Goal: Task Accomplishment & Management: Use online tool/utility

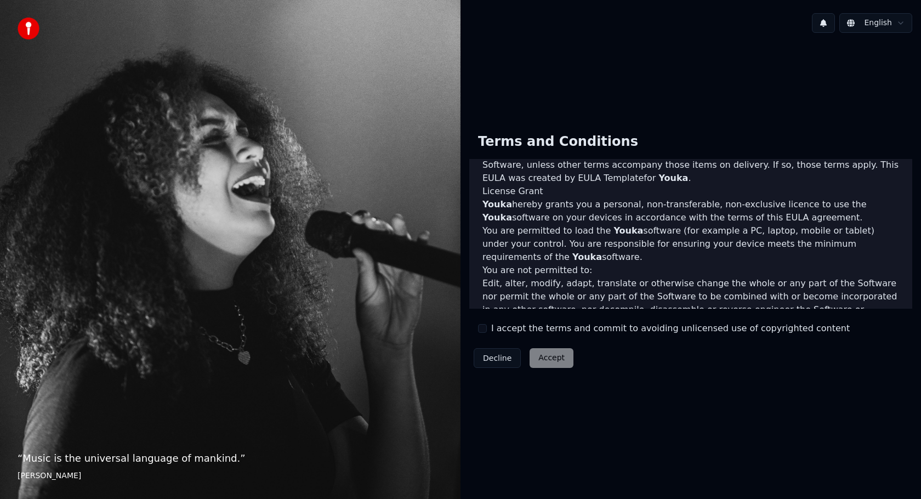
scroll to position [521, 0]
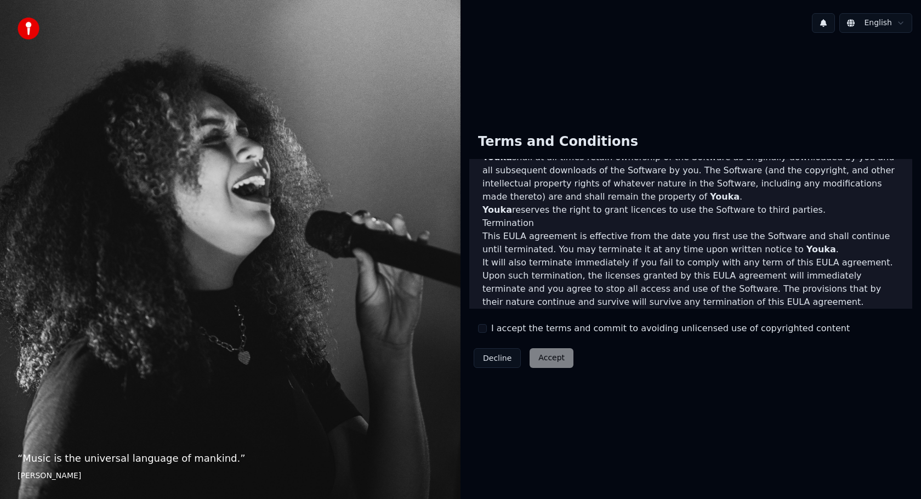
click at [487, 330] on div "I accept the terms and commit to avoiding unlicensed use of copyrighted content" at bounding box center [664, 328] width 372 height 13
click at [485, 326] on button "I accept the terms and commit to avoiding unlicensed use of copyrighted content" at bounding box center [482, 328] width 9 height 9
click at [556, 365] on button "Accept" at bounding box center [552, 358] width 44 height 20
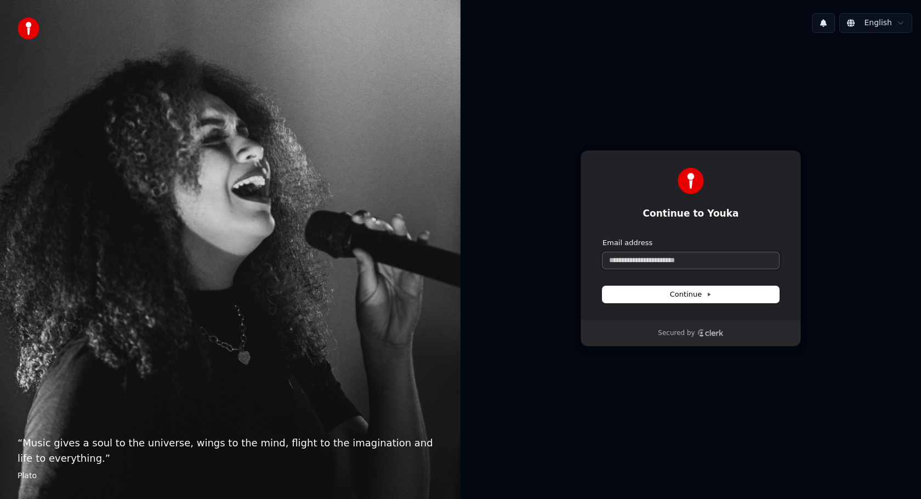
click at [663, 262] on input "Email address" at bounding box center [690, 260] width 177 height 16
click at [729, 303] on div "**********" at bounding box center [691, 235] width 220 height 170
click at [723, 297] on button "Continue" at bounding box center [690, 294] width 177 height 16
type input "**********"
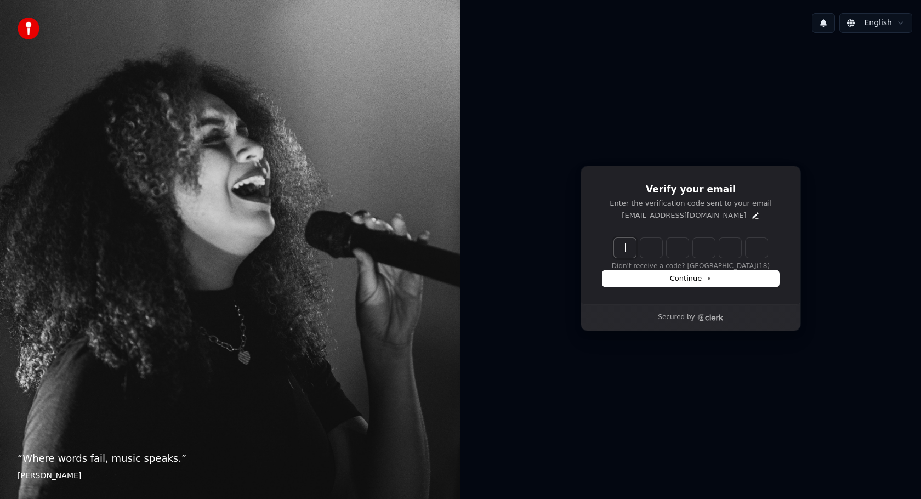
click at [626, 251] on input "Enter verification code" at bounding box center [701, 248] width 175 height 20
type input "******"
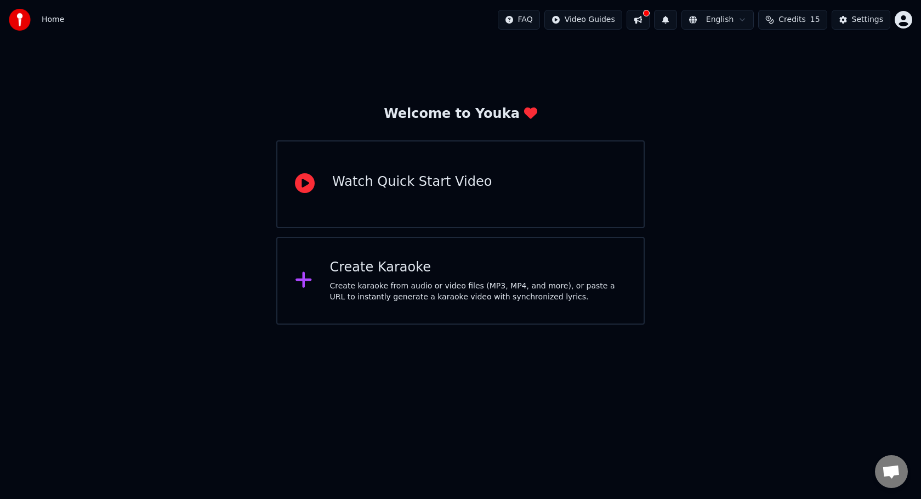
click at [571, 272] on div "Create Karaoke" at bounding box center [478, 268] width 297 height 18
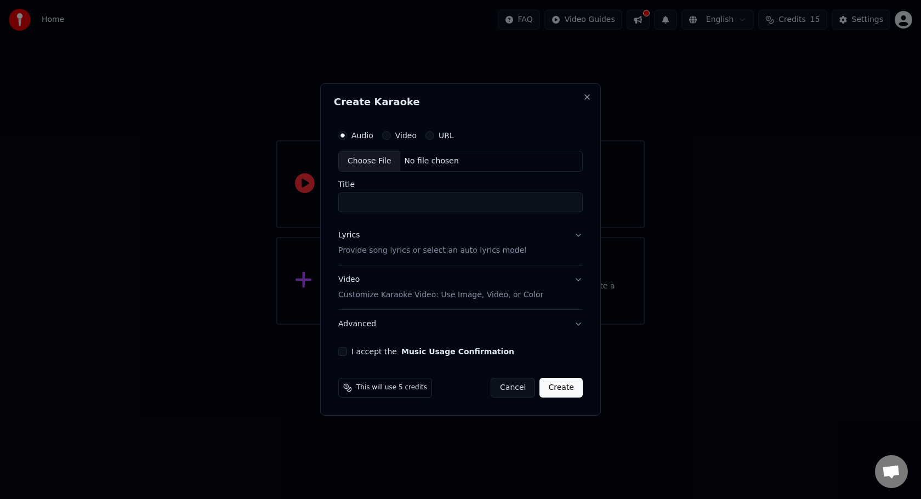
click at [343, 351] on button "I accept the Music Usage Confirmation" at bounding box center [342, 351] width 9 height 9
click at [561, 344] on div "Audio Video URL Choose File No file chosen Title Lyrics Provide song lyrics or …" at bounding box center [460, 240] width 253 height 240
click at [425, 133] on button "URL" at bounding box center [429, 135] width 9 height 9
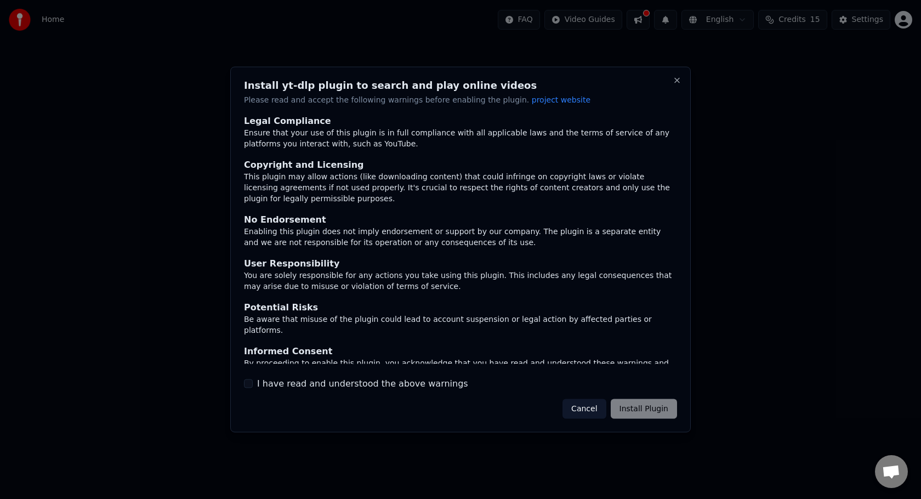
scroll to position [5, 0]
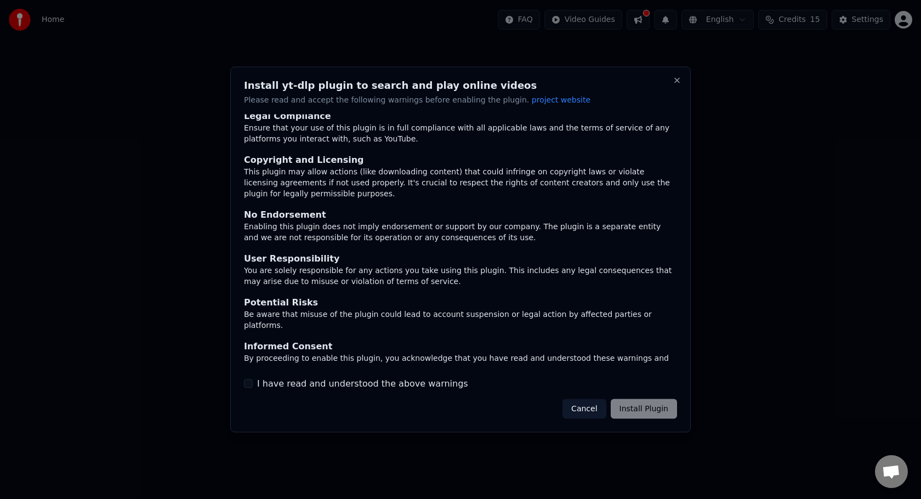
click at [363, 382] on label "I have read and understood the above warnings" at bounding box center [362, 383] width 211 height 13
click at [253, 382] on button "I have read and understood the above warnings" at bounding box center [248, 383] width 9 height 9
click at [629, 410] on button "Install Plugin" at bounding box center [644, 409] width 66 height 20
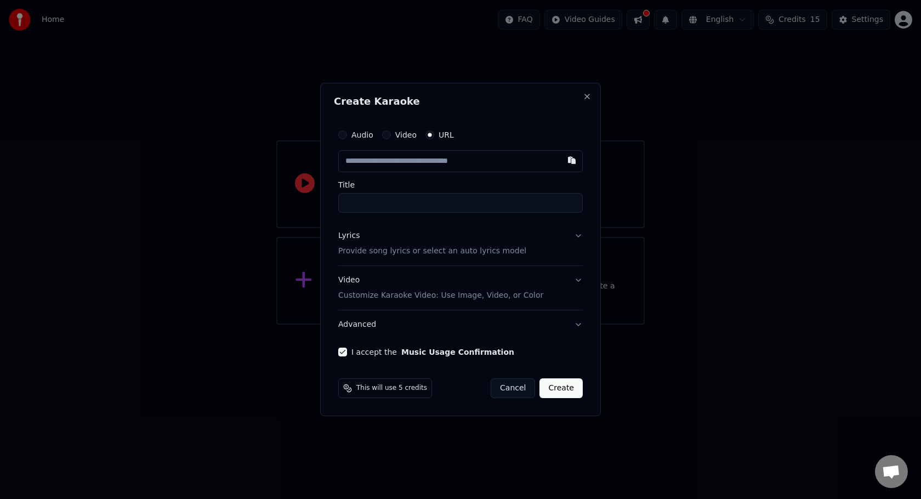
click at [542, 288] on button "Video Customize Karaoke Video: Use Image, Video, or Color" at bounding box center [460, 288] width 244 height 44
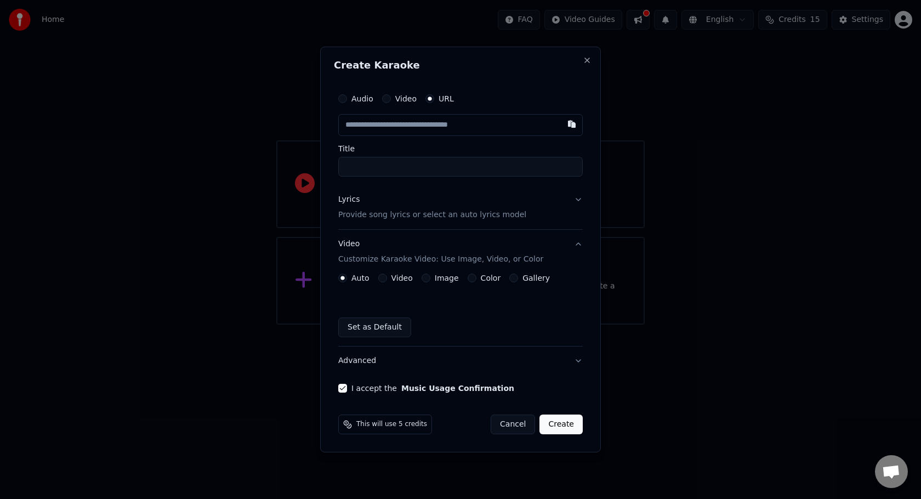
click at [385, 279] on button "Video" at bounding box center [382, 278] width 9 height 9
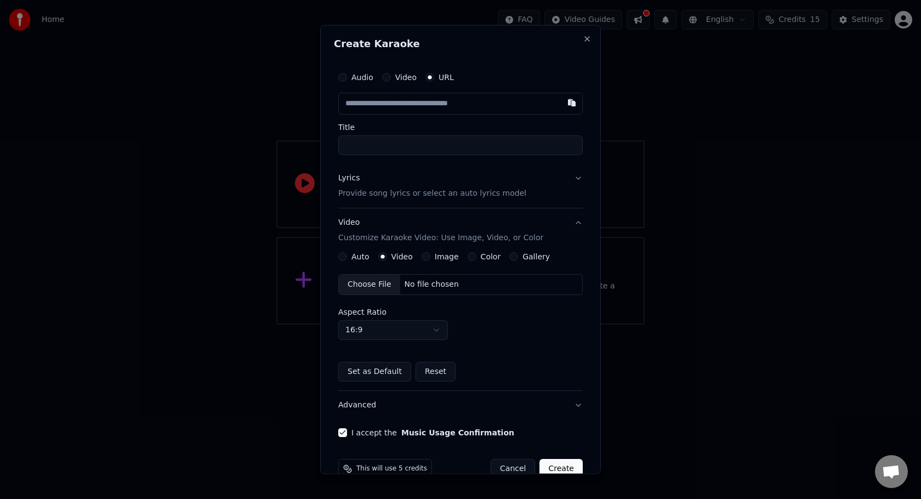
click at [425, 325] on body "Home FAQ Video Guides English Credits 15 Settings Welcome to Youka Watch Quick …" at bounding box center [460, 162] width 921 height 325
select select "***"
click at [428, 255] on button "Image" at bounding box center [426, 256] width 9 height 9
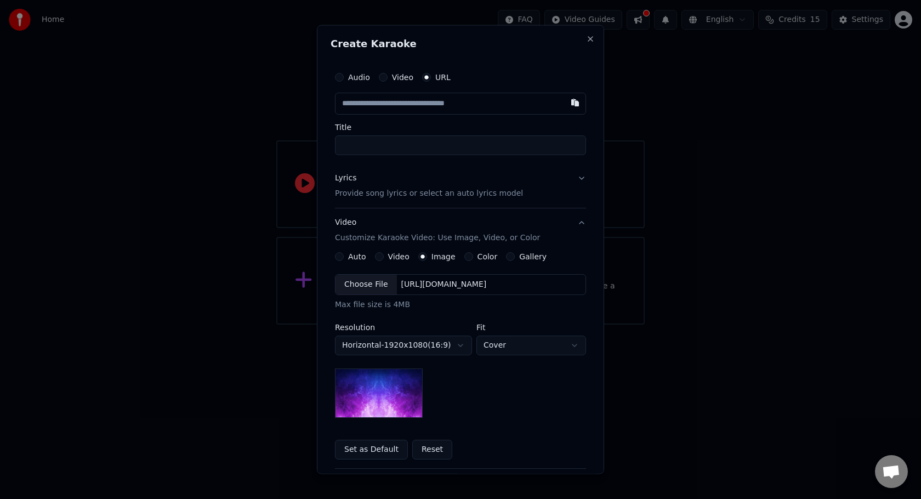
scroll to position [9, 0]
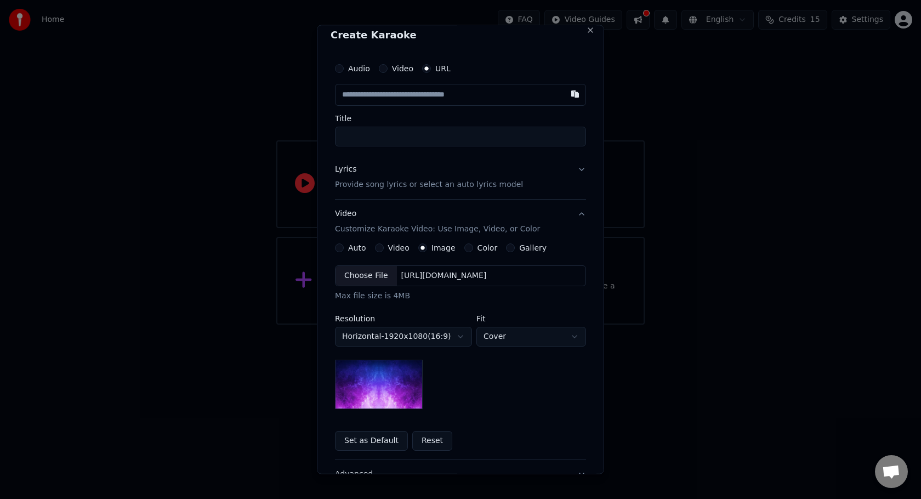
click at [466, 248] on button "Color" at bounding box center [468, 247] width 9 height 9
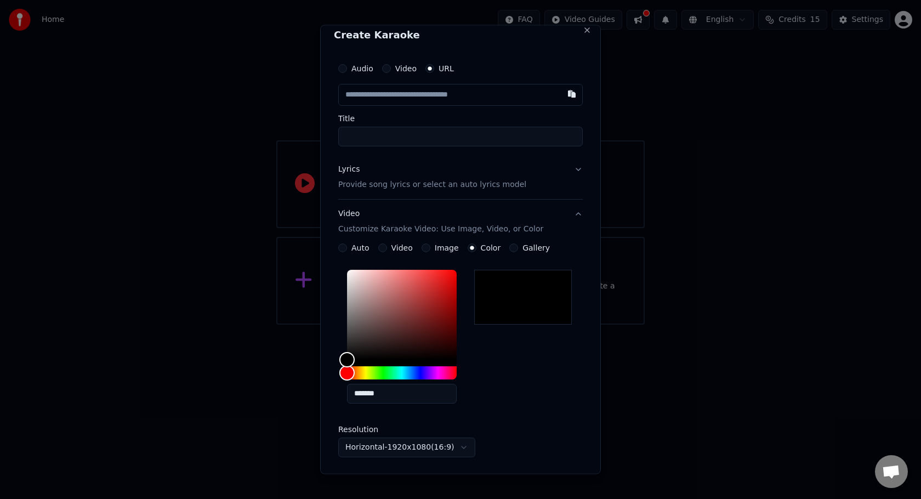
click at [515, 249] on div "Gallery" at bounding box center [529, 247] width 41 height 9
click at [509, 246] on button "Gallery" at bounding box center [513, 247] width 9 height 9
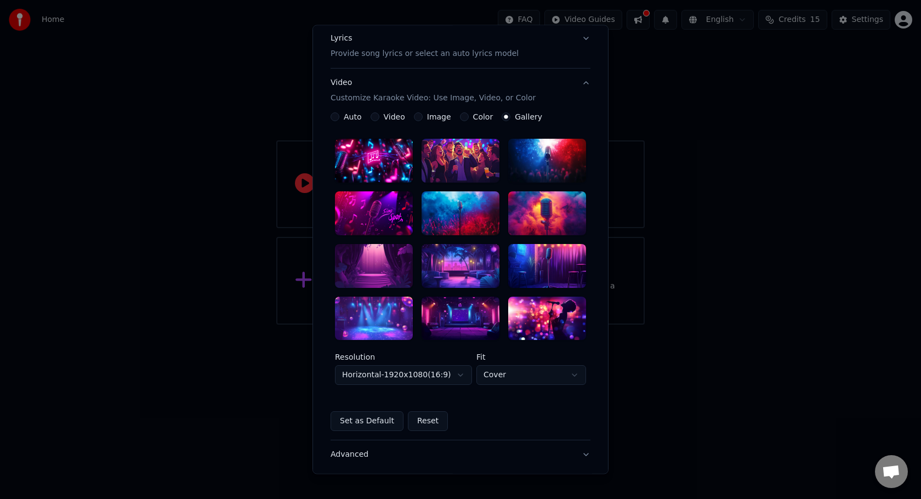
scroll to position [136, 0]
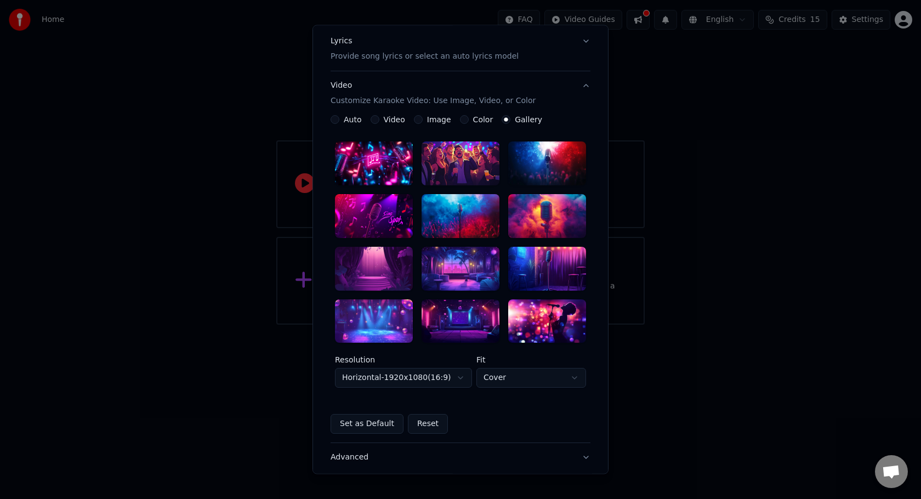
click at [418, 121] on button "Image" at bounding box center [418, 119] width 9 height 9
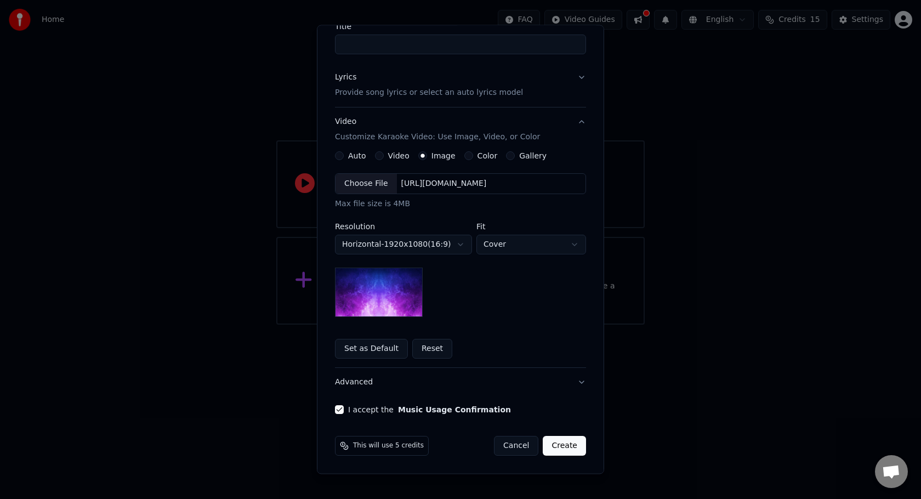
scroll to position [100, 0]
click at [437, 241] on body "**********" at bounding box center [460, 162] width 921 height 325
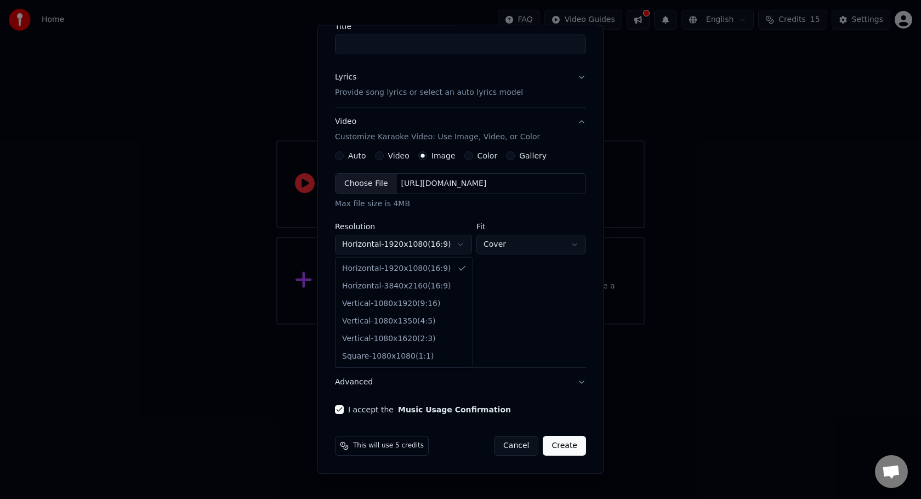
select select "*********"
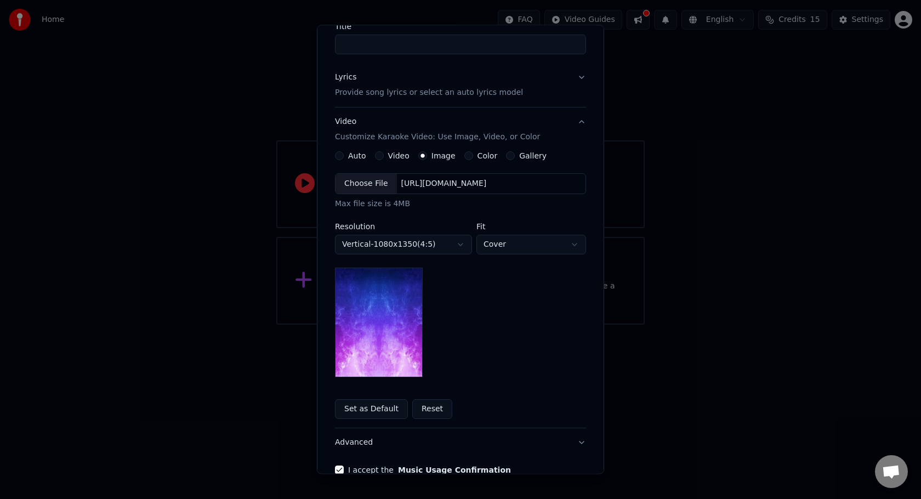
click at [452, 249] on body "**********" at bounding box center [460, 162] width 921 height 325
click at [477, 288] on body "**********" at bounding box center [460, 162] width 921 height 325
click at [388, 162] on div "**********" at bounding box center [460, 285] width 251 height 268
click at [386, 155] on div "Video" at bounding box center [392, 155] width 35 height 9
click at [386, 151] on div "Video" at bounding box center [392, 155] width 35 height 9
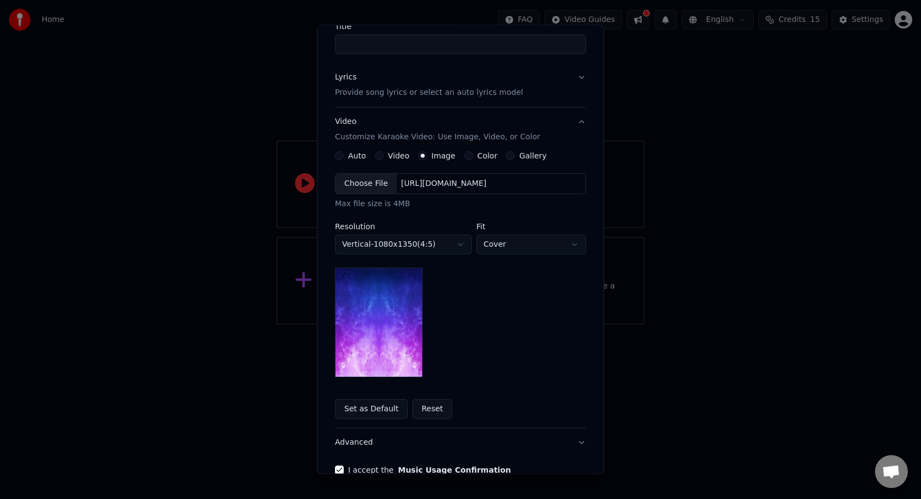
click at [382, 152] on div "Video" at bounding box center [392, 155] width 35 height 9
click at [378, 153] on button "Video" at bounding box center [379, 155] width 9 height 9
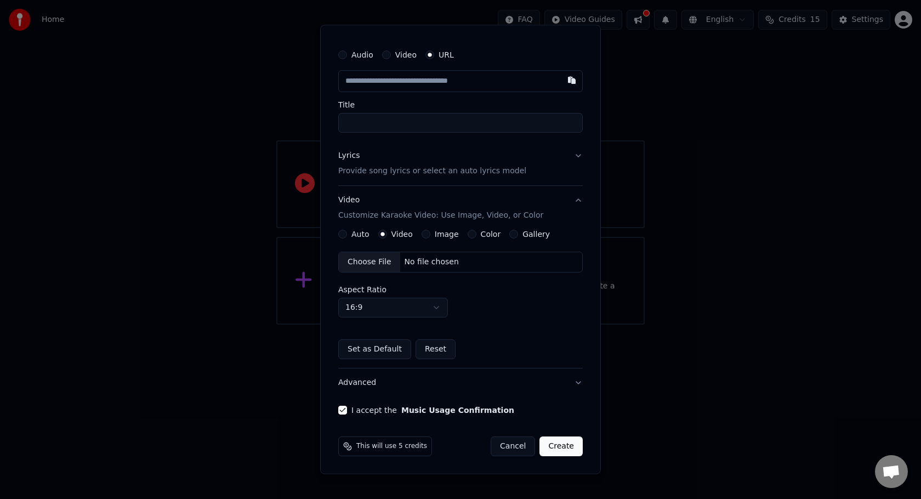
scroll to position [22, 0]
click at [422, 232] on button "Image" at bounding box center [426, 233] width 9 height 9
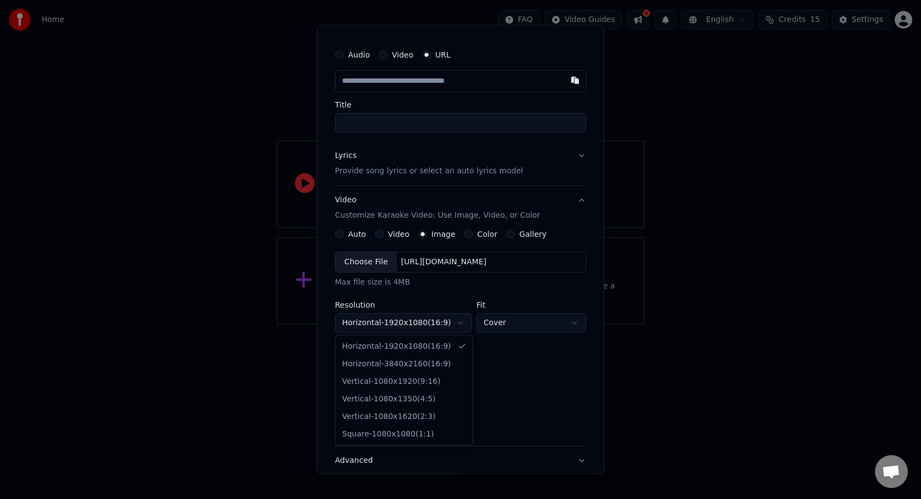
click at [437, 322] on body "**********" at bounding box center [460, 162] width 921 height 325
click at [491, 325] on body "**********" at bounding box center [460, 162] width 921 height 325
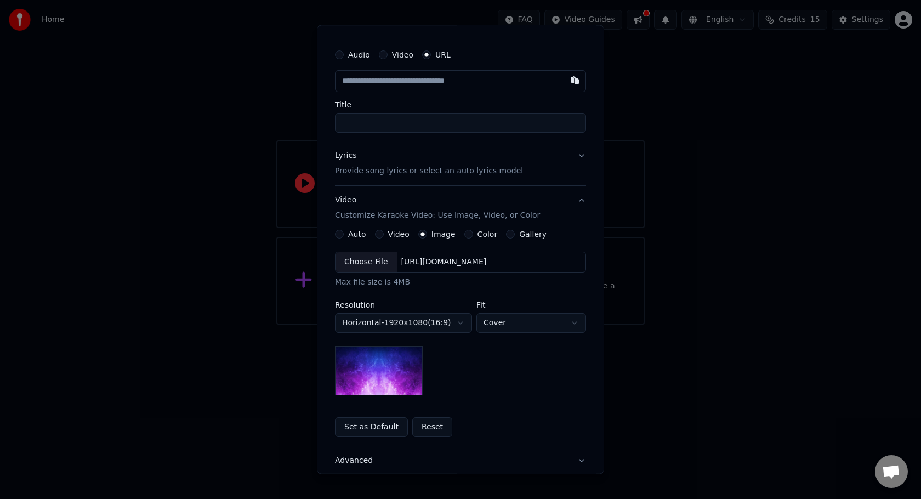
click at [362, 270] on div "Choose File" at bounding box center [365, 262] width 61 height 20
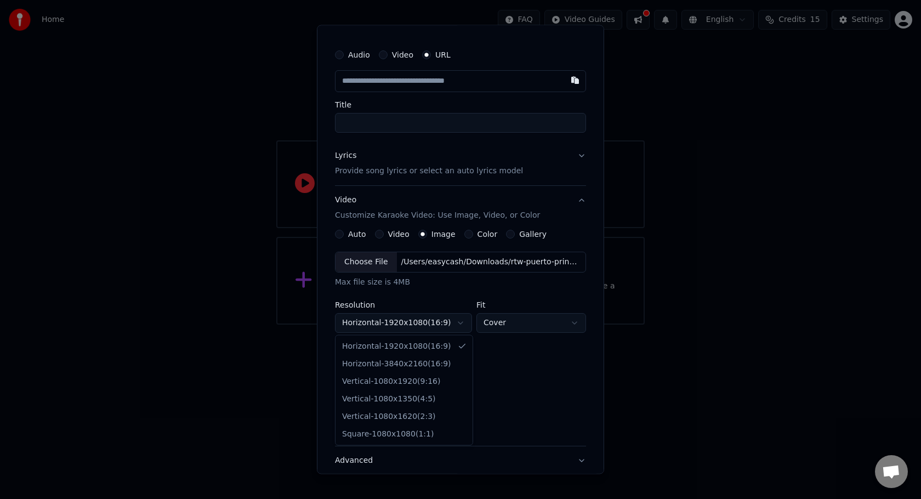
click at [449, 318] on body "**********" at bounding box center [460, 162] width 921 height 325
click at [511, 325] on body "**********" at bounding box center [460, 162] width 921 height 325
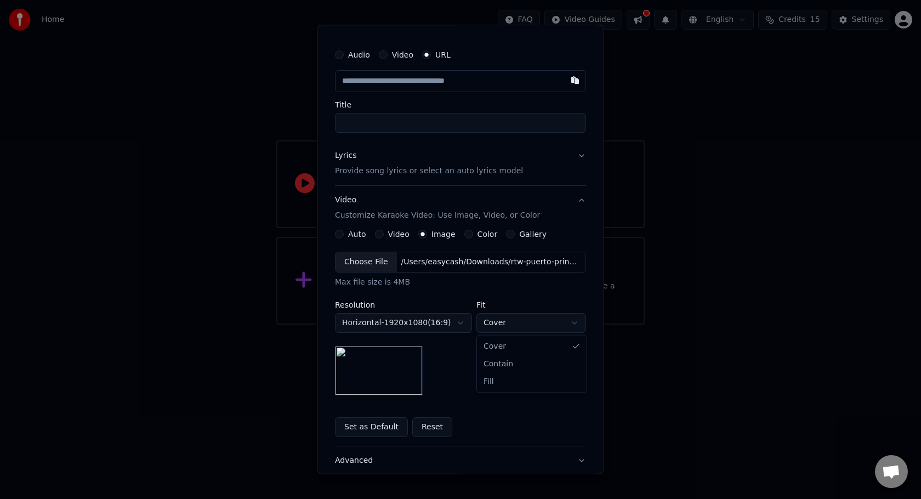
click at [536, 325] on body "**********" at bounding box center [460, 162] width 921 height 325
click at [528, 323] on body "**********" at bounding box center [460, 162] width 921 height 325
select select "*******"
click at [516, 324] on body "**********" at bounding box center [460, 162] width 921 height 325
click at [454, 325] on body "**********" at bounding box center [460, 162] width 921 height 325
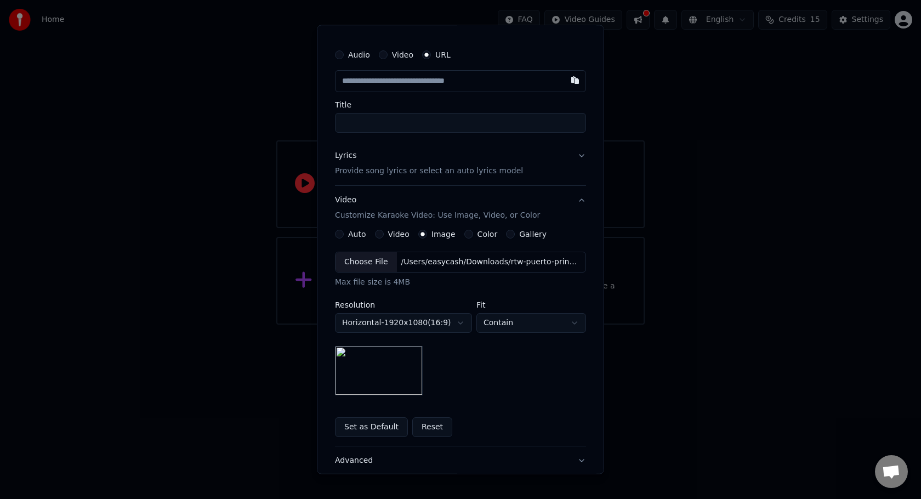
click at [368, 423] on button "Set as Default" at bounding box center [371, 427] width 73 height 20
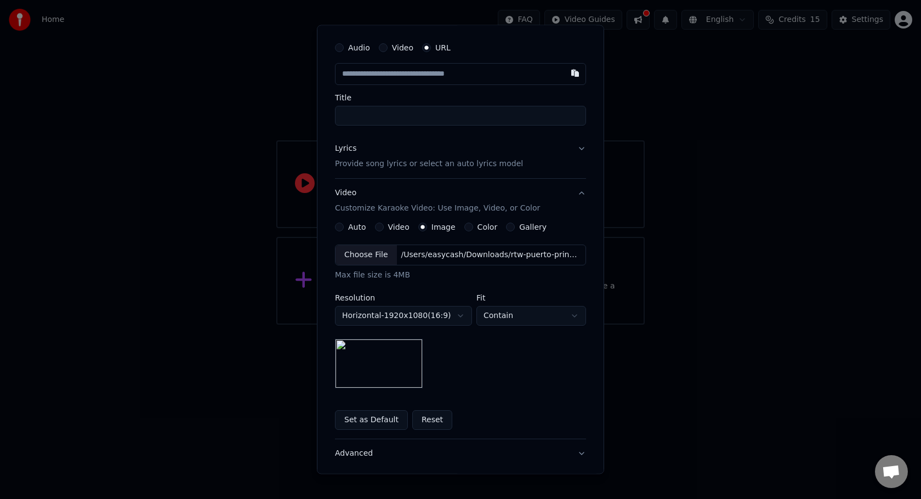
scroll to position [0, 0]
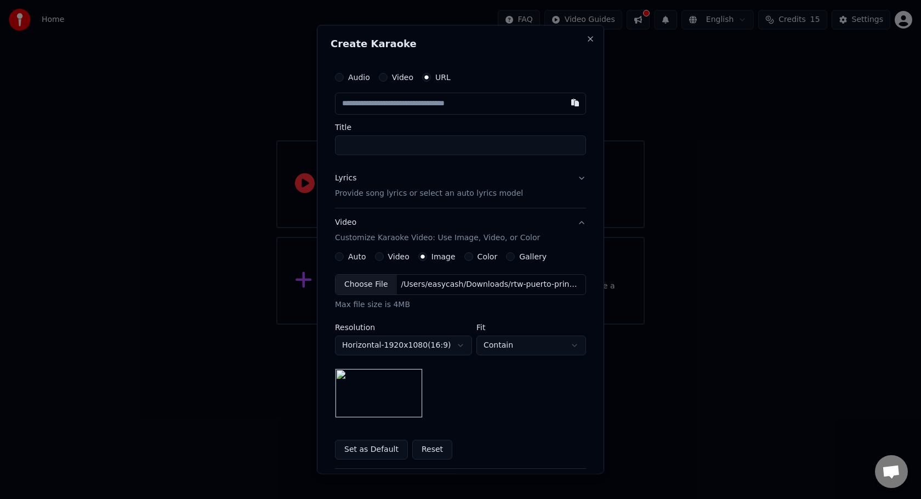
click at [343, 77] on button "Audio" at bounding box center [339, 77] width 9 height 9
click at [374, 101] on div "Choose File" at bounding box center [365, 103] width 61 height 20
click at [415, 147] on input "Title" at bounding box center [460, 144] width 251 height 20
type input "**********"
click at [577, 178] on button "Lyrics Provide song lyrics or select an auto lyrics model" at bounding box center [460, 184] width 251 height 44
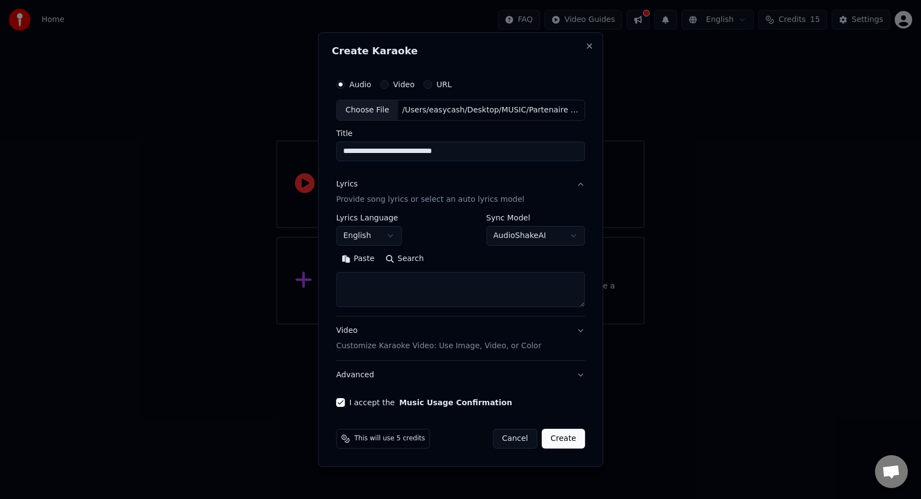
click at [375, 235] on button "English" at bounding box center [369, 236] width 66 height 20
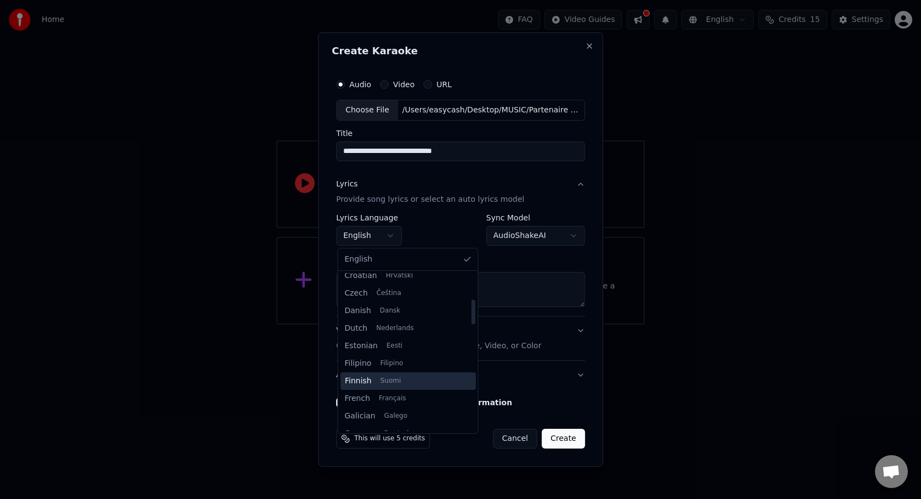
scroll to position [168, 0]
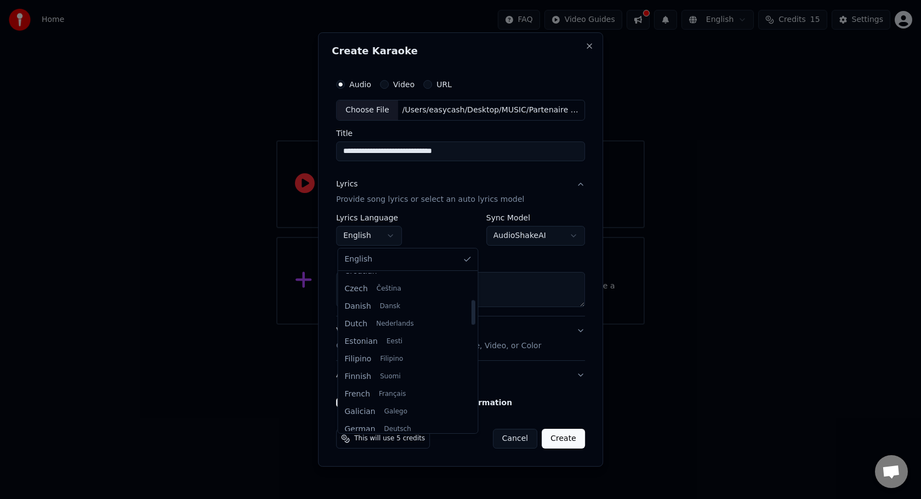
select select "**"
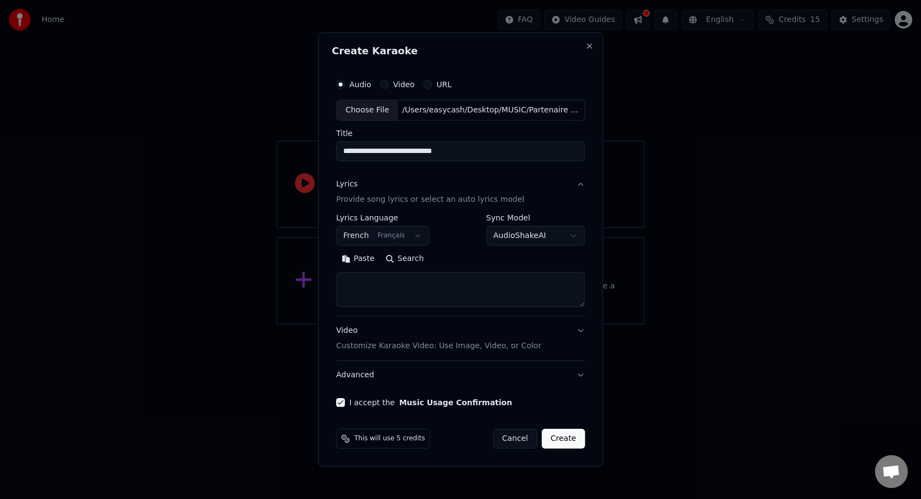
click at [379, 309] on div "**********" at bounding box center [460, 265] width 249 height 102
click at [379, 301] on textarea at bounding box center [460, 289] width 249 height 35
paste textarea "**********"
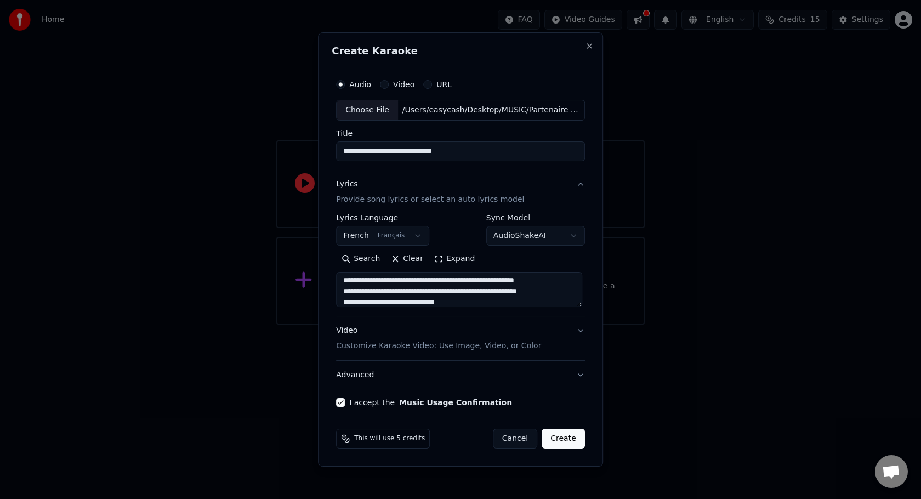
scroll to position [0, 0]
click at [391, 283] on textarea at bounding box center [459, 289] width 246 height 35
click at [394, 292] on textarea at bounding box center [459, 289] width 246 height 35
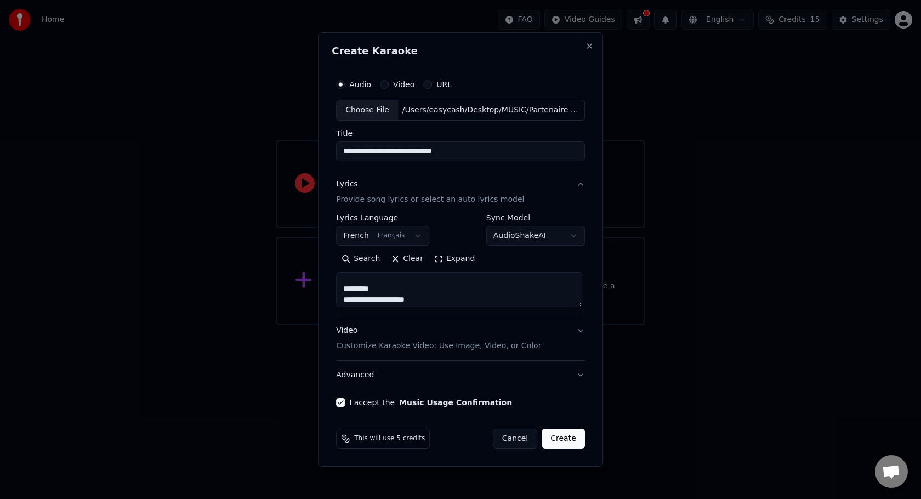
click at [384, 292] on textarea at bounding box center [459, 289] width 246 height 35
click at [391, 293] on textarea at bounding box center [459, 289] width 246 height 35
click at [407, 276] on textarea at bounding box center [459, 289] width 246 height 35
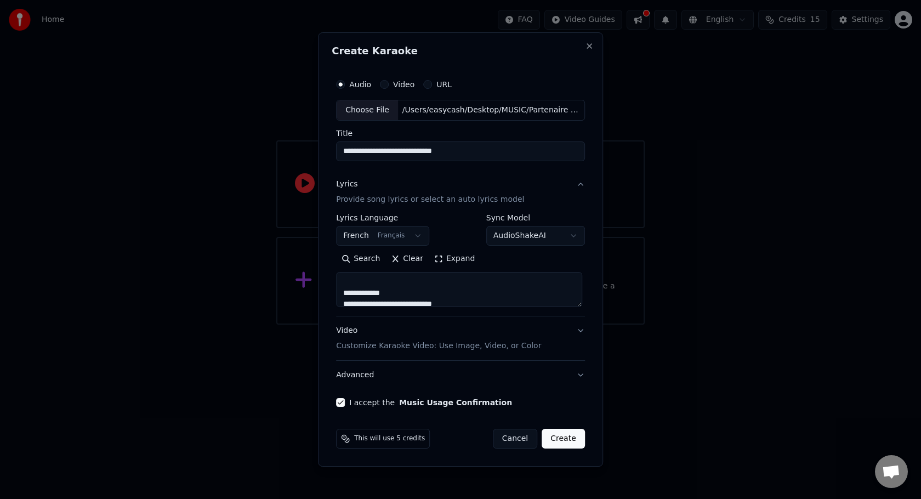
scroll to position [411, 0]
click at [406, 298] on textarea at bounding box center [459, 289] width 246 height 35
click at [379, 291] on textarea at bounding box center [459, 289] width 246 height 35
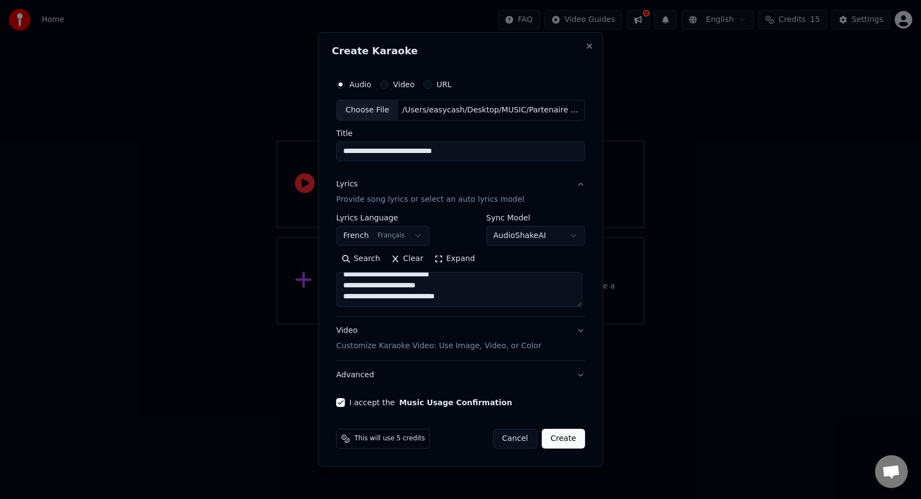
type textarea "**********"
click at [572, 375] on button "Advanced" at bounding box center [460, 375] width 249 height 29
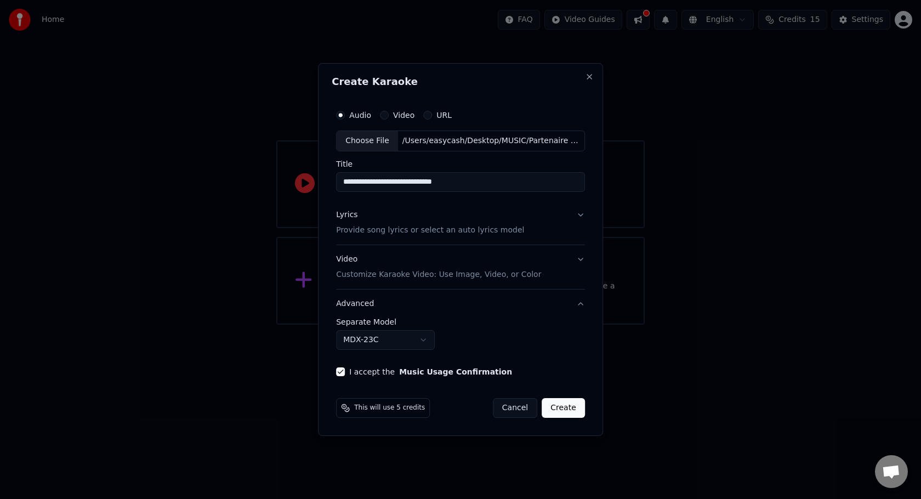
click at [579, 304] on button "Advanced" at bounding box center [460, 303] width 249 height 29
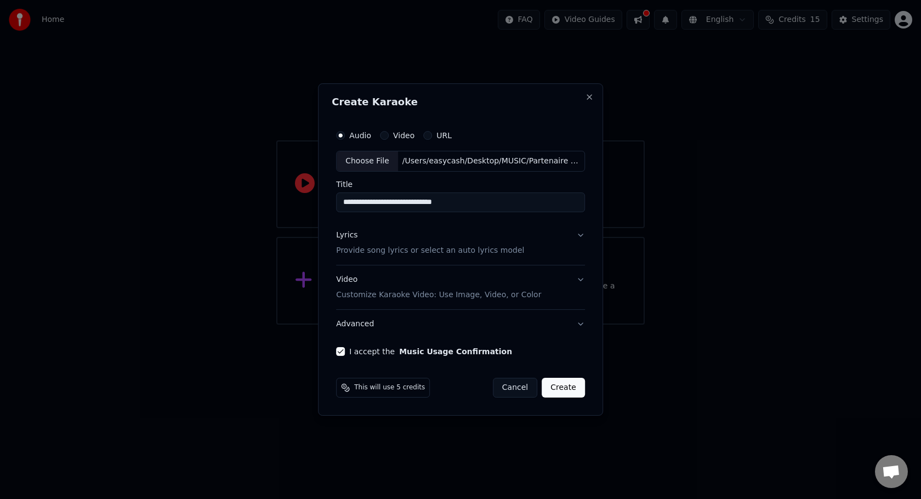
click at [562, 389] on button "Create" at bounding box center [563, 388] width 43 height 20
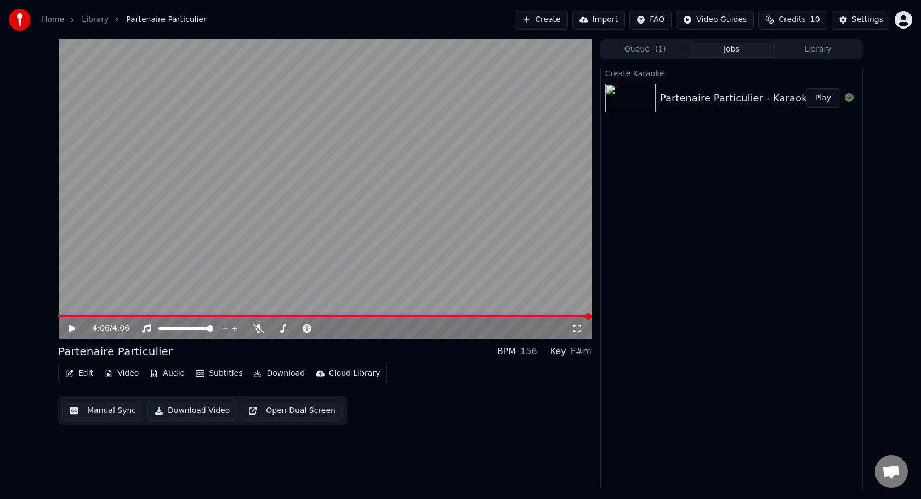
click at [72, 329] on icon at bounding box center [72, 329] width 7 height 8
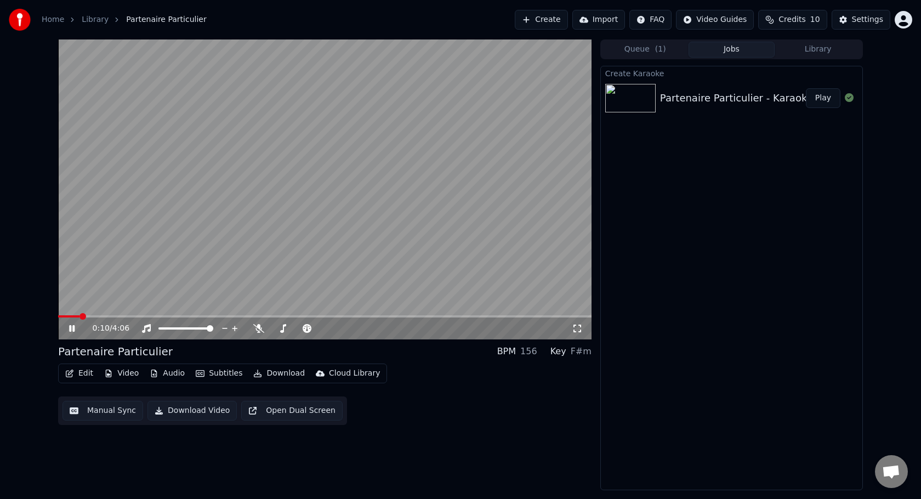
click at [79, 315] on span at bounding box center [324, 316] width 533 height 2
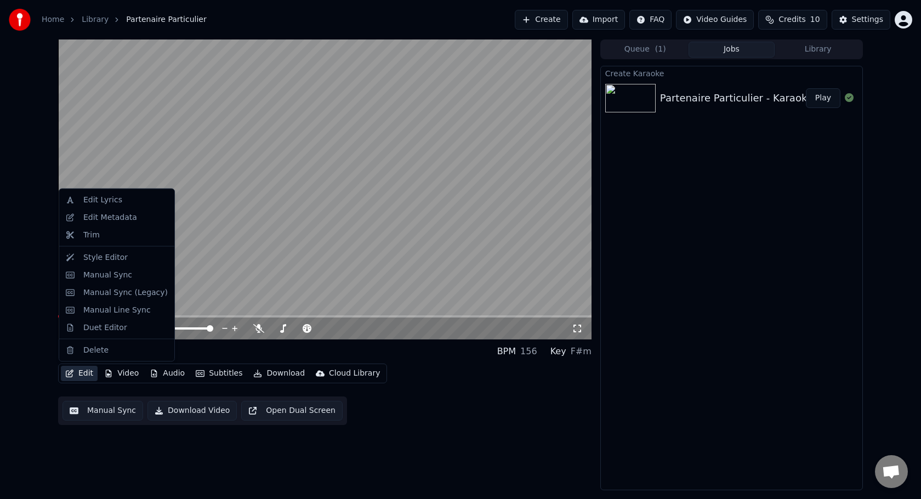
click at [73, 372] on icon "button" at bounding box center [69, 373] width 9 height 8
click at [92, 272] on div "Manual Sync" at bounding box center [107, 274] width 49 height 11
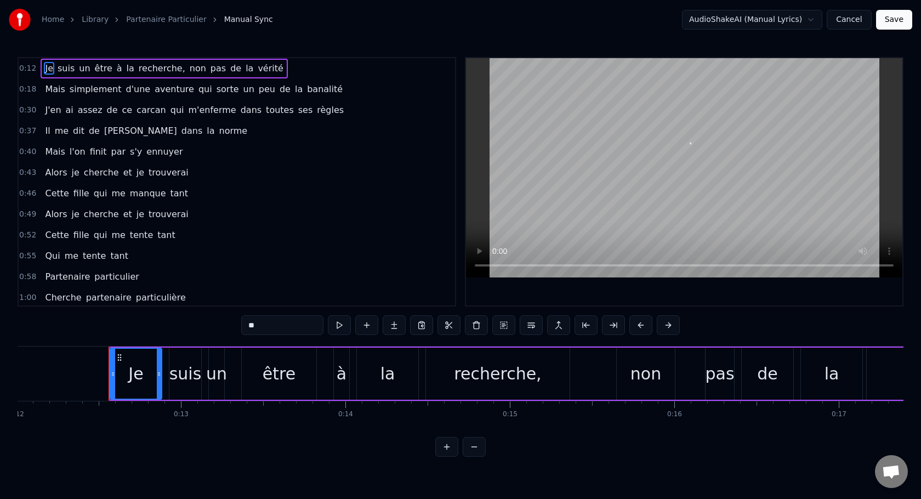
scroll to position [0, 2011]
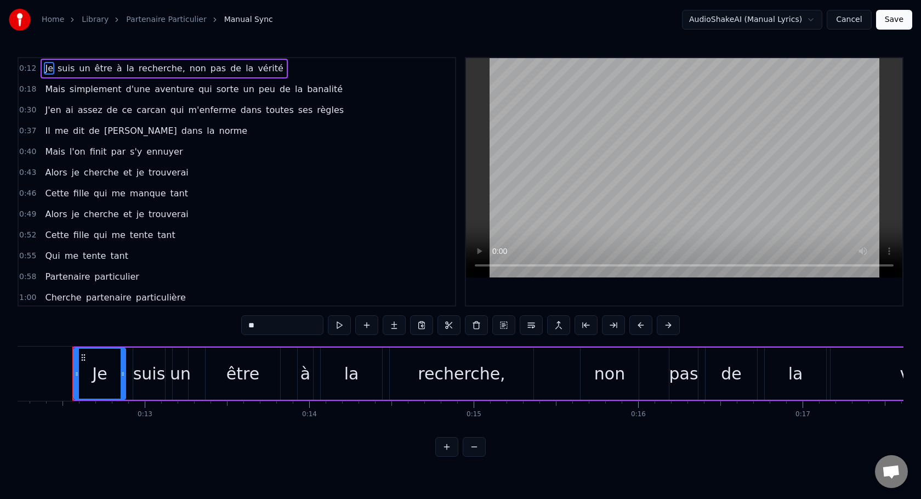
click at [29, 65] on span "0:12" at bounding box center [27, 68] width 17 height 11
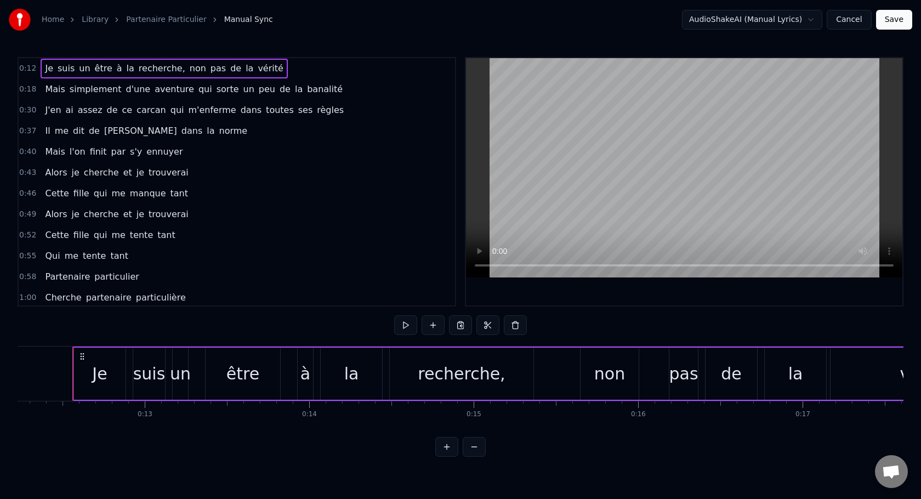
click at [475, 446] on button at bounding box center [474, 447] width 23 height 20
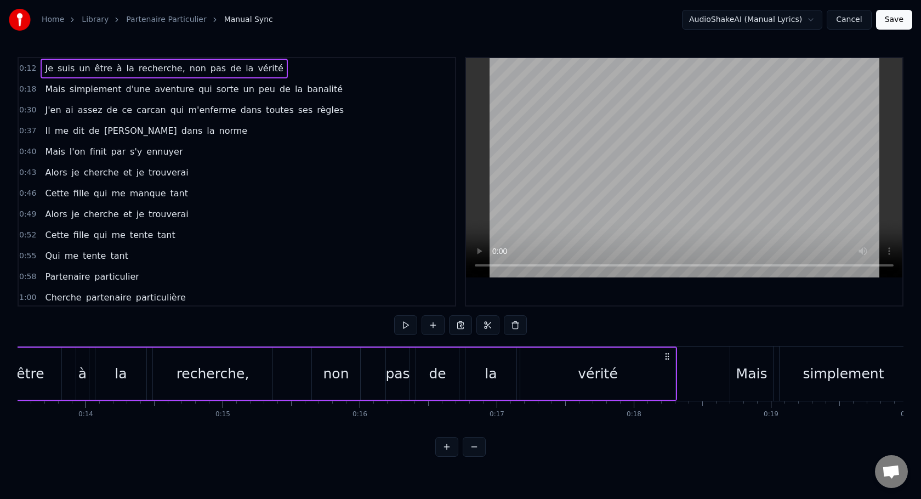
click at [475, 446] on button at bounding box center [474, 447] width 23 height 20
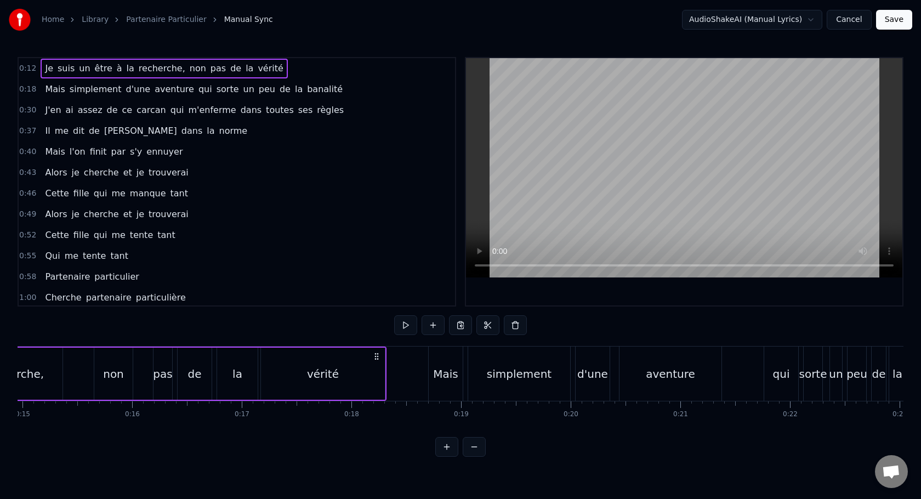
click at [475, 446] on button at bounding box center [474, 447] width 23 height 20
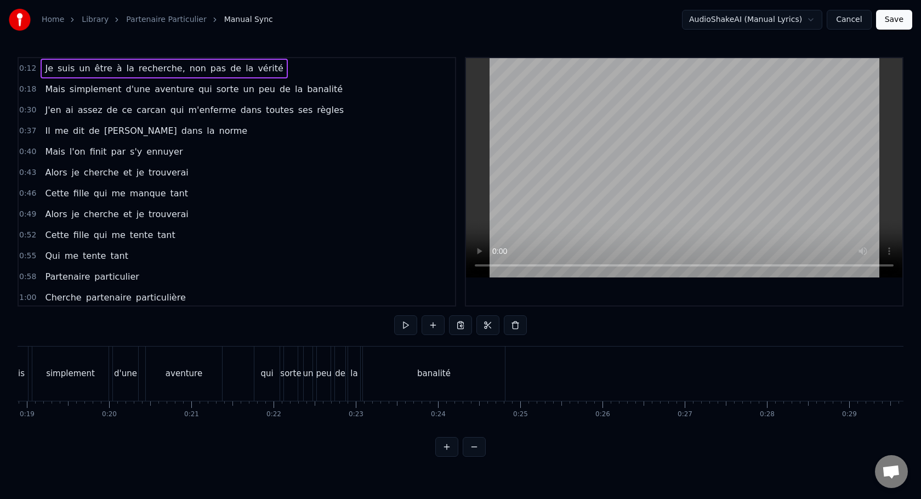
click at [475, 446] on button at bounding box center [474, 447] width 23 height 20
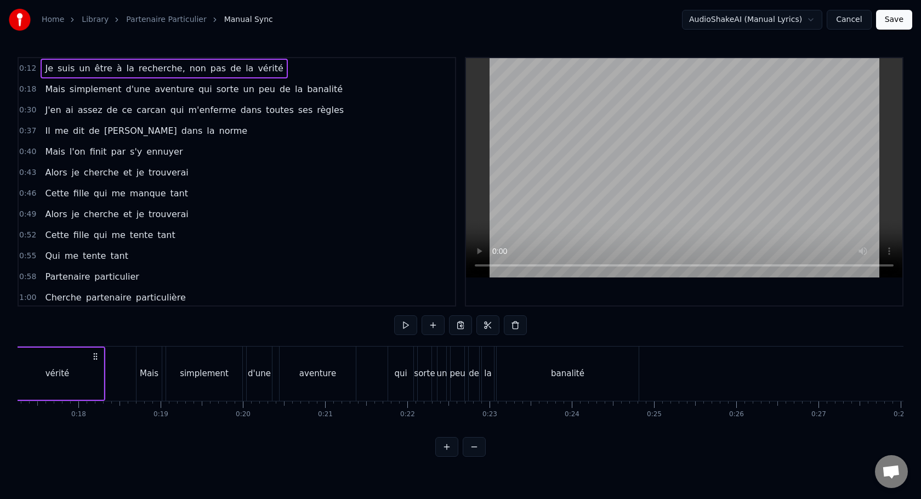
click at [475, 446] on div at bounding box center [460, 447] width 50 height 20
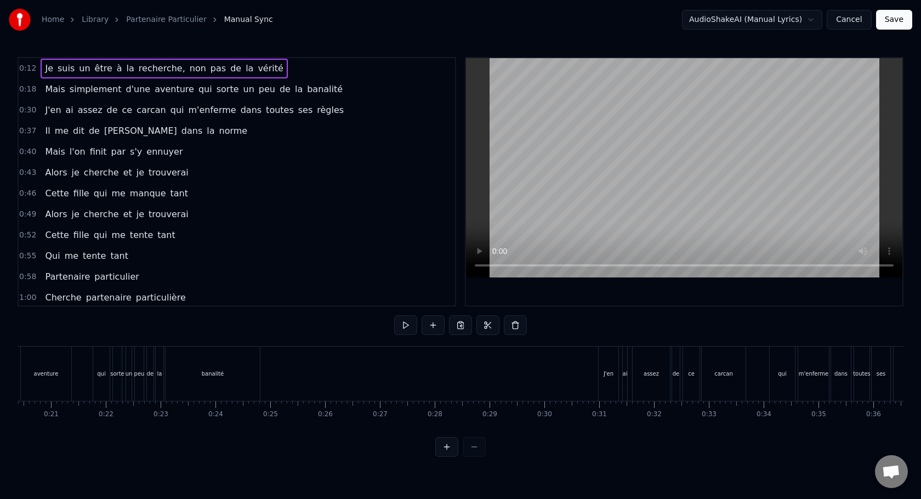
click at [475, 446] on div at bounding box center [460, 447] width 50 height 20
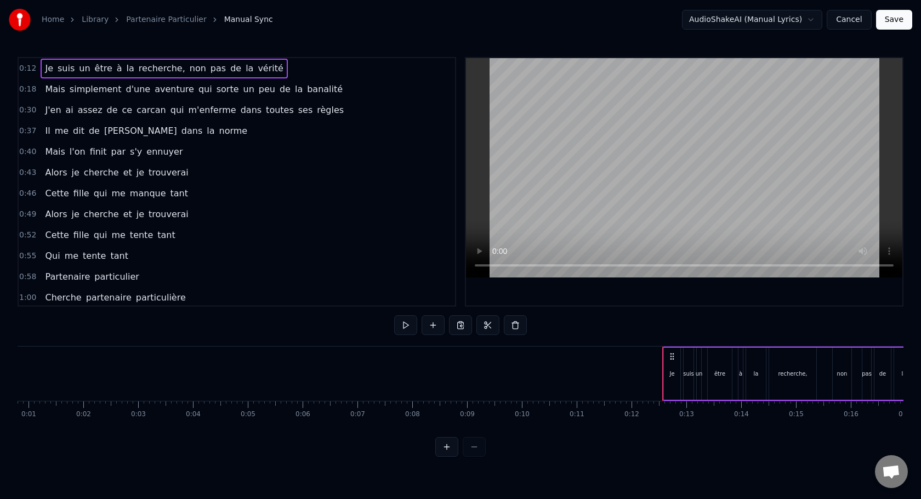
scroll to position [0, 0]
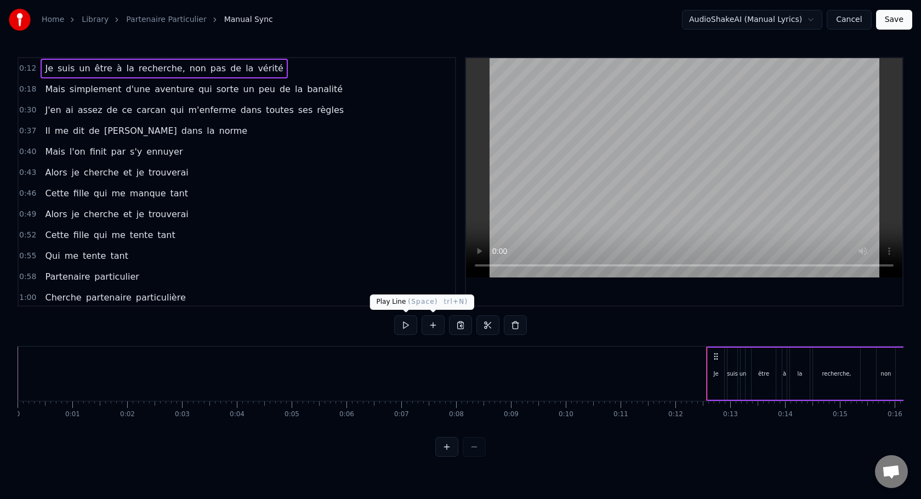
click at [393, 329] on div "0:12 Je suis un être à la recherche, non pas de la vérité 0:18 Mais simplement …" at bounding box center [461, 257] width 886 height 400
click at [400, 328] on button at bounding box center [405, 325] width 23 height 20
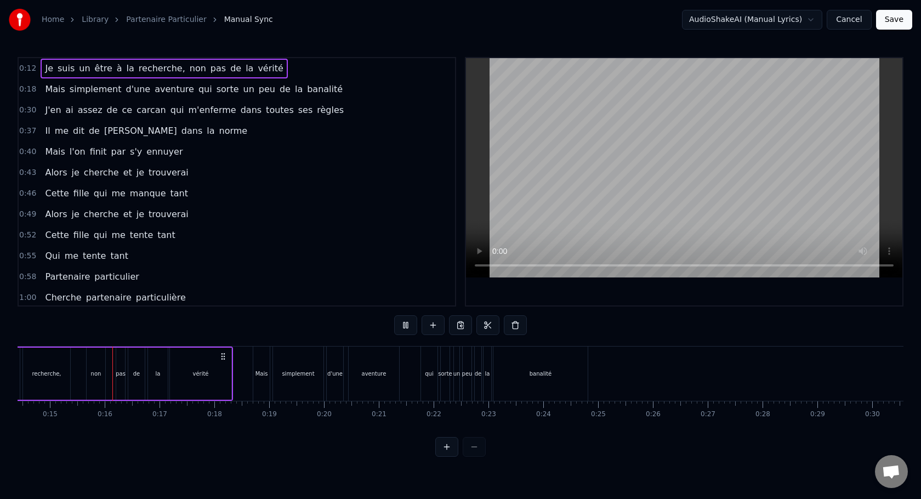
scroll to position [0, 790]
click at [403, 327] on button at bounding box center [405, 325] width 23 height 20
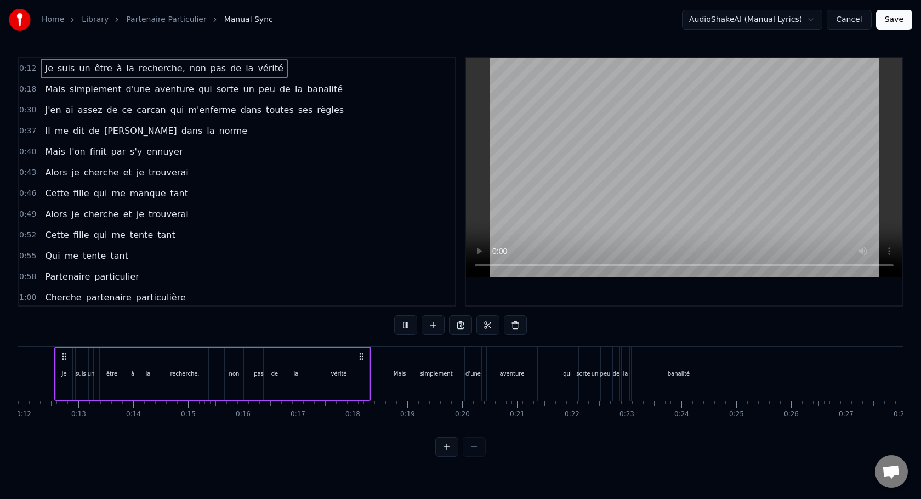
scroll to position [0, 646]
click at [403, 327] on button at bounding box center [405, 325] width 23 height 20
click at [559, 459] on html "Home Library Partenaire Particulier Manual Sync AudioShakeAI (Manual Lyrics) Ca…" at bounding box center [460, 237] width 921 height 474
click at [400, 367] on div "Mais" at bounding box center [405, 373] width 16 height 54
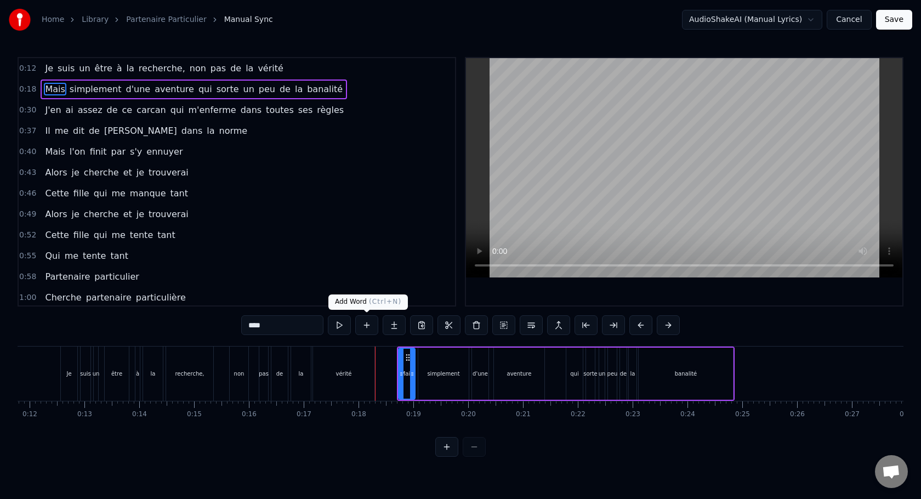
click at [340, 328] on button at bounding box center [339, 325] width 23 height 20
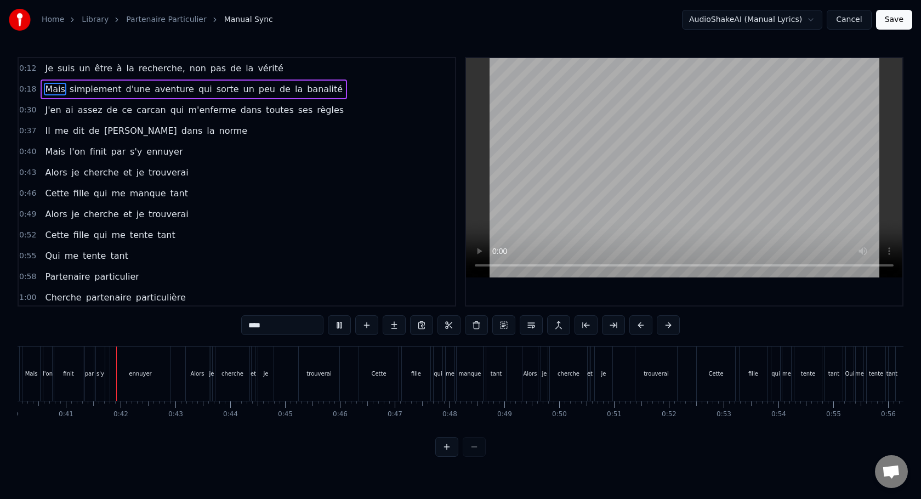
scroll to position [0, 2207]
click at [889, 21] on button "Save" at bounding box center [894, 20] width 36 height 20
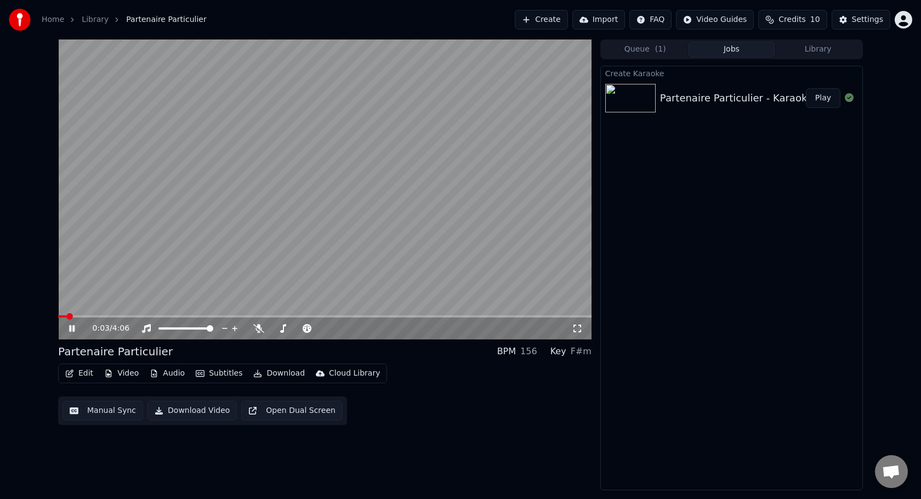
click at [72, 373] on icon "button" at bounding box center [69, 373] width 9 height 8
click at [855, 21] on div "Settings" at bounding box center [867, 19] width 31 height 11
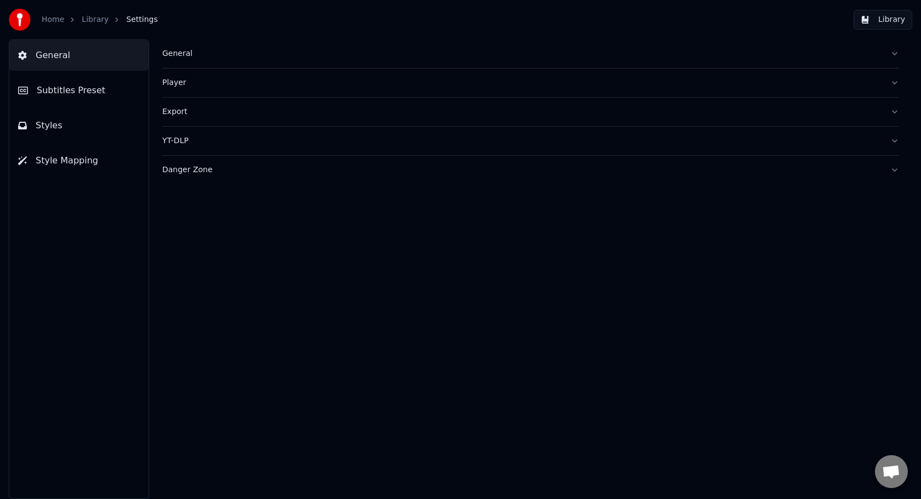
click at [735, 48] on button "General" at bounding box center [530, 53] width 737 height 29
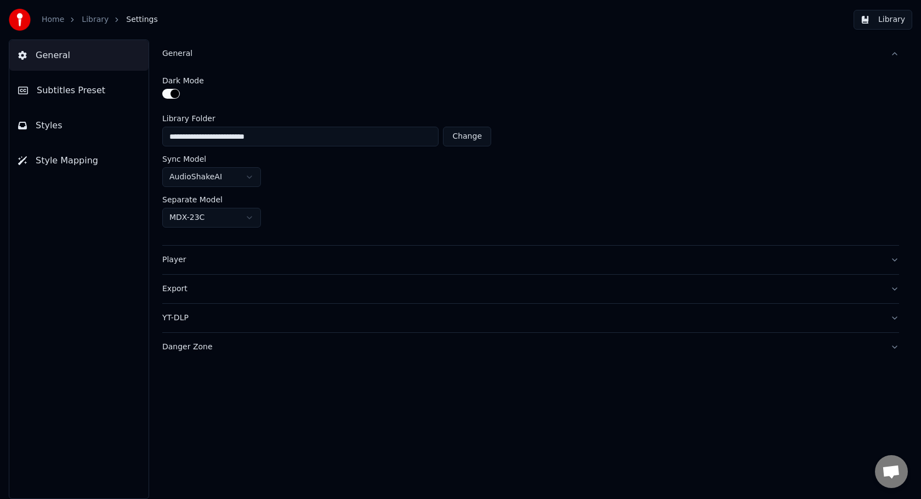
click at [726, 56] on div "General" at bounding box center [521, 53] width 719 height 11
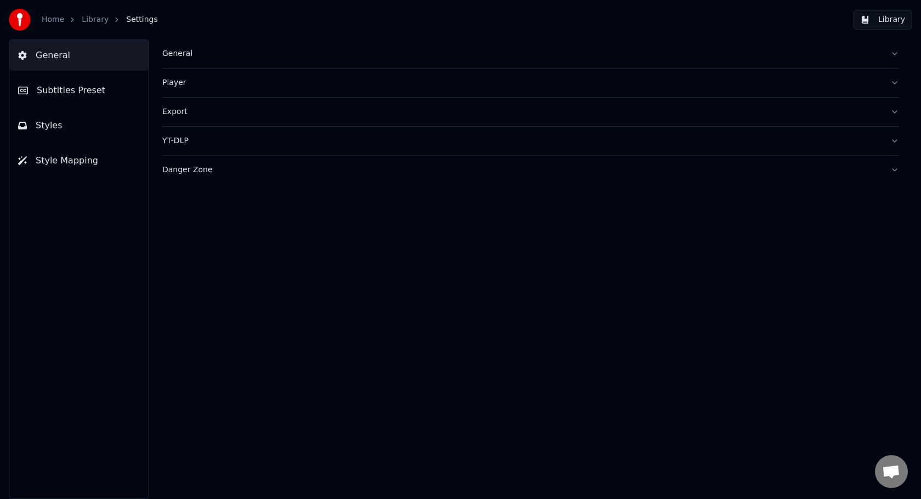
click at [88, 98] on button "Subtitles Preset" at bounding box center [78, 90] width 139 height 31
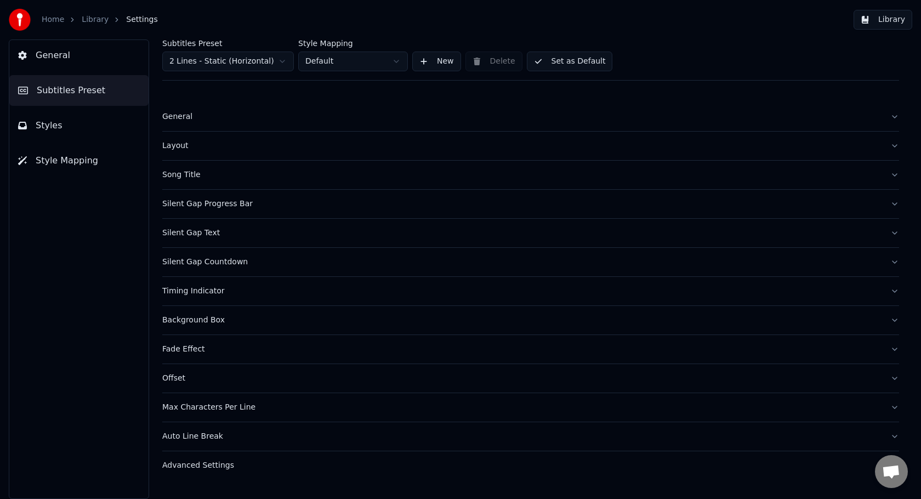
click at [266, 121] on div "General" at bounding box center [521, 116] width 719 height 11
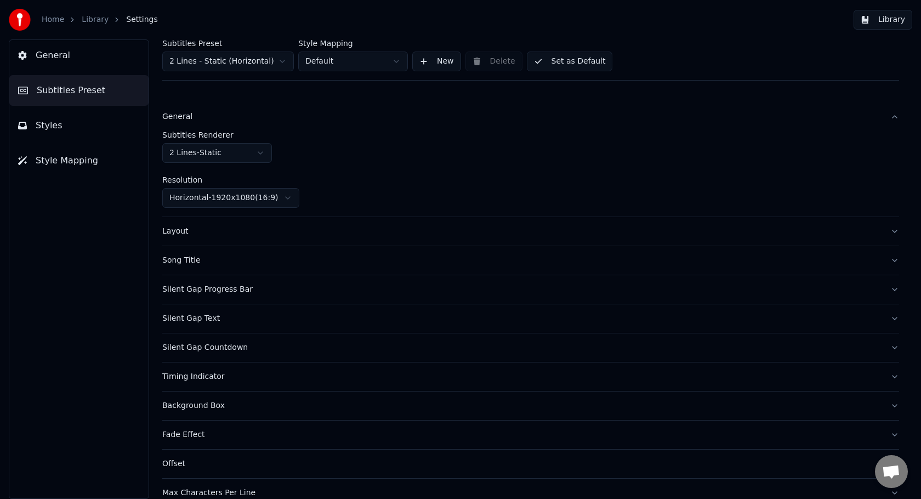
click at [270, 199] on html "Home Library Settings Library General Subtitles Preset Styles Style Mapping Sub…" at bounding box center [460, 249] width 921 height 499
click at [269, 197] on html "Home Library Settings Library General Subtitles Preset Styles Style Mapping Sub…" at bounding box center [460, 249] width 921 height 499
click at [336, 144] on div "Subtitles Renderer 2 Lines - Static" at bounding box center [530, 147] width 737 height 32
click at [248, 152] on html "Home Library Settings Library General Subtitles Preset Styles Style Mapping Sub…" at bounding box center [460, 249] width 921 height 499
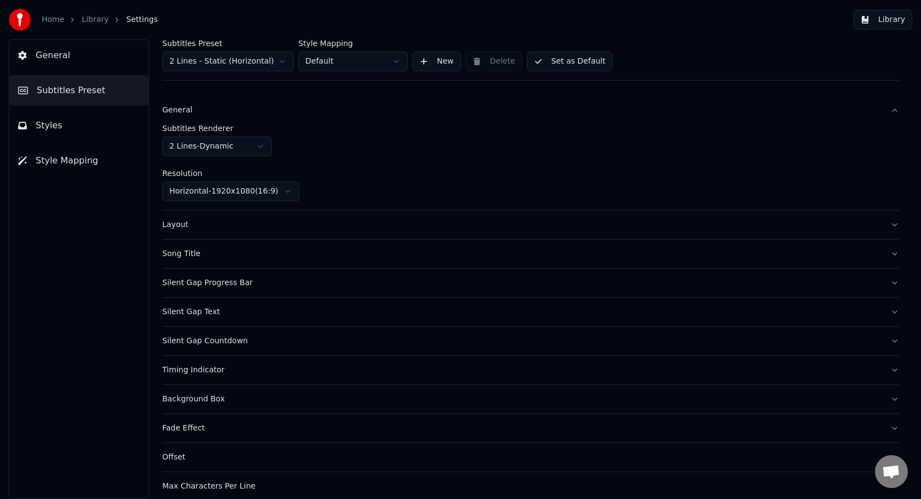
scroll to position [5, 0]
click at [396, 278] on div "Silent Gap Progress Bar" at bounding box center [521, 283] width 719 height 11
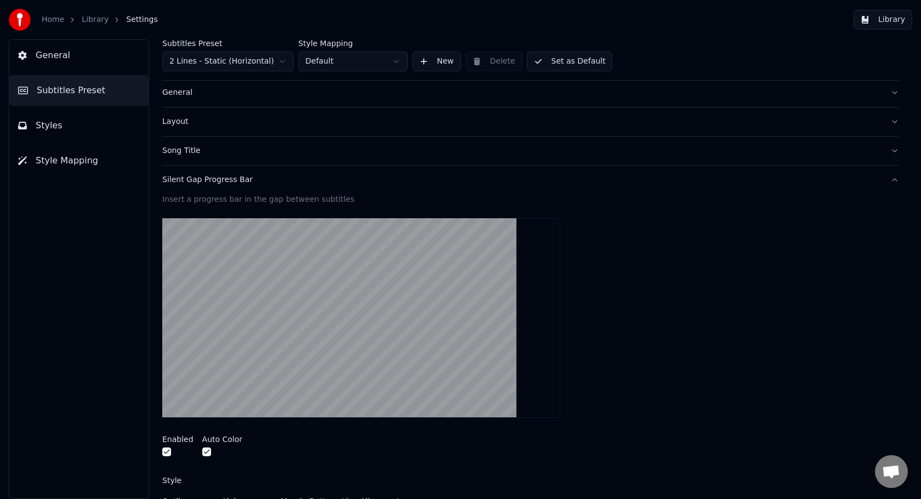
scroll to position [0, 0]
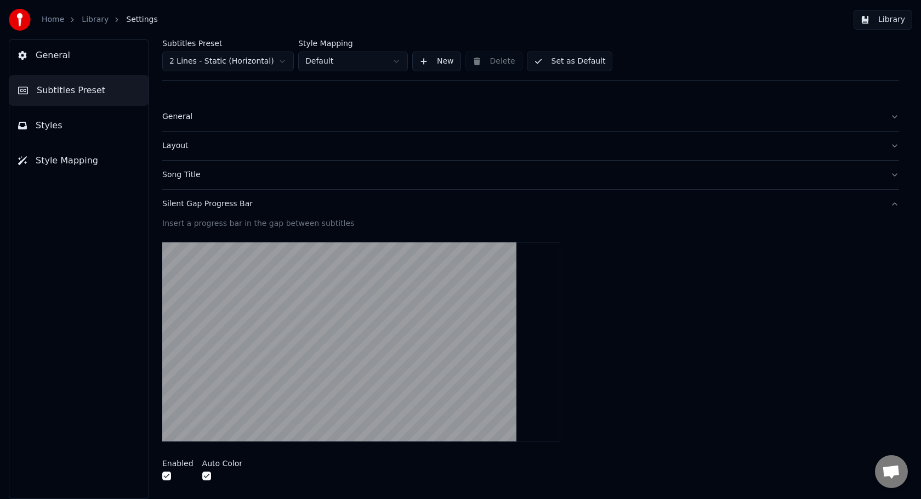
click at [394, 174] on div "Song Title" at bounding box center [521, 174] width 719 height 11
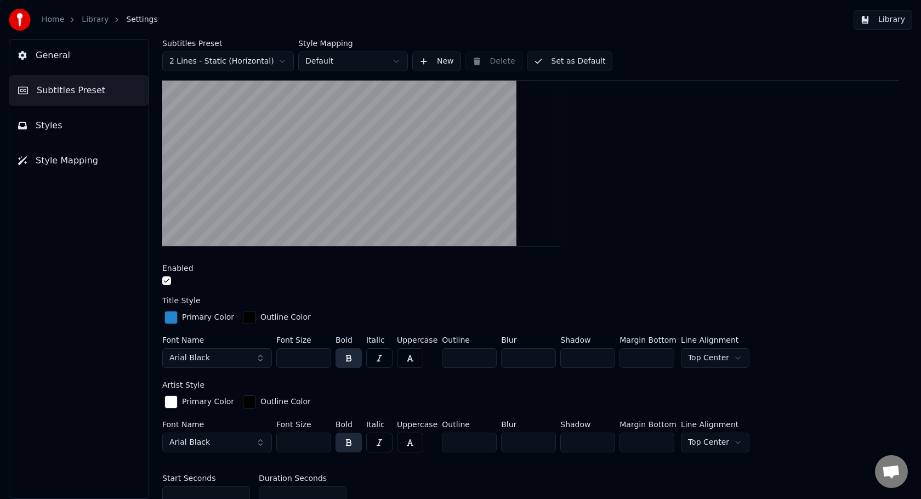
scroll to position [166, 0]
click at [252, 357] on button "Arial Black" at bounding box center [217, 358] width 110 height 20
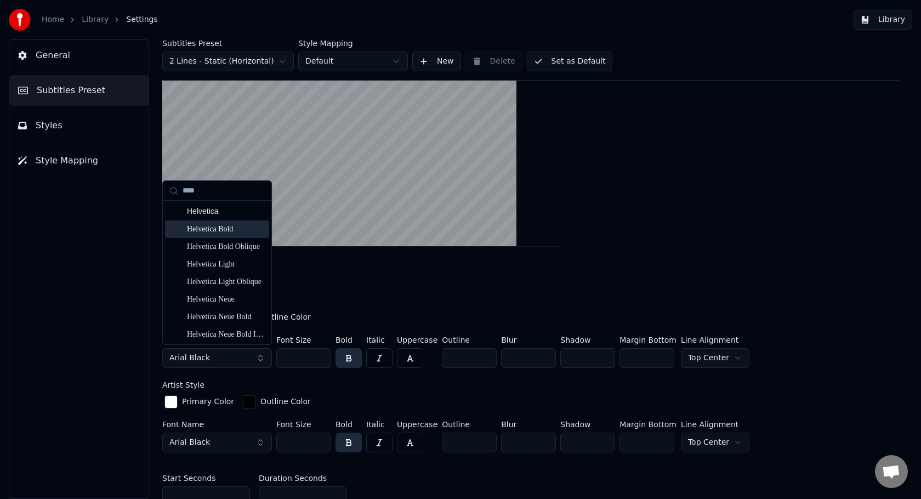
type input "****"
click at [222, 224] on div "Helvetica Bold" at bounding box center [226, 229] width 78 height 11
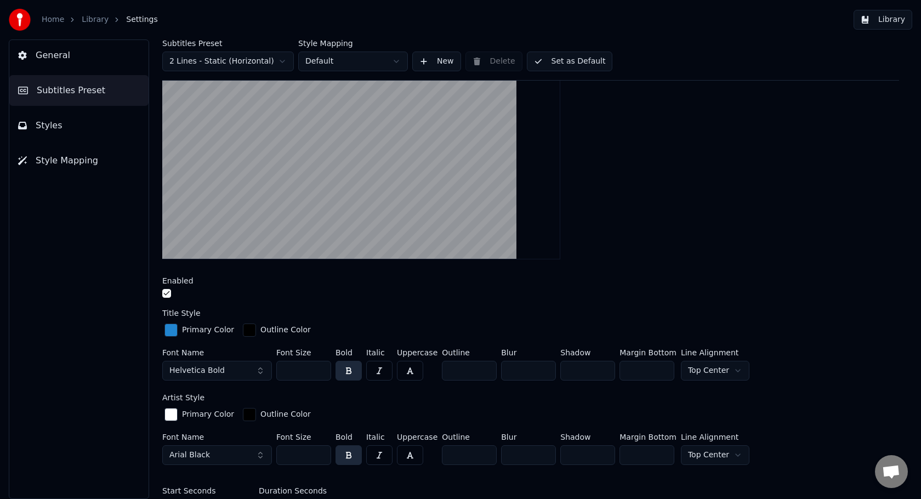
scroll to position [160, 0]
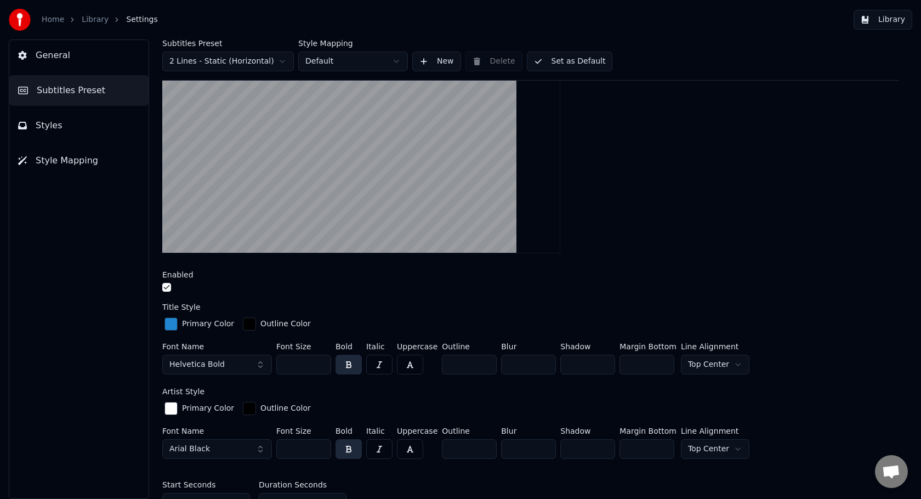
click at [308, 363] on input "***" at bounding box center [303, 365] width 55 height 20
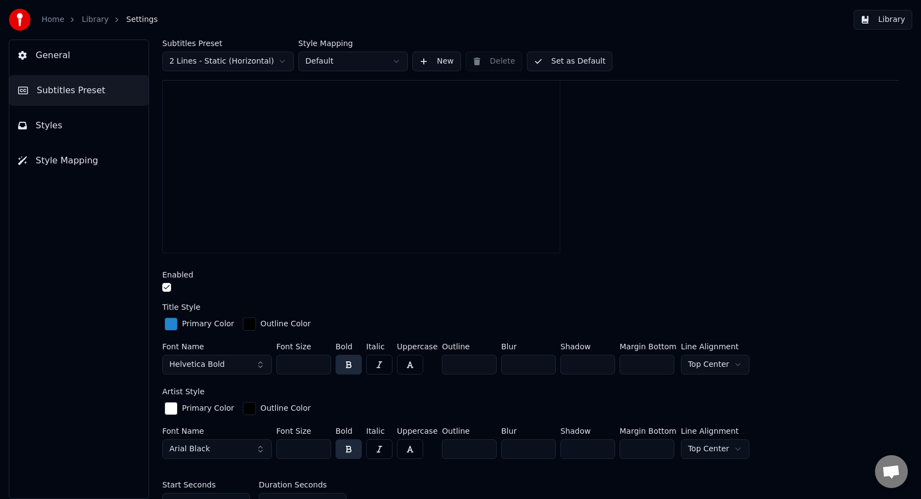
type input "*"
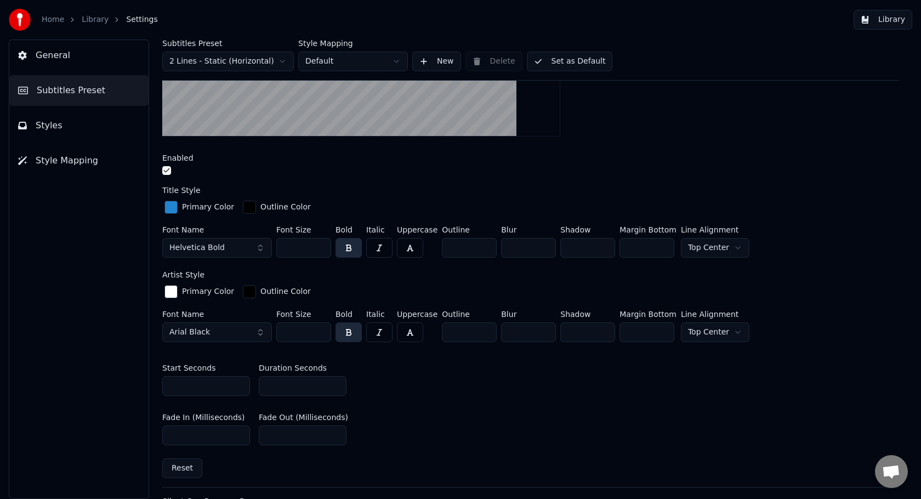
scroll to position [274, 0]
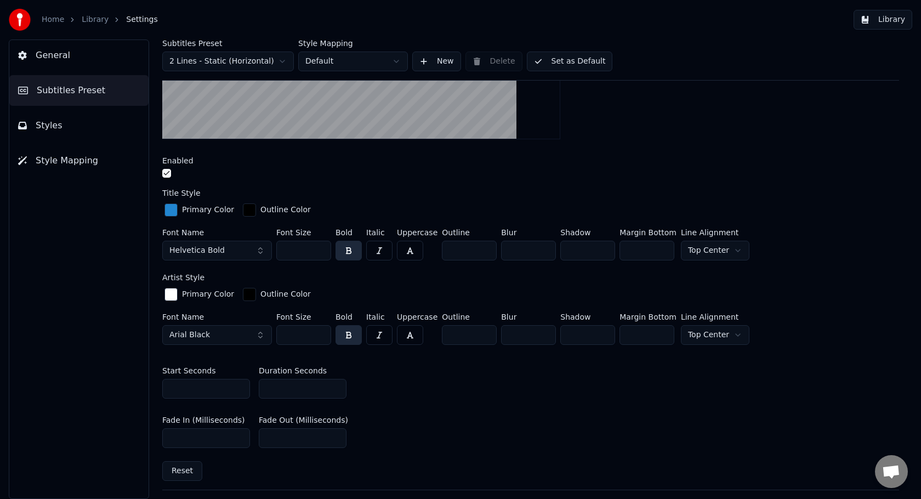
type input "***"
click at [235, 338] on button "Arial Black" at bounding box center [217, 335] width 110 height 20
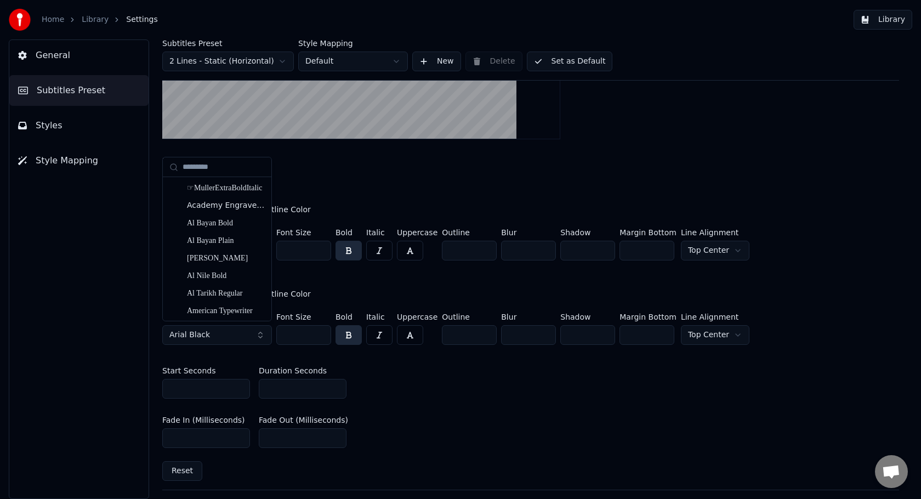
click at [227, 327] on button "Arial Black" at bounding box center [217, 335] width 110 height 20
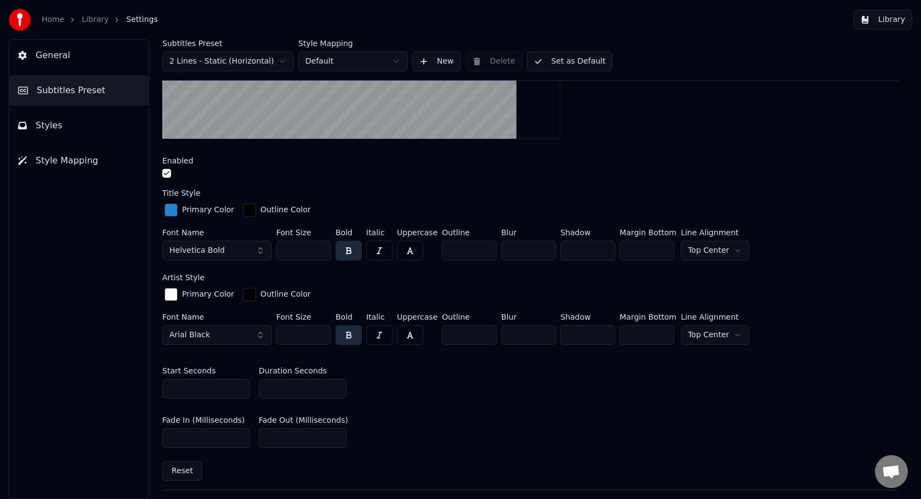
click at [227, 327] on button "Arial Black" at bounding box center [217, 335] width 110 height 20
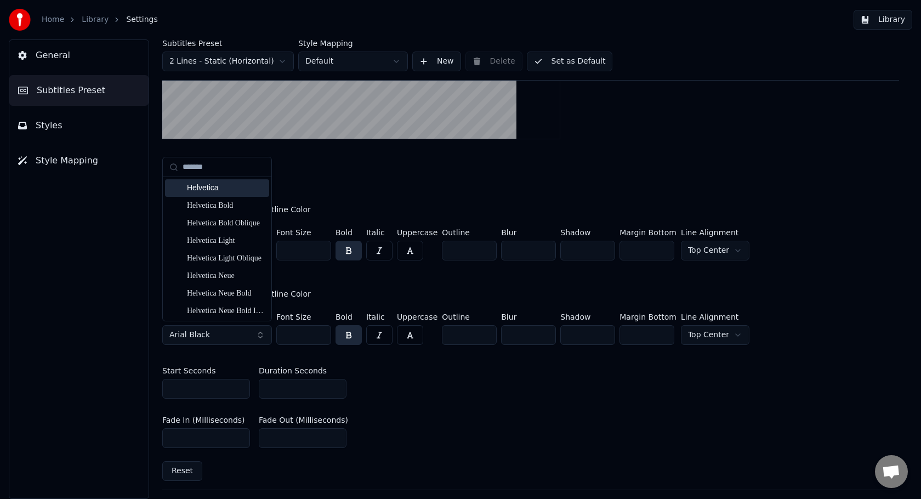
type input "*******"
click at [228, 187] on div "Helvetica" at bounding box center [226, 188] width 78 height 11
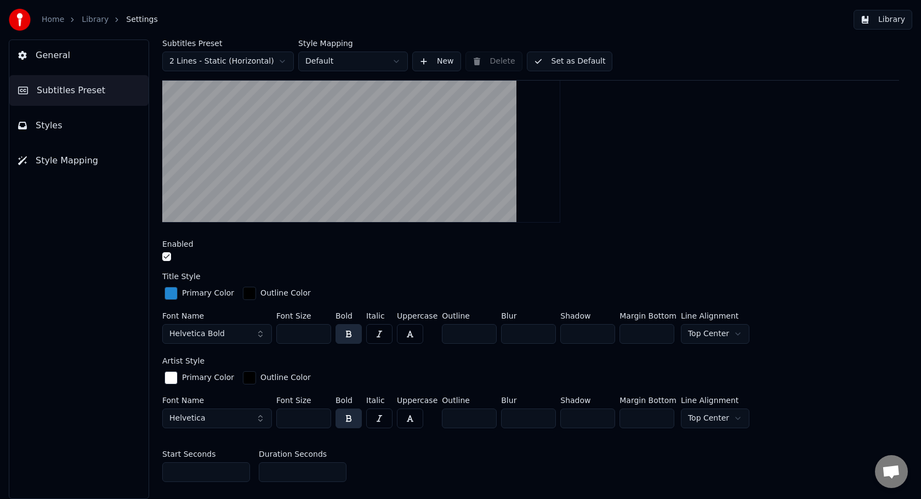
scroll to position [185, 0]
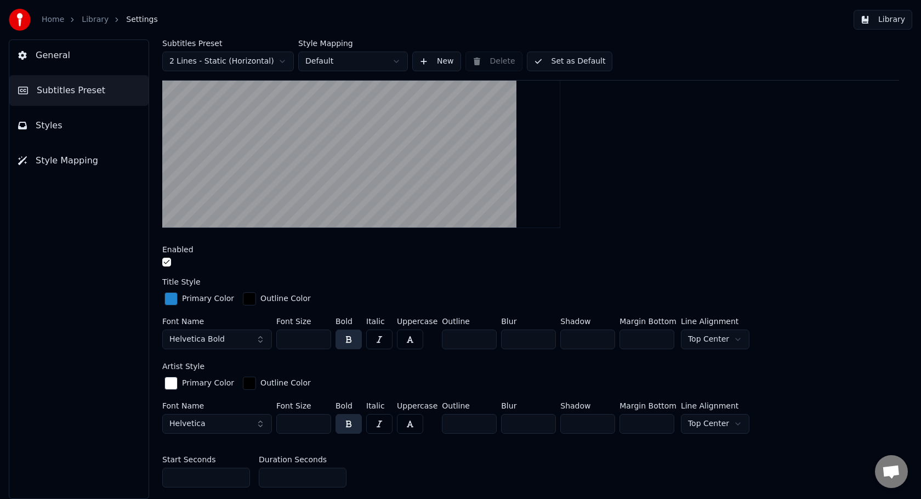
click at [303, 415] on input "***" at bounding box center [303, 424] width 55 height 20
click at [767, 369] on div "Artist Style Primary Color Outline Color Font Name Helvetica Font Size ** Bold …" at bounding box center [530, 400] width 737 height 76
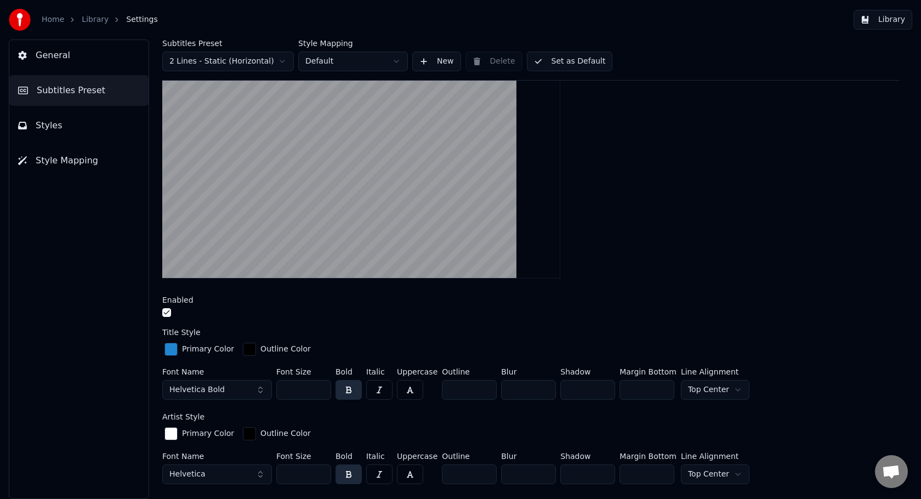
scroll to position [137, 0]
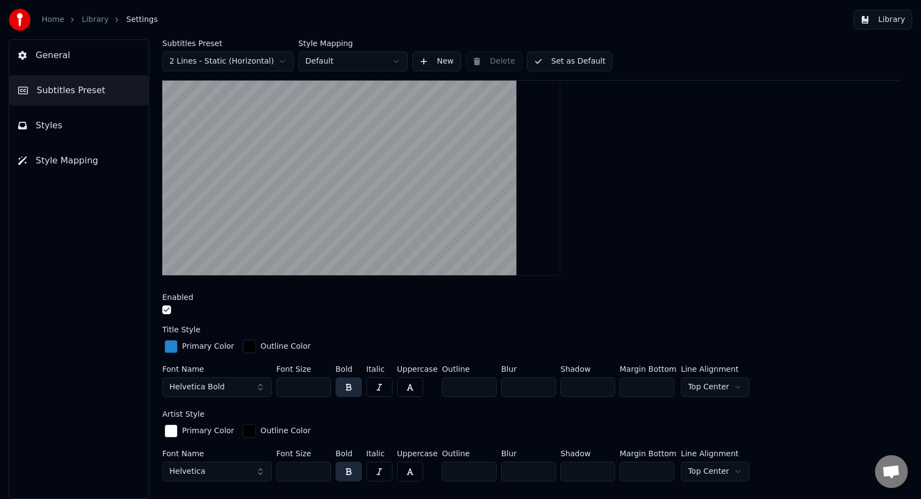
click at [306, 473] on input "**" at bounding box center [303, 472] width 55 height 20
type input "*"
click at [741, 286] on div "Insert the song title in the beginning of the video Enabled Title Style Primary…" at bounding box center [530, 339] width 737 height 574
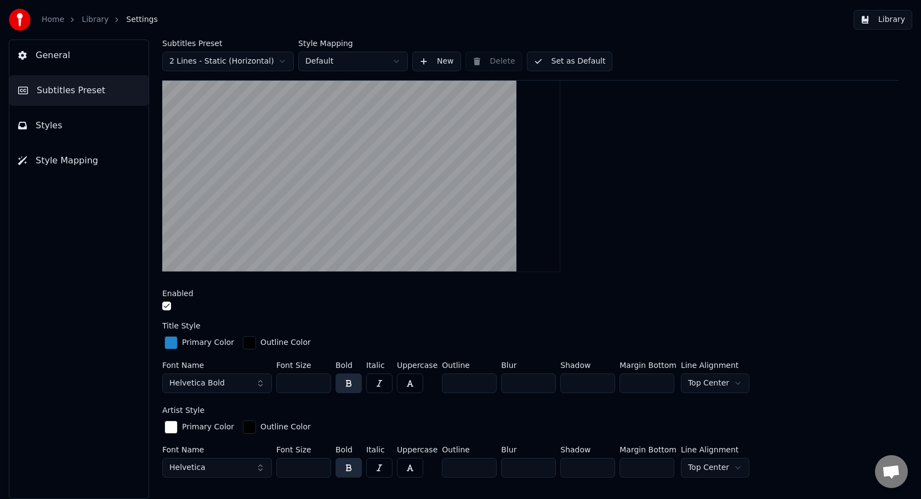
scroll to position [151, 0]
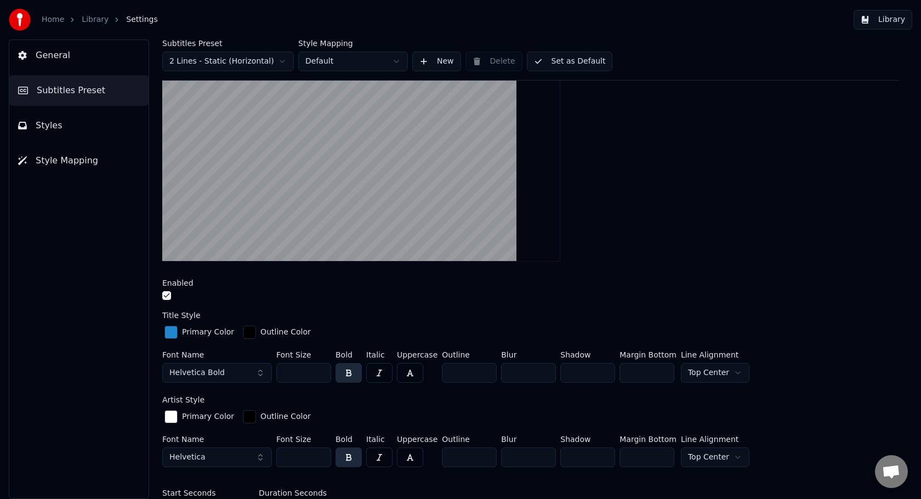
click at [312, 454] on input "***" at bounding box center [303, 457] width 55 height 20
type input "***"
click at [757, 240] on div at bounding box center [530, 161] width 737 height 217
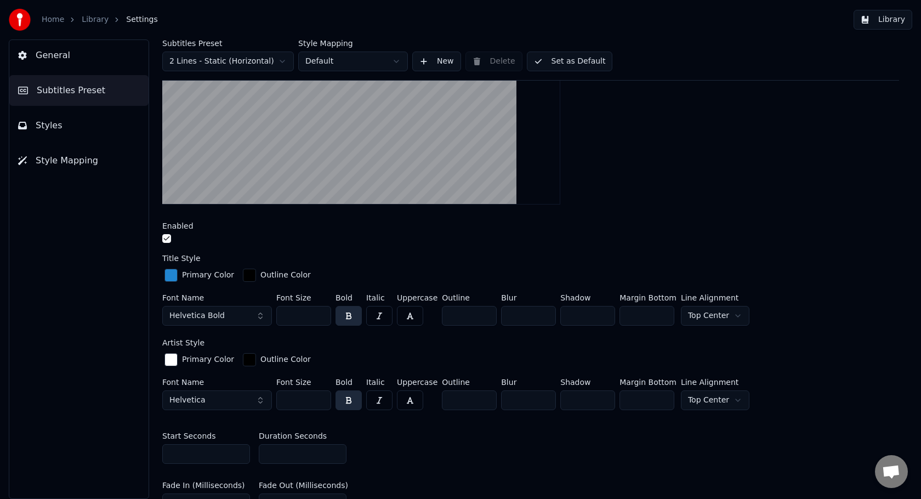
scroll to position [220, 0]
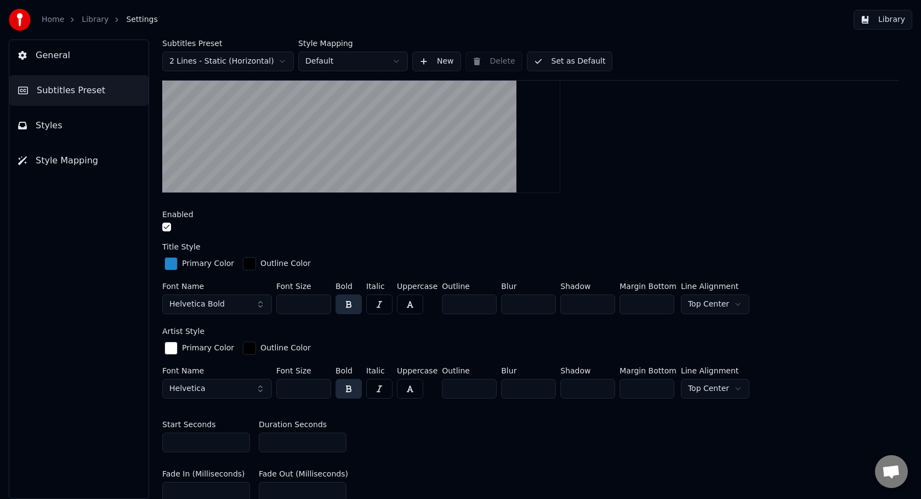
click at [644, 305] on input "***" at bounding box center [646, 304] width 55 height 20
type input "***"
click at [735, 157] on div at bounding box center [530, 93] width 737 height 217
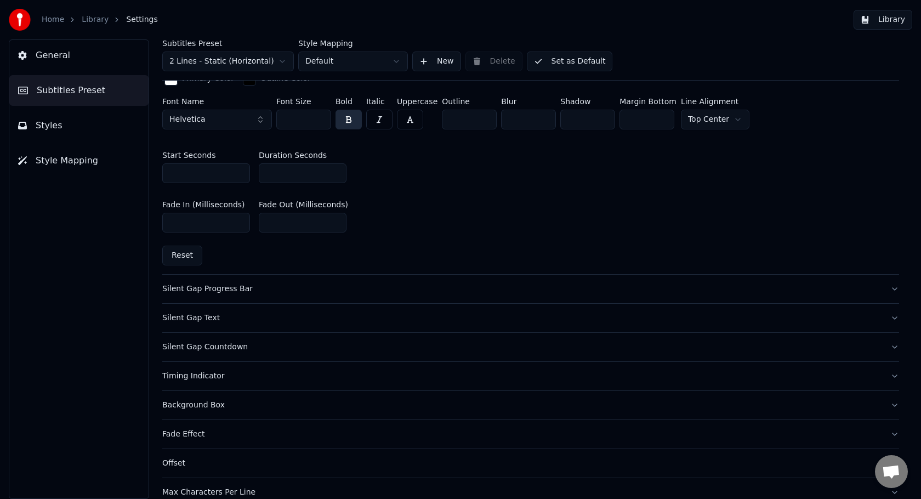
scroll to position [491, 0]
click at [565, 298] on button "Silent Gap Progress Bar" at bounding box center [530, 287] width 737 height 29
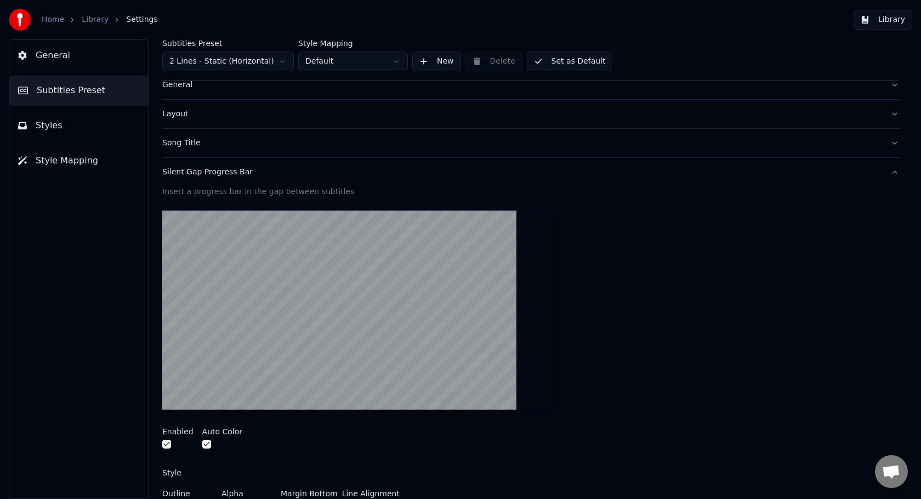
scroll to position [41, 0]
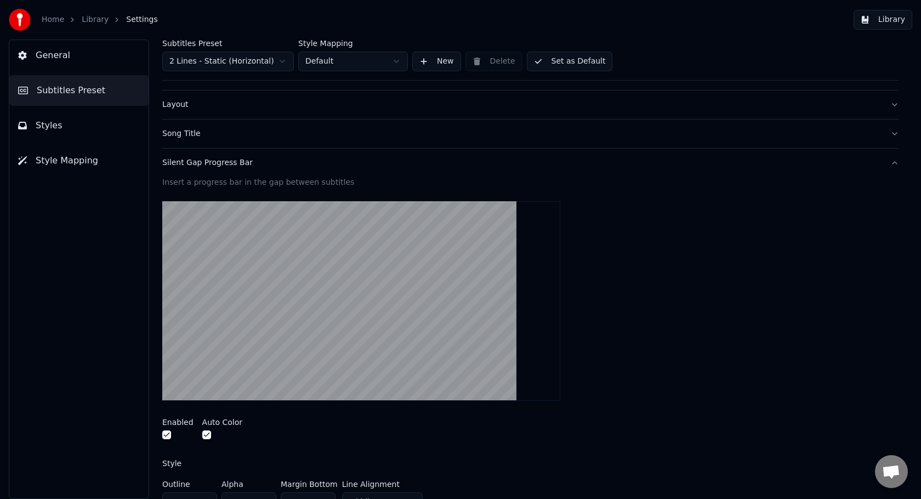
click at [890, 164] on button "Silent Gap Progress Bar" at bounding box center [530, 163] width 737 height 29
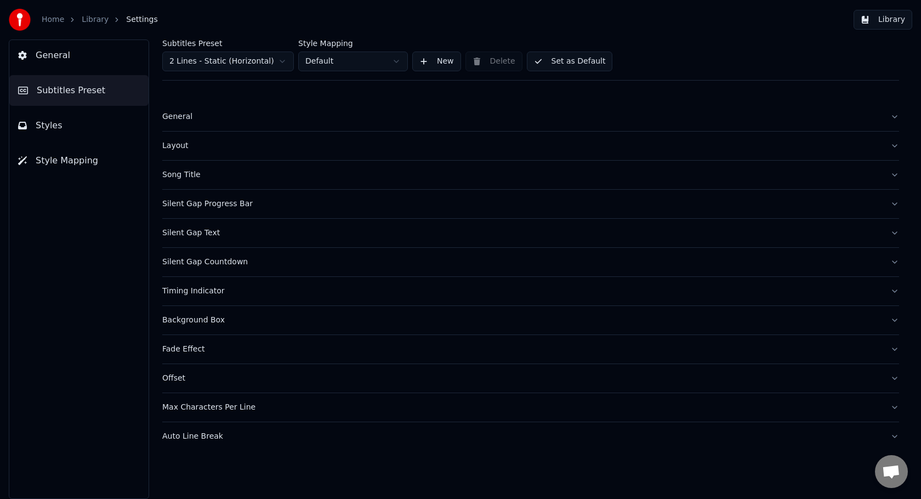
click at [458, 297] on button "Timing Indicator" at bounding box center [530, 291] width 737 height 29
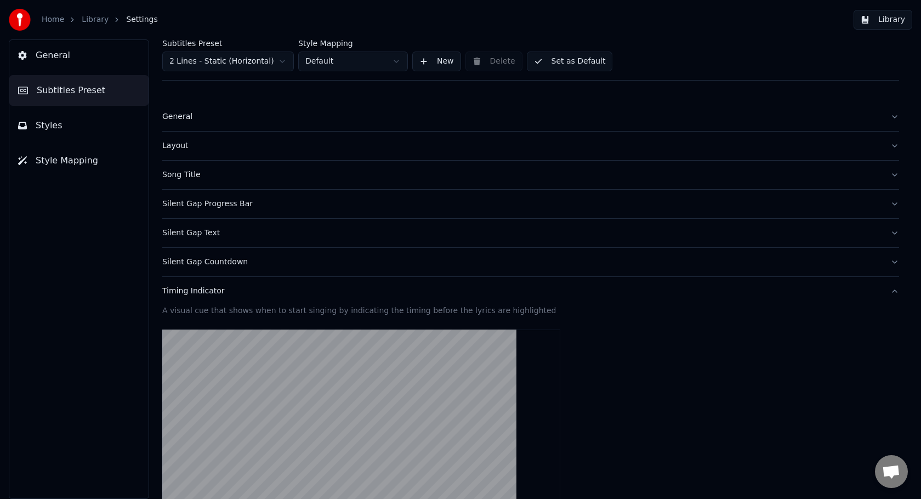
click at [219, 126] on button "General" at bounding box center [530, 117] width 737 height 29
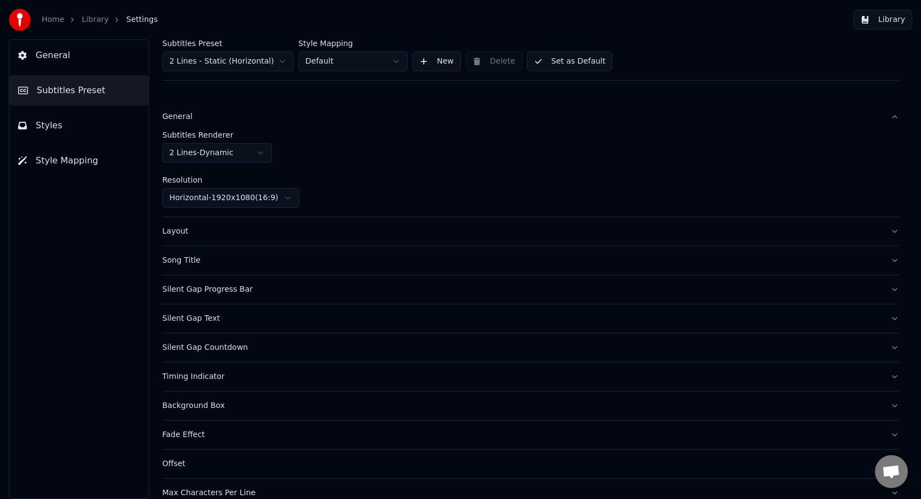
click at [248, 235] on div "Layout" at bounding box center [521, 231] width 719 height 11
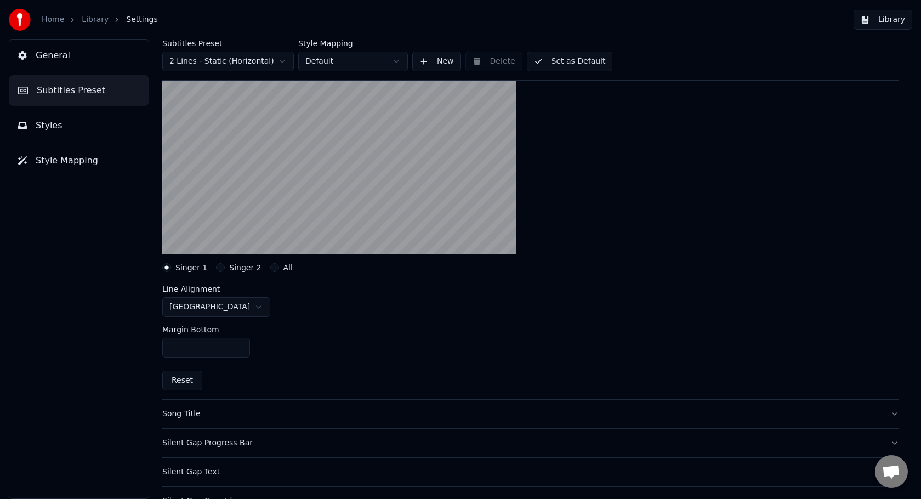
scroll to position [130, 0]
click at [295, 421] on button "Song Title" at bounding box center [530, 413] width 737 height 29
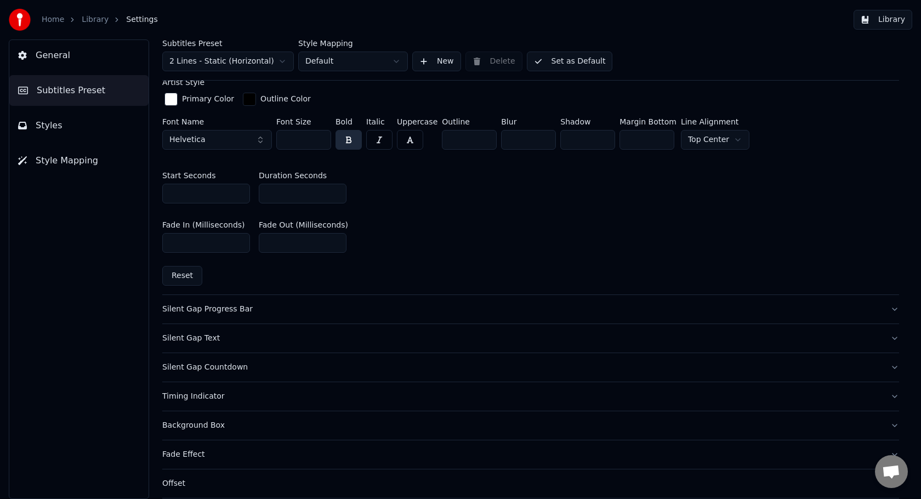
scroll to position [470, 0]
click at [97, 123] on button "Styles" at bounding box center [78, 125] width 139 height 31
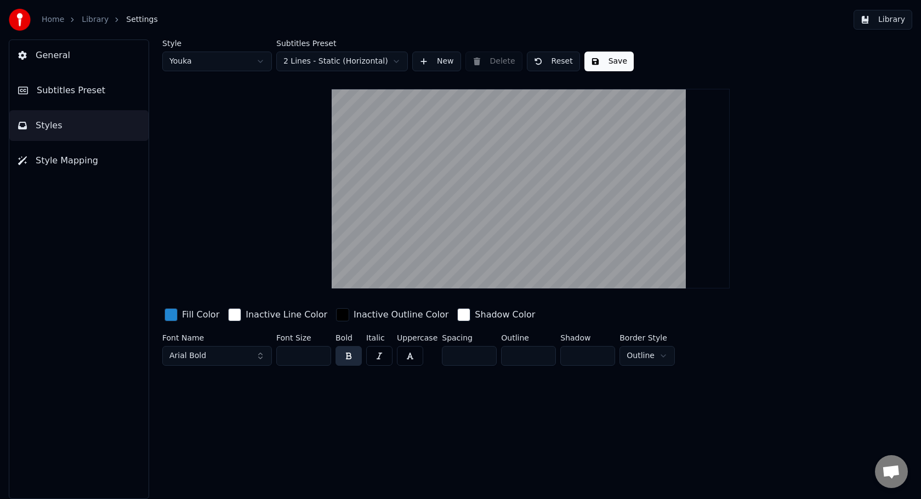
click at [240, 362] on button "Arial Bold" at bounding box center [217, 356] width 110 height 20
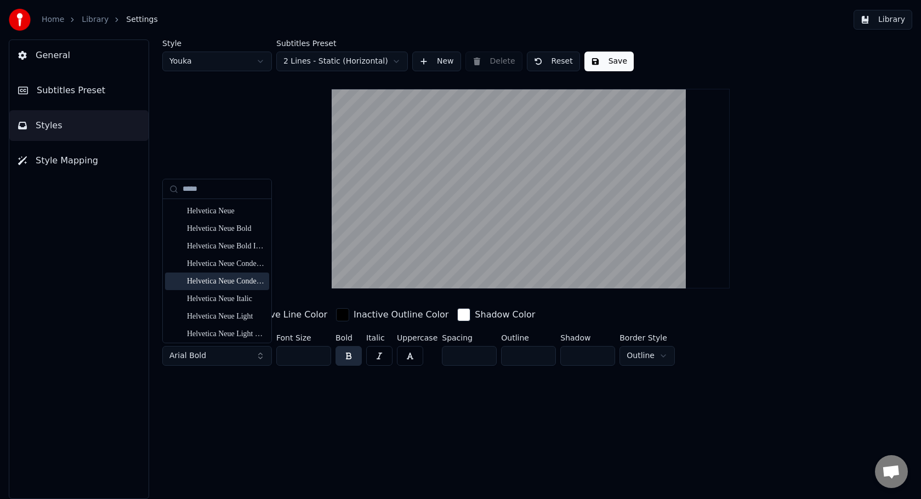
scroll to position [86, 0]
type input "*****"
click at [219, 207] on div "Helvetica Neue" at bounding box center [226, 212] width 78 height 11
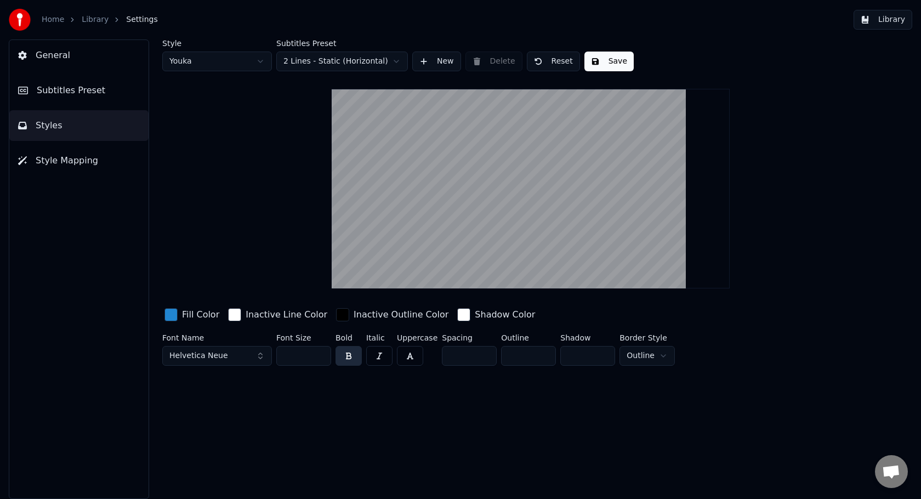
click at [206, 357] on span "Helvetica Neue" at bounding box center [198, 355] width 59 height 11
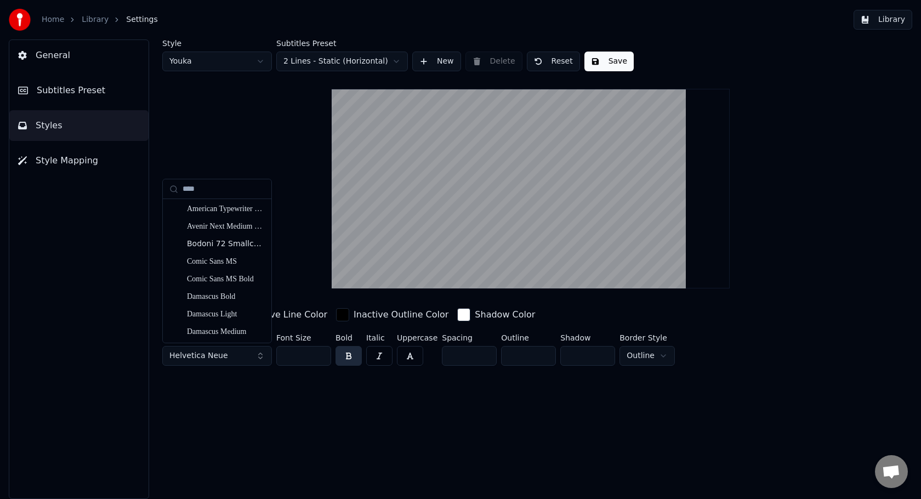
scroll to position [0, 0]
type input "******"
click at [232, 212] on div "Microsoft Sans Serif" at bounding box center [226, 209] width 78 height 11
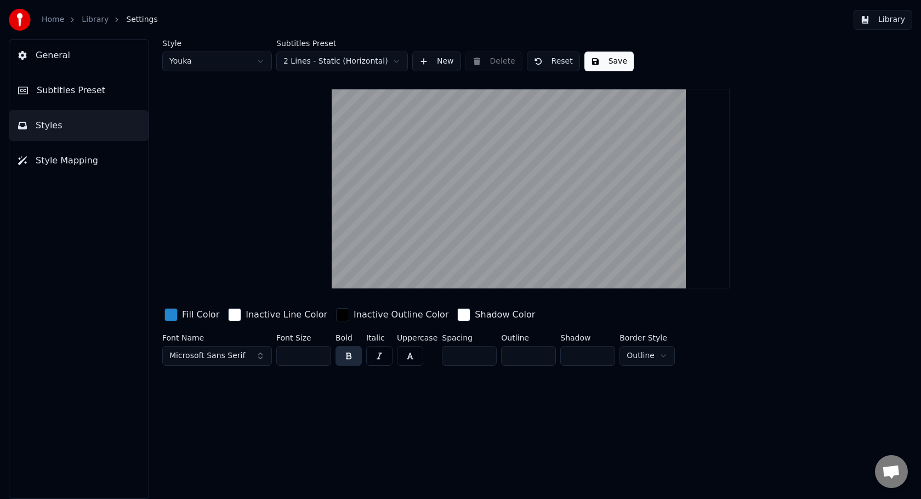
click at [251, 358] on button "Microsoft Sans Serif" at bounding box center [217, 356] width 110 height 20
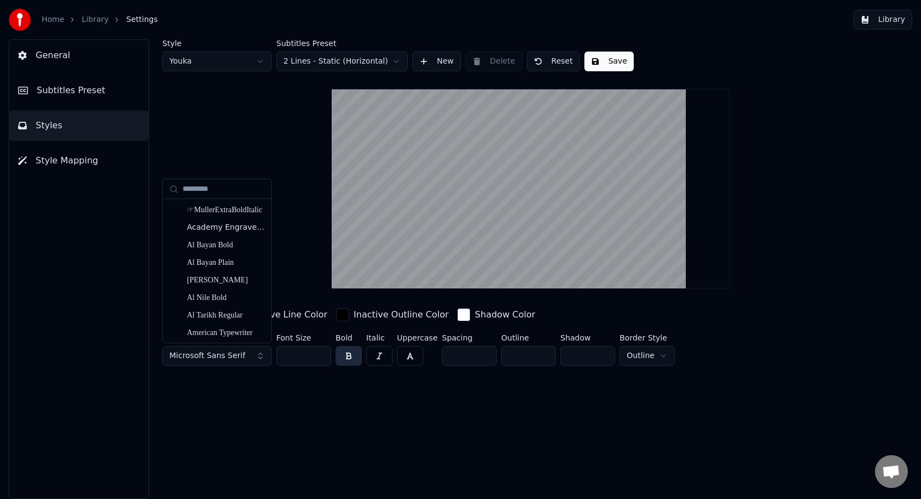
click at [288, 396] on div "Style Youka Subtitles Preset 2 Lines - Static (Horizontal) New Delete Reset Sav…" at bounding box center [530, 268] width 781 height 459
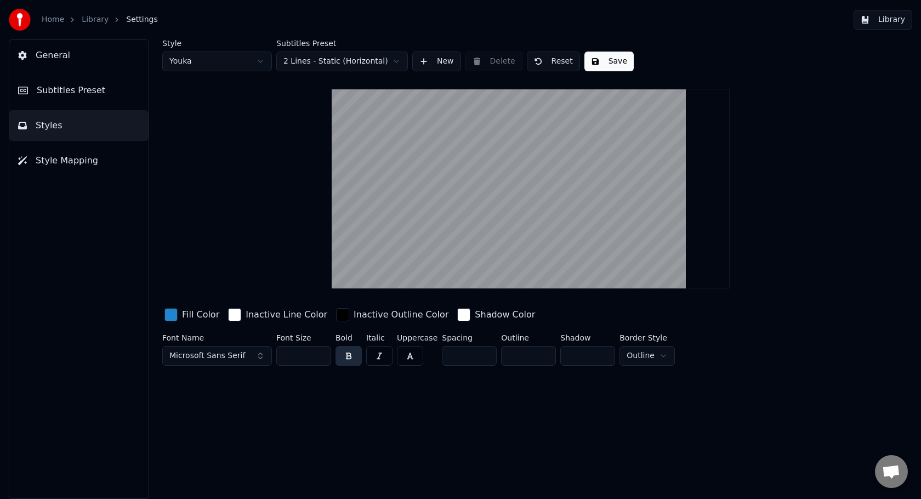
click at [352, 359] on button "button" at bounding box center [348, 356] width 26 height 20
click at [378, 360] on button "button" at bounding box center [379, 356] width 26 height 20
click at [378, 359] on button "button" at bounding box center [379, 356] width 26 height 20
click at [409, 357] on button "button" at bounding box center [410, 356] width 26 height 20
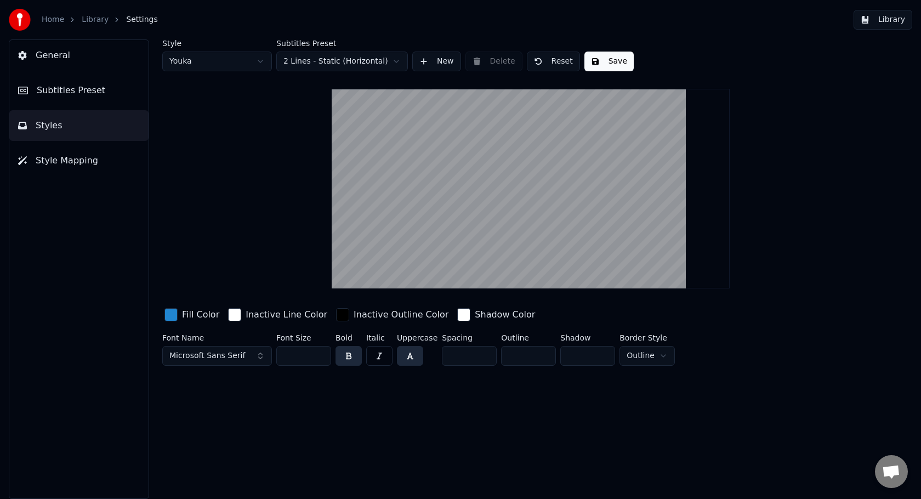
click at [409, 357] on button "button" at bounding box center [410, 356] width 26 height 20
click at [169, 318] on div "button" at bounding box center [170, 314] width 13 height 13
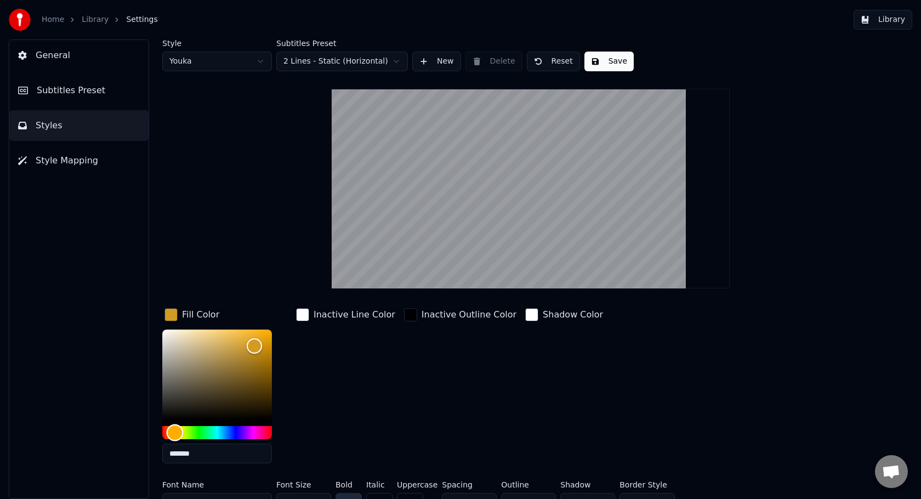
drag, startPoint x: 182, startPoint y: 431, endPoint x: 175, endPoint y: 432, distance: 7.1
click at [175, 432] on div "Hue" at bounding box center [217, 432] width 110 height 13
drag, startPoint x: 252, startPoint y: 344, endPoint x: 240, endPoint y: 346, distance: 12.2
click at [240, 346] on div "Color" at bounding box center [240, 346] width 17 height 17
drag, startPoint x: 244, startPoint y: 346, endPoint x: 249, endPoint y: 344, distance: 6.1
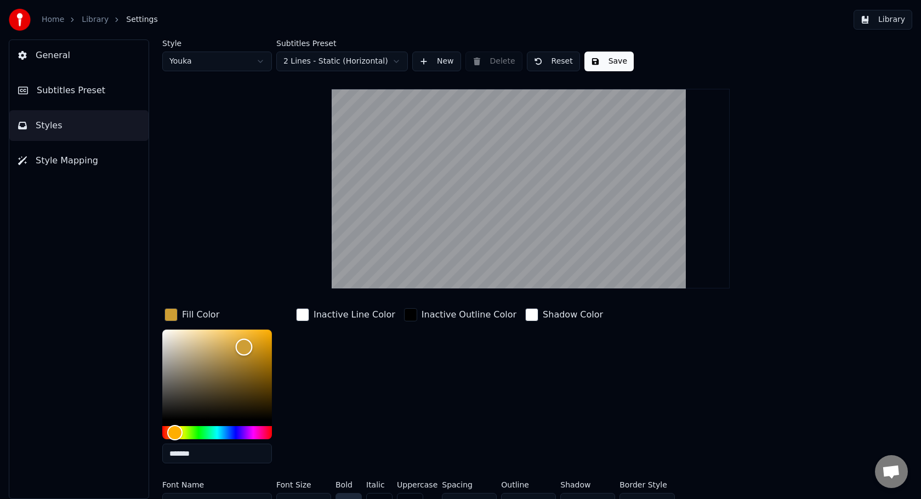
click at [249, 344] on div "Color" at bounding box center [244, 347] width 17 height 17
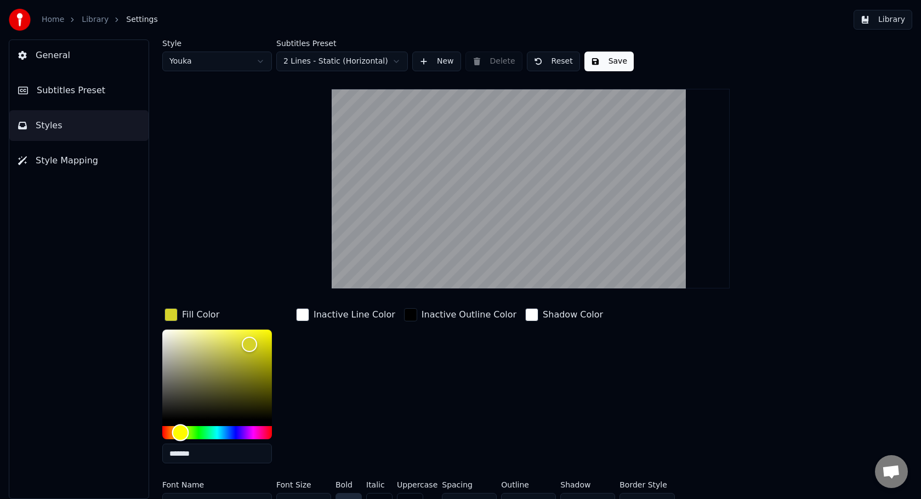
type input "*******"
click at [179, 434] on div "Hue" at bounding box center [178, 432] width 17 height 17
click at [446, 414] on div "Inactive Outline Color" at bounding box center [460, 389] width 117 height 166
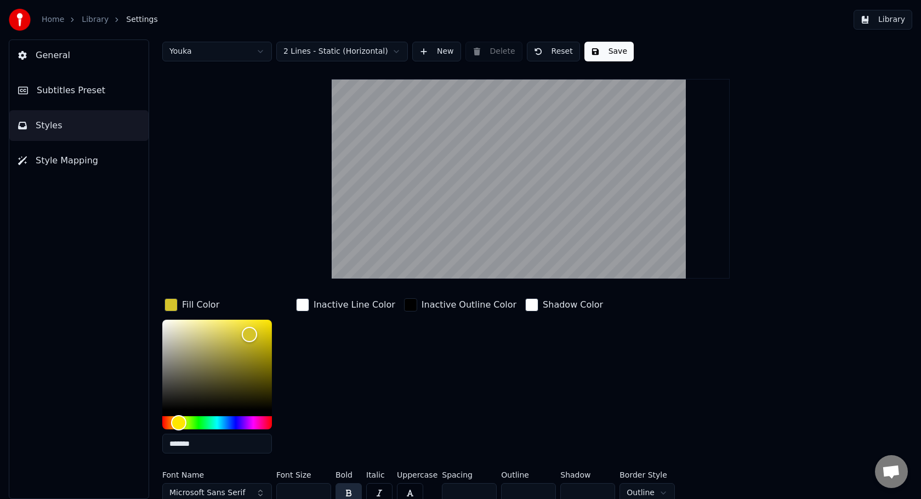
scroll to position [18, 0]
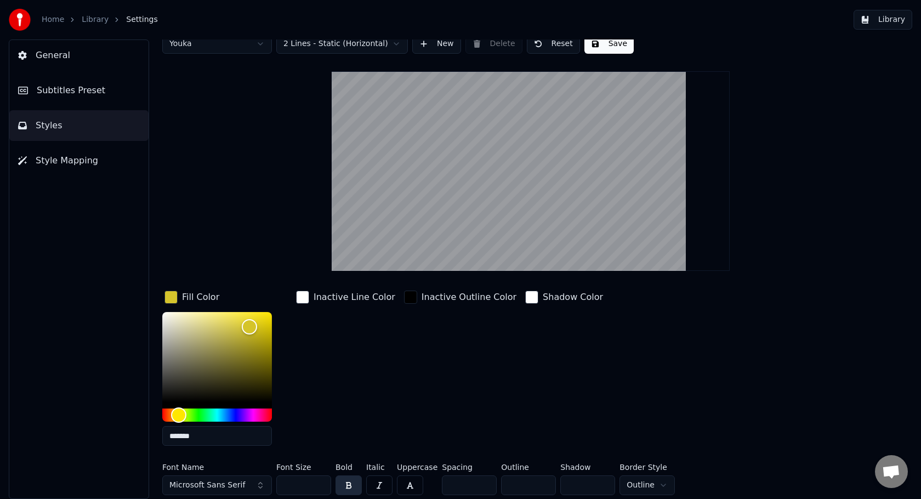
click at [447, 399] on div "Inactive Outline Color" at bounding box center [460, 371] width 117 height 166
click at [175, 297] on div "button" at bounding box center [170, 297] width 13 height 13
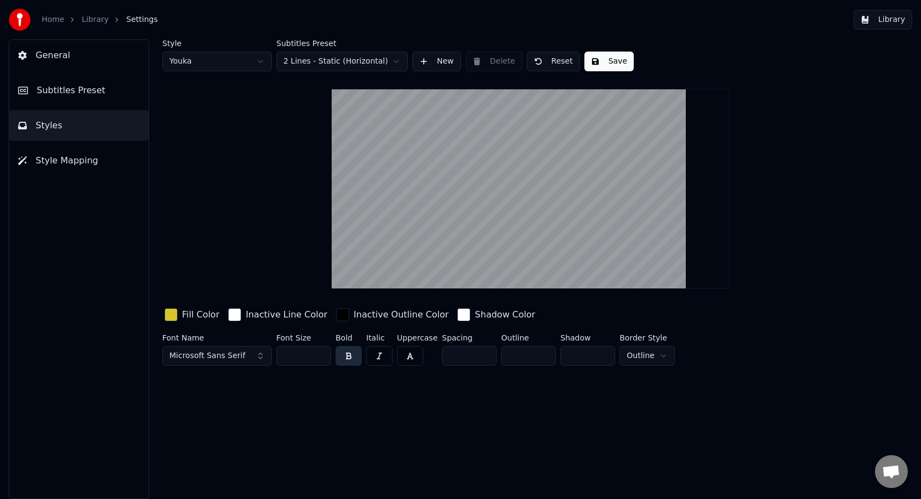
scroll to position [0, 0]
click at [337, 63] on html "Home Library Settings Library General Subtitles Preset Styles Style Mapping Sty…" at bounding box center [460, 249] width 921 height 499
click at [241, 57] on html "Home Library Settings Library General Subtitles Preset Styles Style Mapping Sty…" at bounding box center [460, 249] width 921 height 499
click at [242, 61] on html "Home Library Settings Library General Subtitles Preset Styles Style Mapping Sty…" at bounding box center [460, 249] width 921 height 499
click at [244, 55] on html "Home Library Settings Library General Subtitles Preset Styles Style Mapping Sty…" at bounding box center [460, 249] width 921 height 499
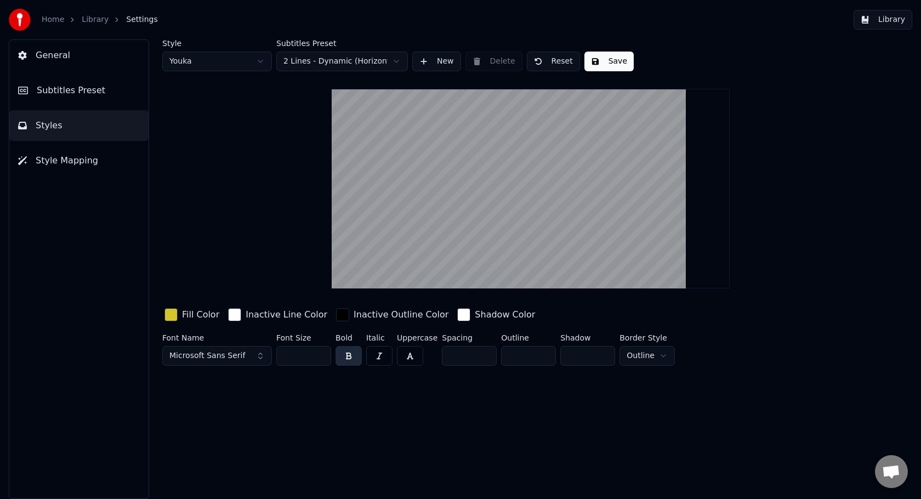
click at [243, 83] on div "Style Youka Subtitles Preset 2 Lines - Dynamic (Horizontal) New Delete Reset Sa…" at bounding box center [530, 204] width 737 height 331
click at [230, 355] on span "Microsoft Sans Serif" at bounding box center [207, 355] width 76 height 11
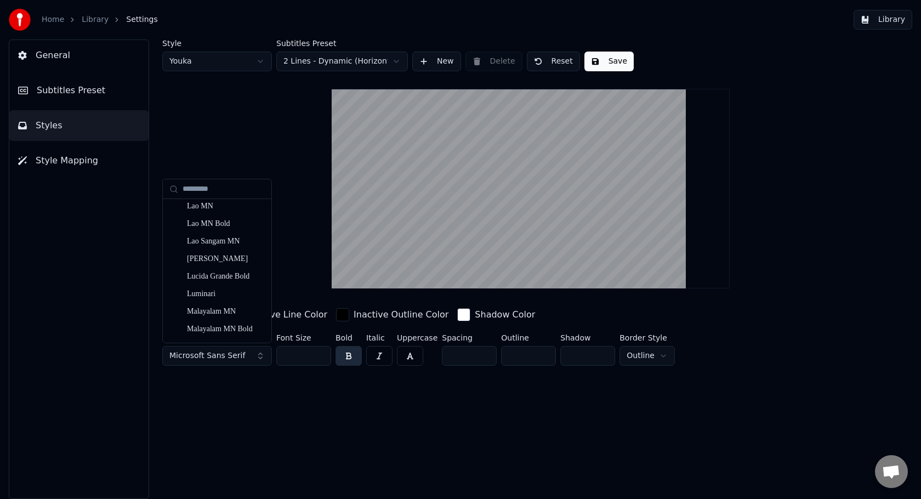
scroll to position [5596, 0]
click at [227, 243] on div "Lao Sangam MN" at bounding box center [226, 242] width 78 height 11
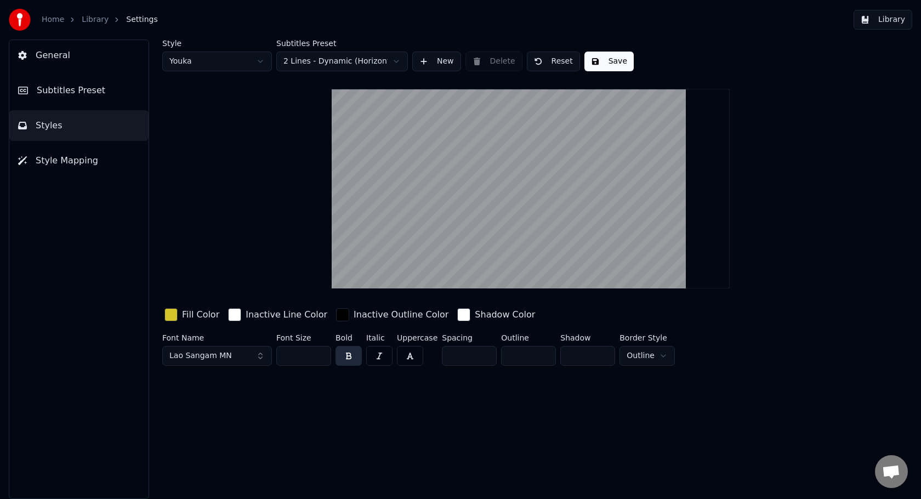
click at [221, 356] on span "Lao Sangam MN" at bounding box center [200, 355] width 62 height 11
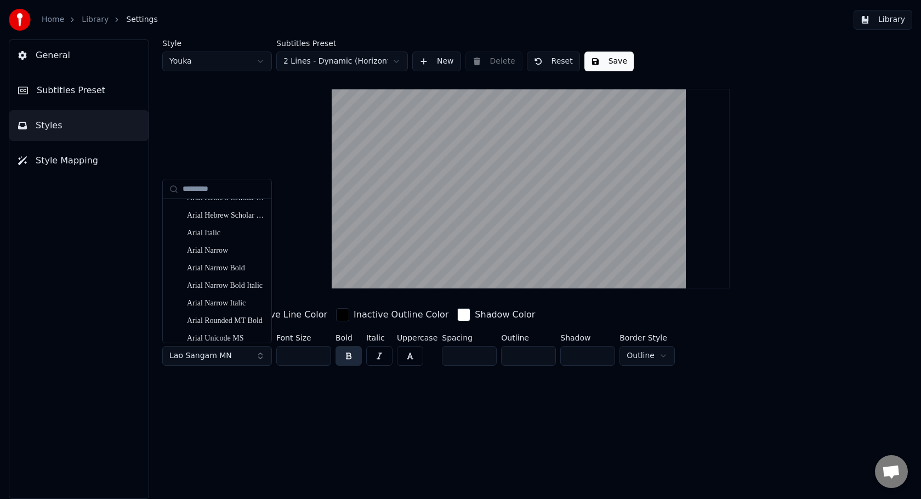
scroll to position [747, 0]
click at [230, 253] on div "Arial Narrow" at bounding box center [226, 251] width 78 height 11
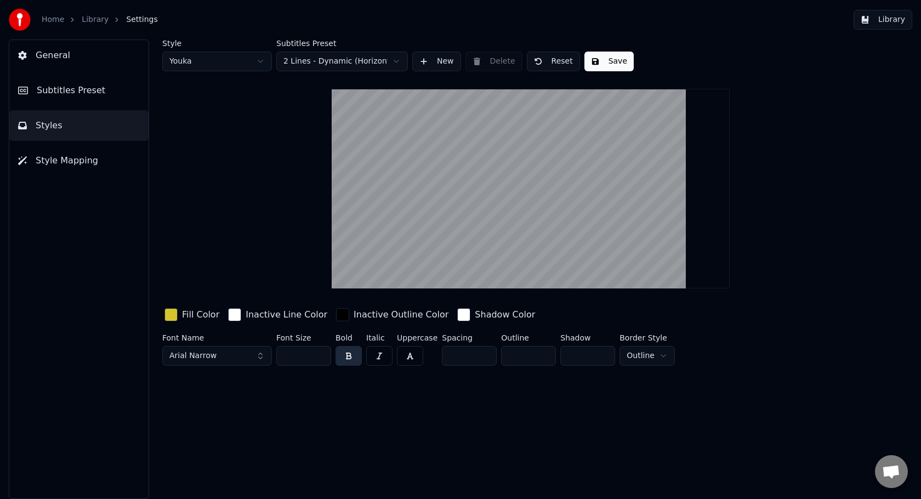
click at [244, 354] on button "Arial Narrow" at bounding box center [217, 356] width 110 height 20
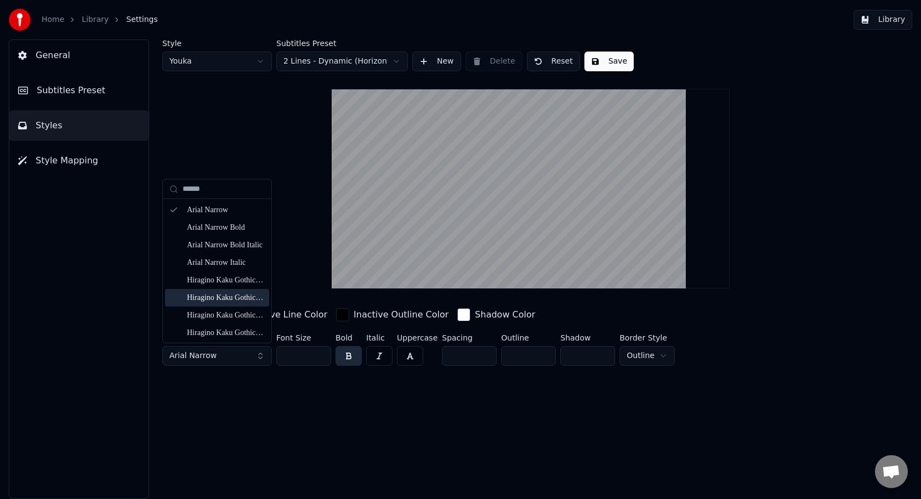
type input "******"
click at [241, 303] on div "Hiragino Kaku Gothic Pro W6" at bounding box center [226, 297] width 78 height 11
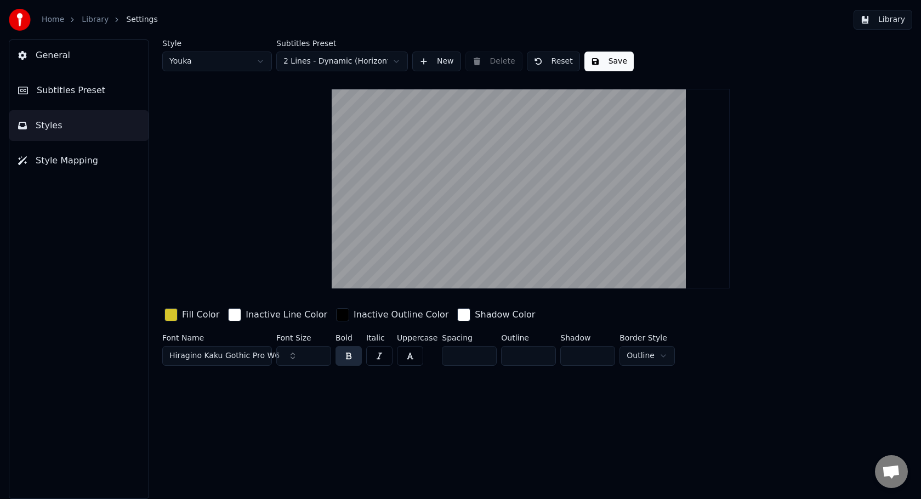
click at [102, 168] on button "Style Mapping" at bounding box center [78, 160] width 139 height 31
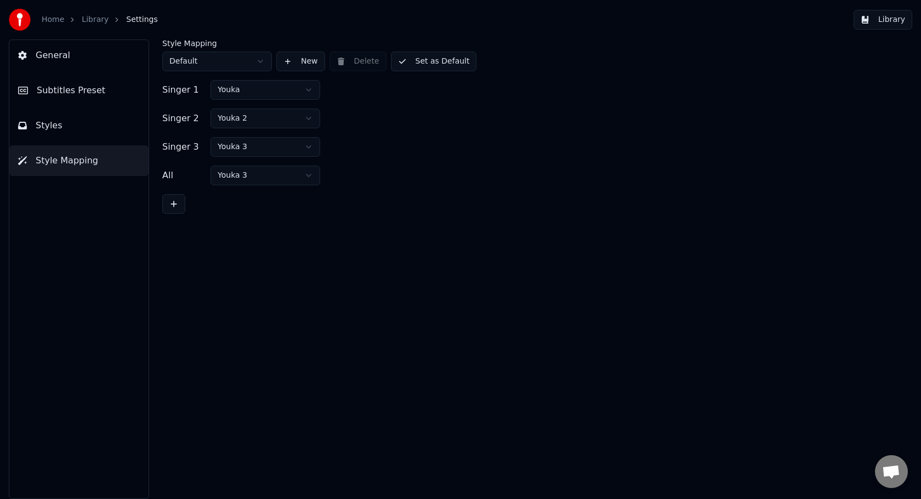
click at [107, 92] on button "Subtitles Preset" at bounding box center [78, 90] width 139 height 31
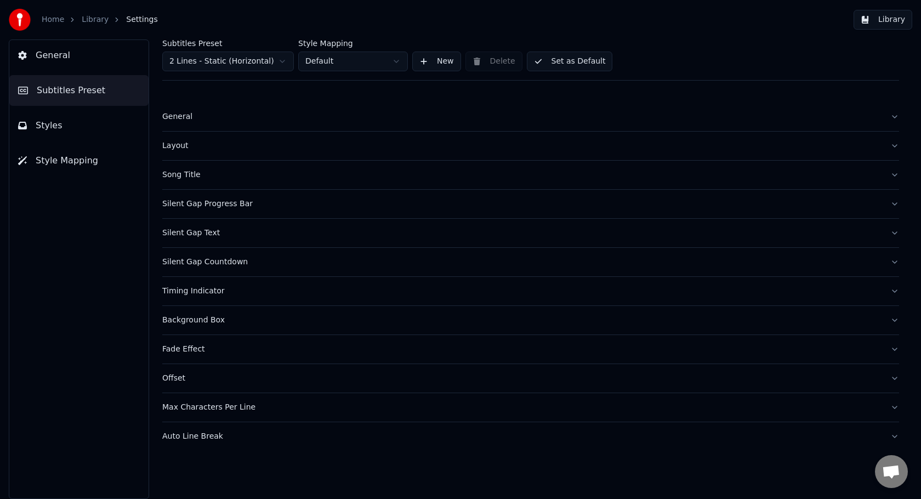
click at [204, 126] on button "General" at bounding box center [530, 117] width 737 height 29
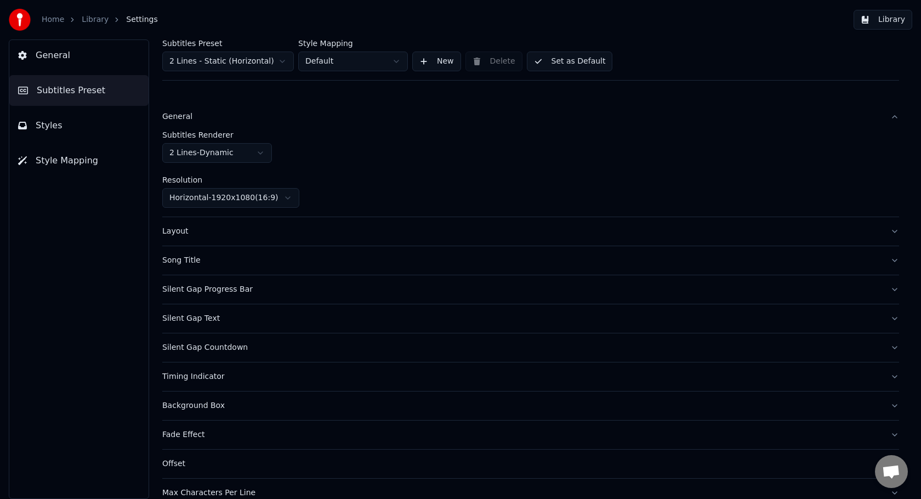
click at [205, 123] on button "General" at bounding box center [530, 117] width 737 height 29
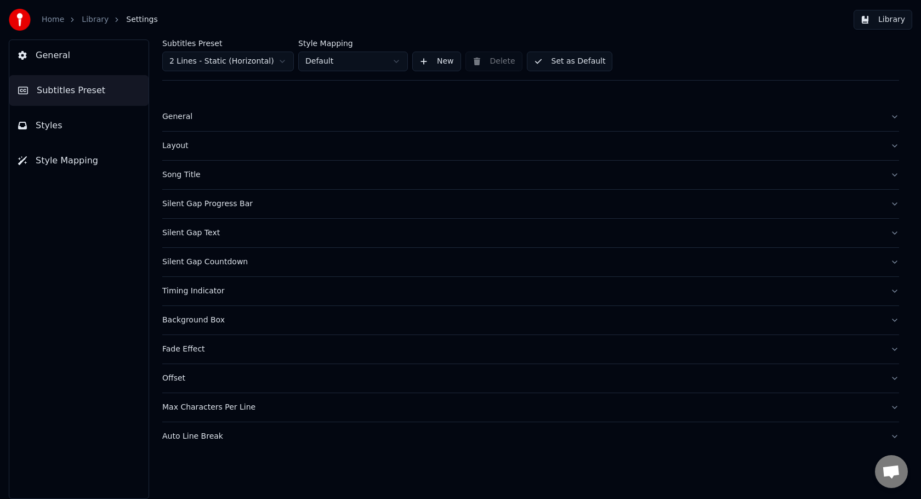
click at [205, 123] on button "General" at bounding box center [530, 117] width 737 height 29
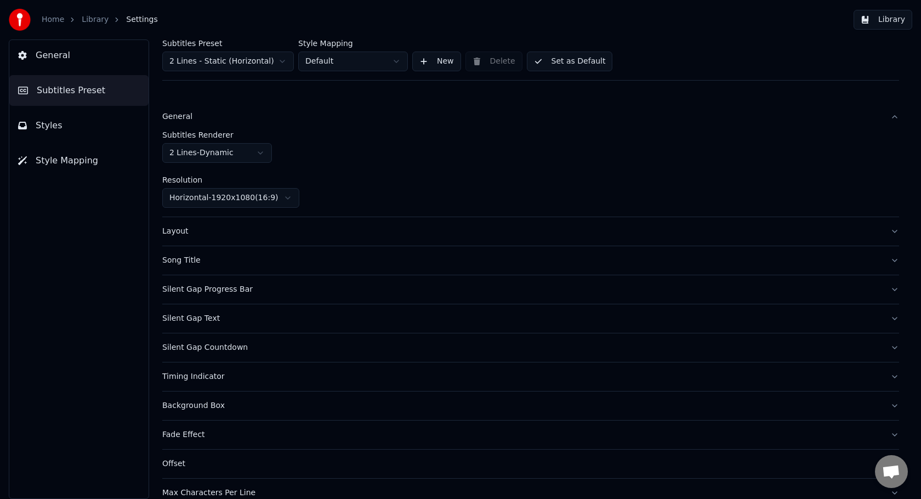
click at [205, 123] on button "General" at bounding box center [530, 117] width 737 height 29
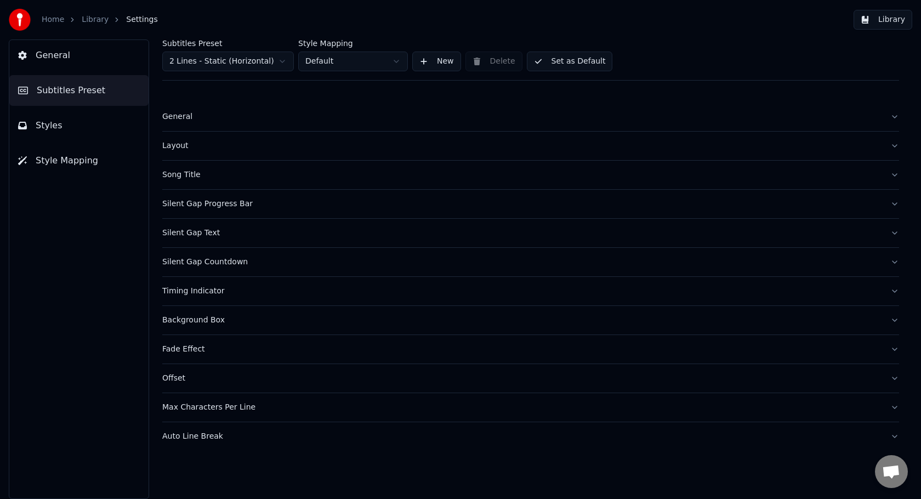
click at [212, 215] on button "Silent Gap Progress Bar" at bounding box center [530, 204] width 737 height 29
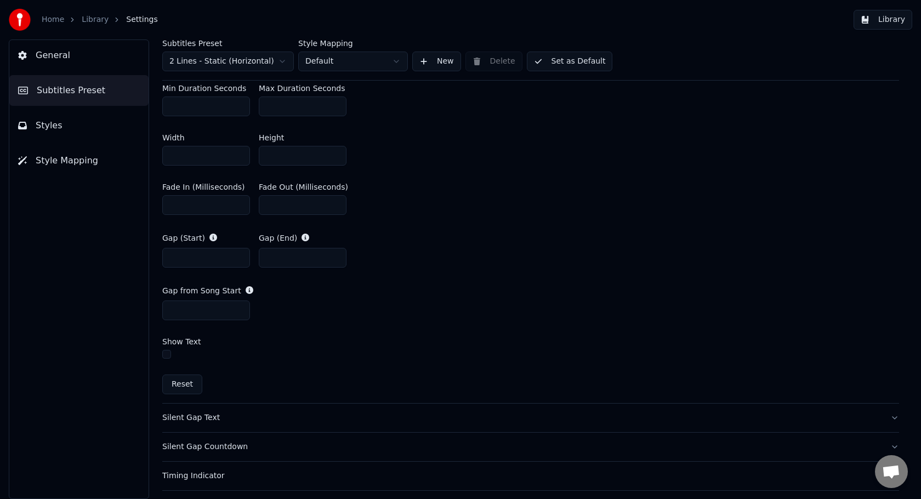
scroll to position [635, 0]
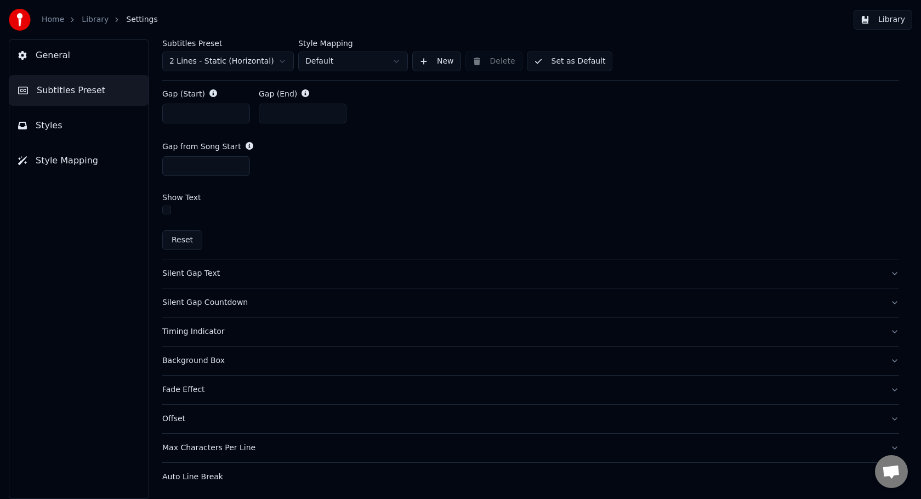
click at [277, 391] on div "Fade Effect" at bounding box center [521, 389] width 719 height 11
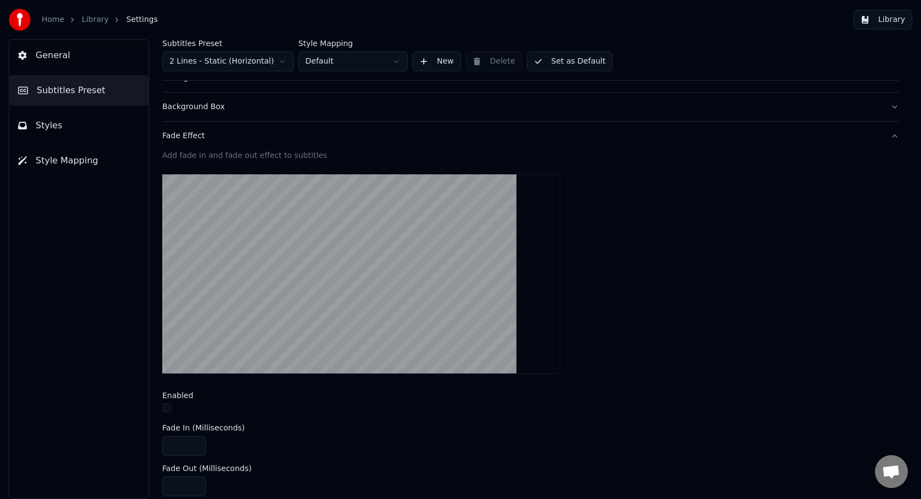
scroll to position [213, 0]
click at [164, 409] on button "button" at bounding box center [166, 407] width 9 height 9
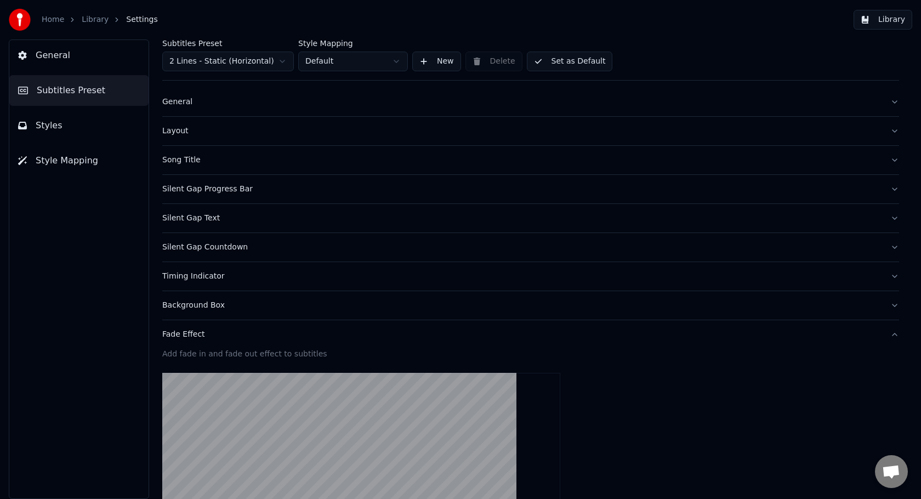
scroll to position [0, 0]
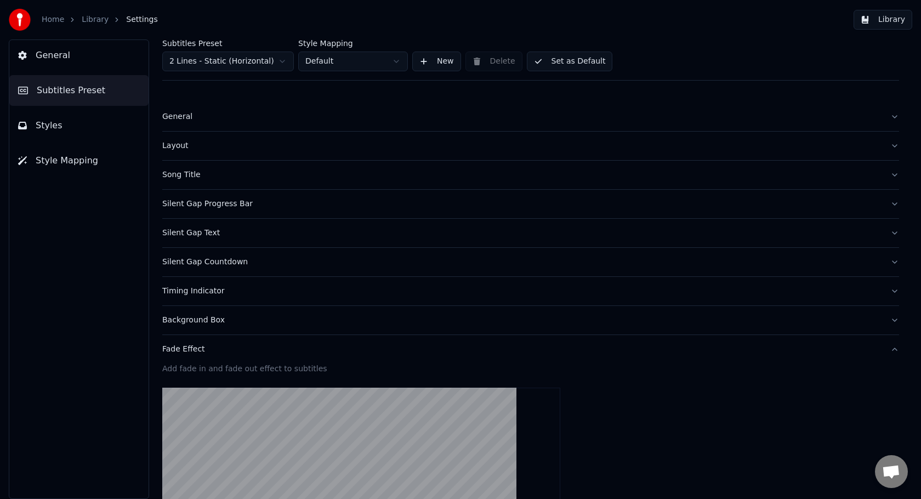
click at [94, 59] on button "General" at bounding box center [78, 55] width 139 height 31
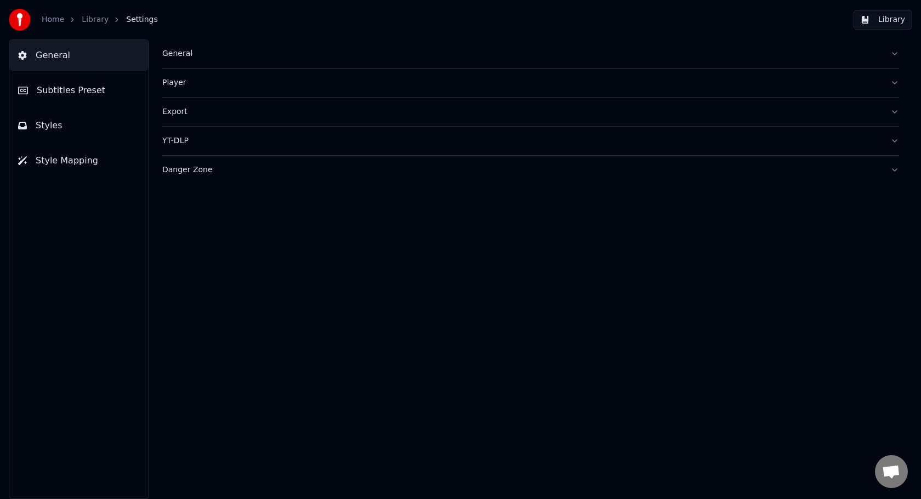
click at [197, 56] on div "General" at bounding box center [521, 53] width 719 height 11
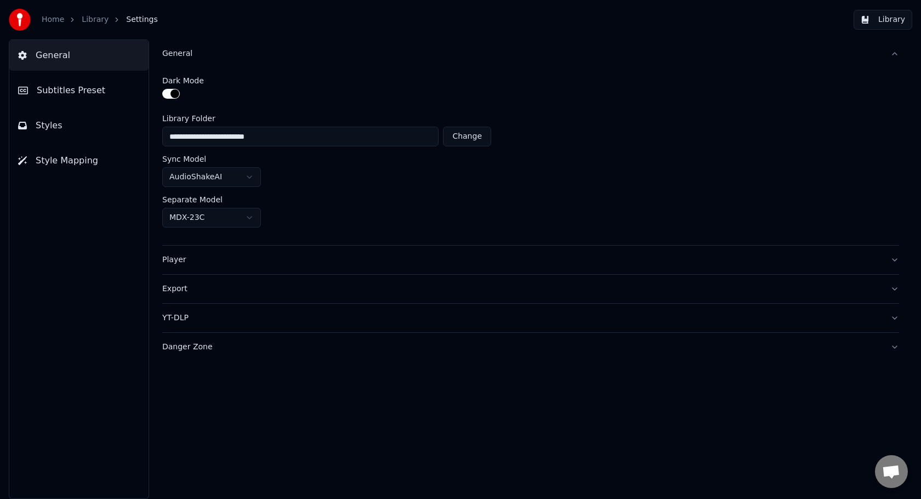
click at [197, 56] on div "General" at bounding box center [521, 53] width 719 height 11
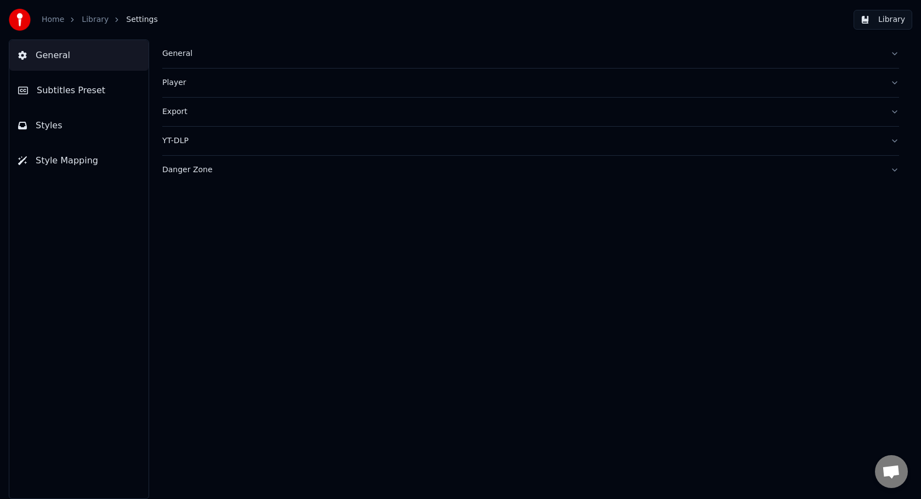
click at [55, 22] on link "Home" at bounding box center [53, 19] width 22 height 11
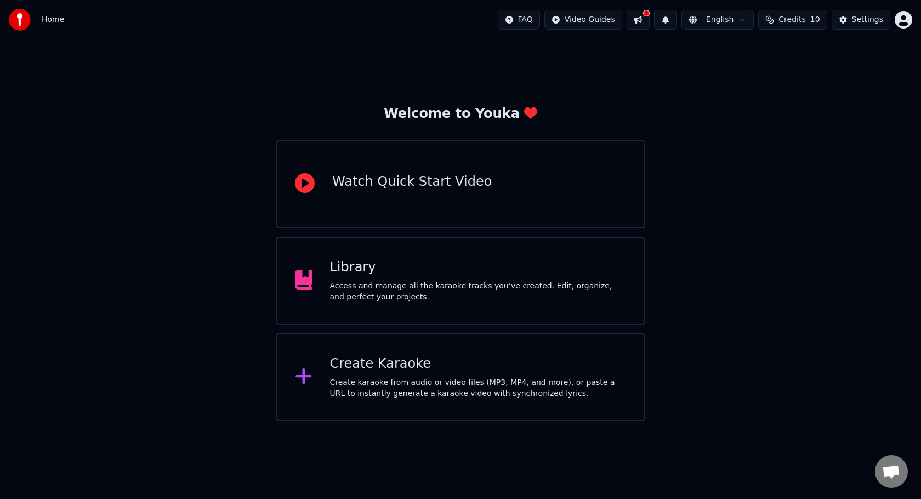
click at [390, 281] on div "Access and manage all the karaoke tracks you’ve created. Edit, organize, and pe…" at bounding box center [478, 292] width 297 height 22
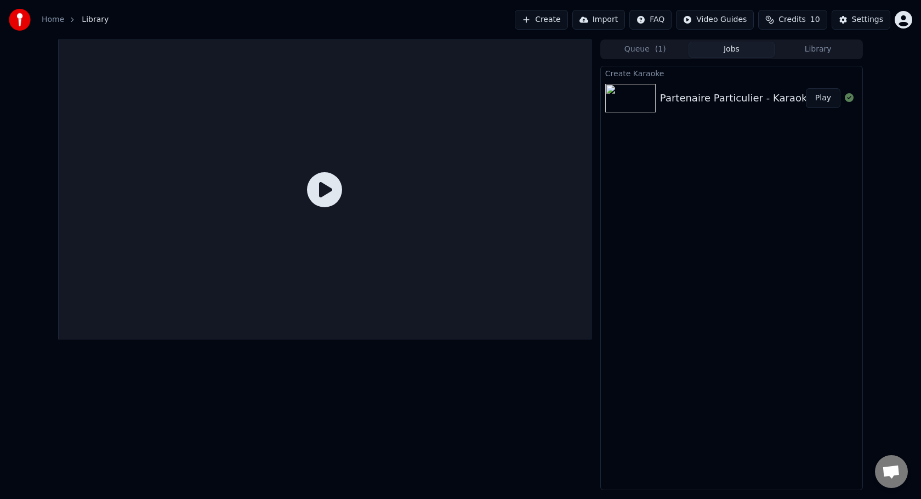
click at [332, 192] on icon at bounding box center [324, 189] width 35 height 35
click at [678, 106] on div "Partenaire Particulier - Karaoké Play" at bounding box center [731, 97] width 261 height 37
click at [547, 22] on button "Create" at bounding box center [541, 20] width 53 height 20
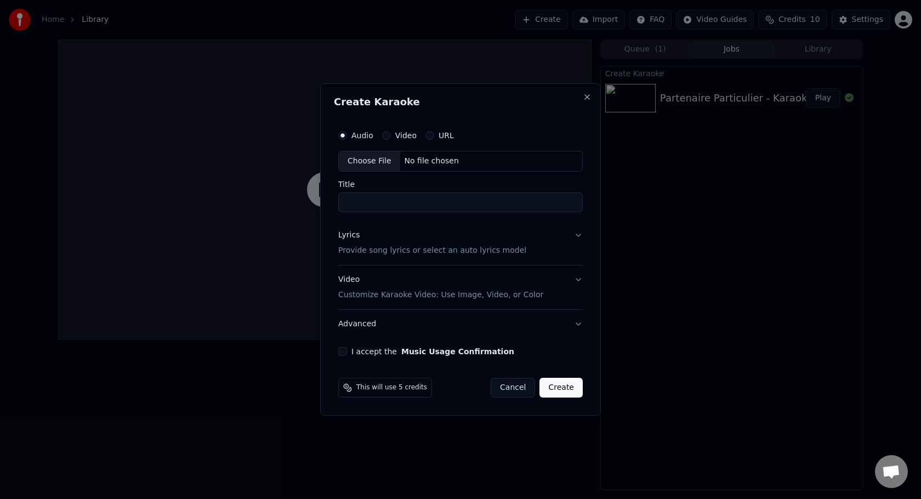
click at [513, 392] on button "Cancel" at bounding box center [513, 388] width 44 height 20
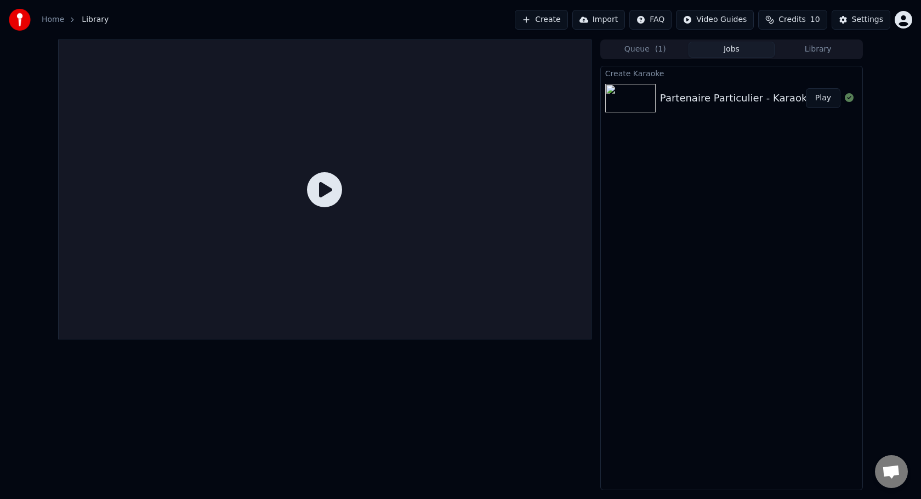
click at [822, 101] on button "Play" at bounding box center [823, 98] width 35 height 20
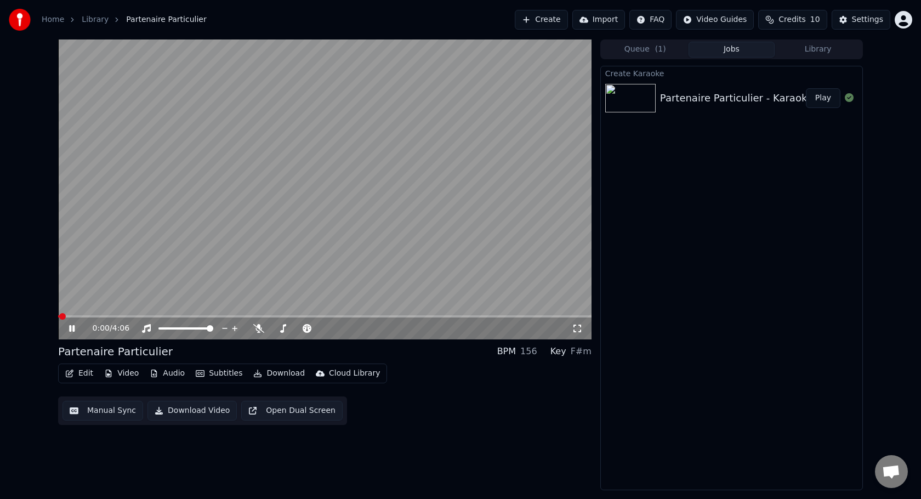
click at [104, 315] on span at bounding box center [324, 316] width 533 height 2
click at [71, 328] on icon at bounding box center [71, 328] width 5 height 7
click at [559, 21] on button "Create" at bounding box center [541, 20] width 53 height 20
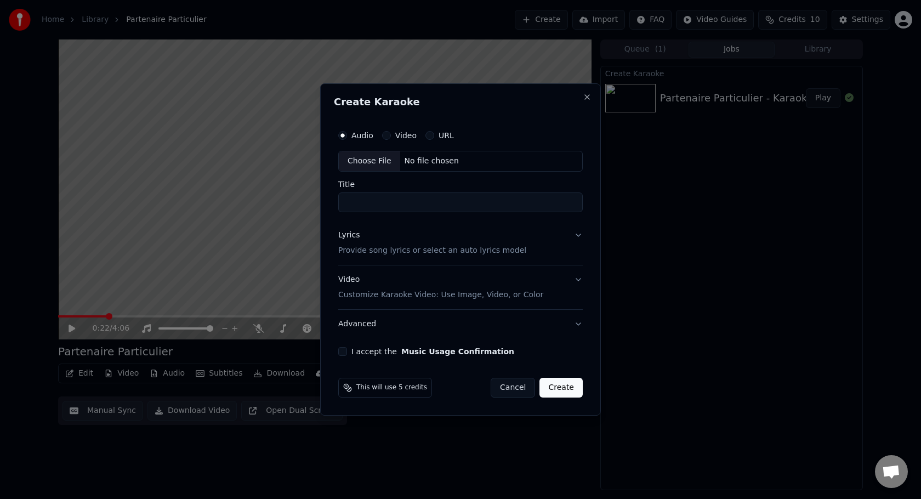
click at [376, 162] on div "Choose File" at bounding box center [369, 161] width 61 height 20
click at [575, 235] on button "Lyrics Provide song lyrics or select an auto lyrics model" at bounding box center [460, 243] width 244 height 44
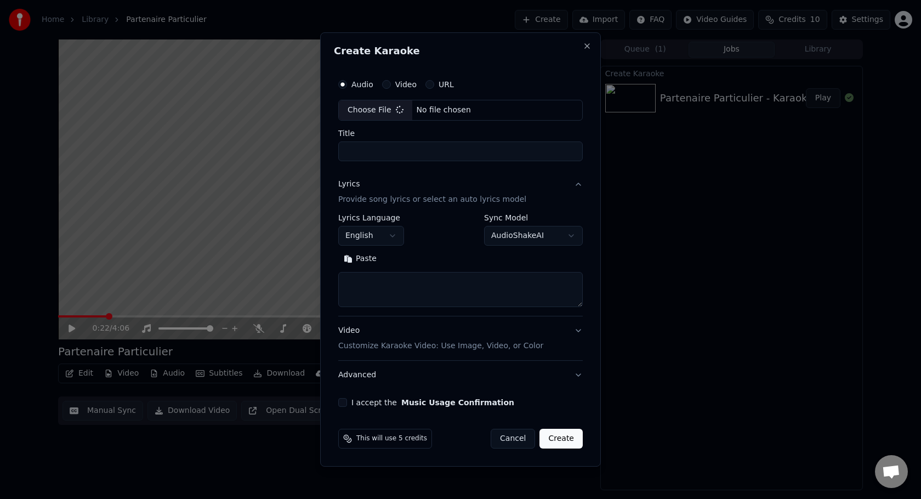
click at [487, 299] on textarea at bounding box center [460, 289] width 244 height 35
type input "**********"
click at [366, 289] on textarea at bounding box center [460, 289] width 249 height 35
paste textarea "**********"
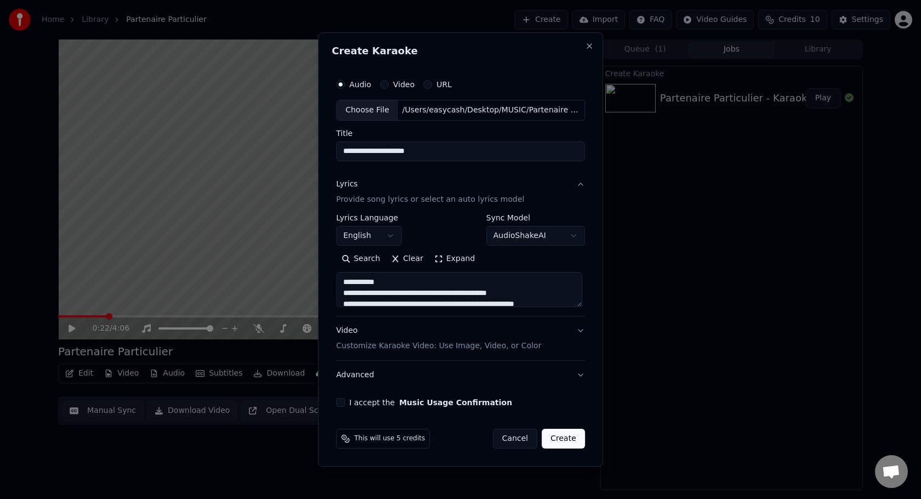
scroll to position [725, 0]
type textarea "**********"
click at [445, 155] on input "**********" at bounding box center [460, 151] width 249 height 20
type input "**********"
click at [507, 179] on div "Lyrics Provide song lyrics or select an auto lyrics model" at bounding box center [430, 192] width 188 height 26
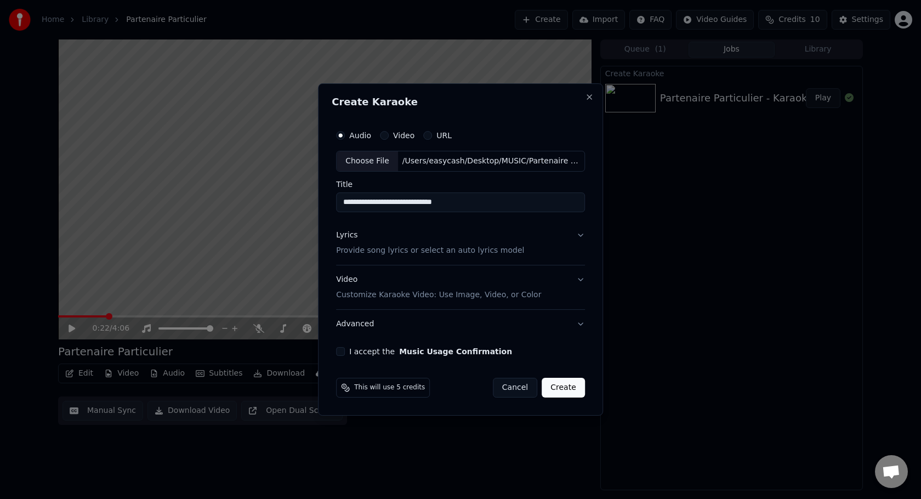
click at [548, 243] on button "Lyrics Provide song lyrics or select an auto lyrics model" at bounding box center [460, 243] width 249 height 44
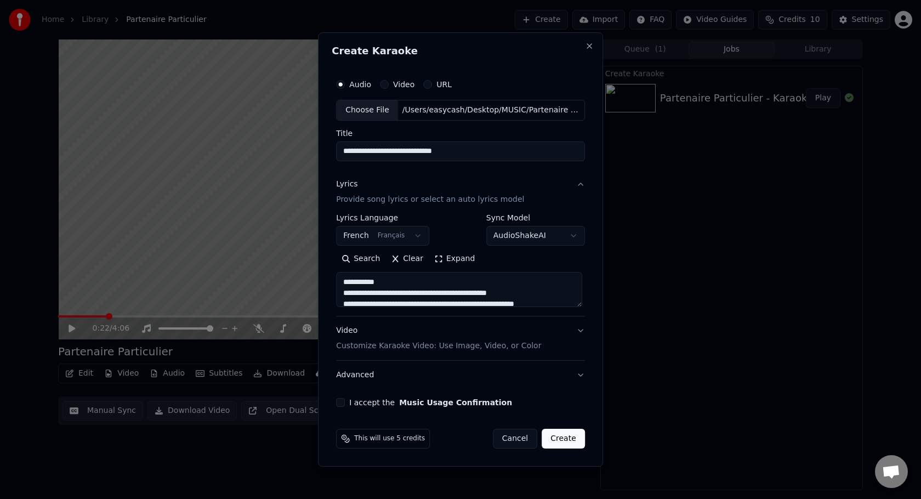
drag, startPoint x: 392, startPoint y: 282, endPoint x: 332, endPoint y: 283, distance: 60.8
click at [332, 283] on div "**********" at bounding box center [460, 249] width 285 height 434
click at [395, 299] on textarea at bounding box center [459, 289] width 246 height 35
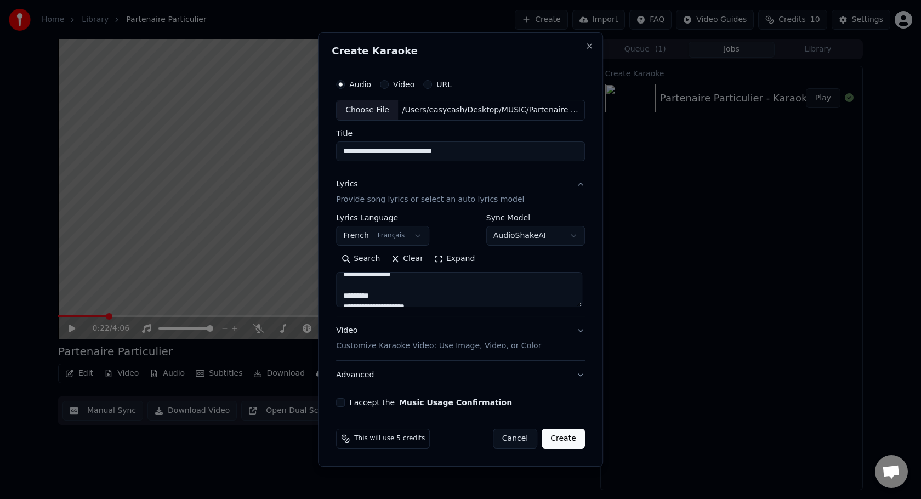
click at [399, 295] on textarea at bounding box center [459, 289] width 246 height 35
click at [406, 289] on textarea at bounding box center [459, 289] width 246 height 35
click at [429, 284] on textarea at bounding box center [459, 289] width 246 height 35
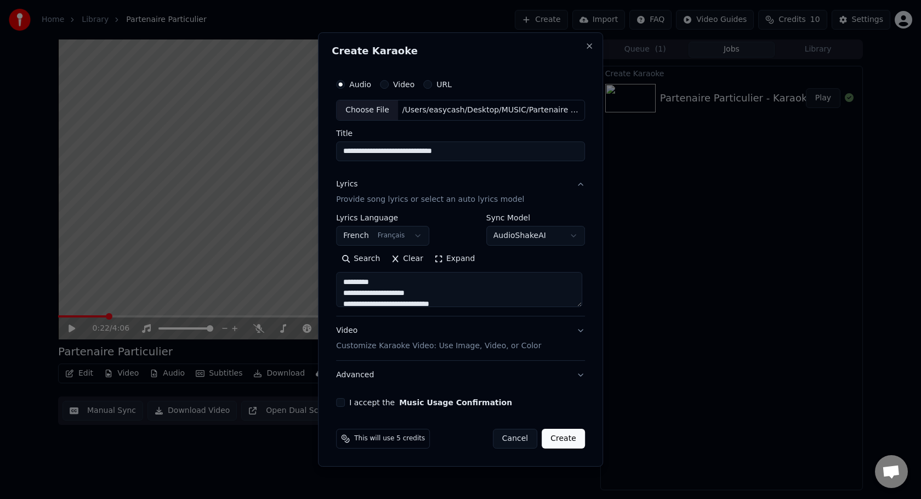
scroll to position [331, 0]
click at [420, 293] on textarea at bounding box center [459, 289] width 246 height 35
click at [394, 279] on textarea at bounding box center [459, 289] width 246 height 35
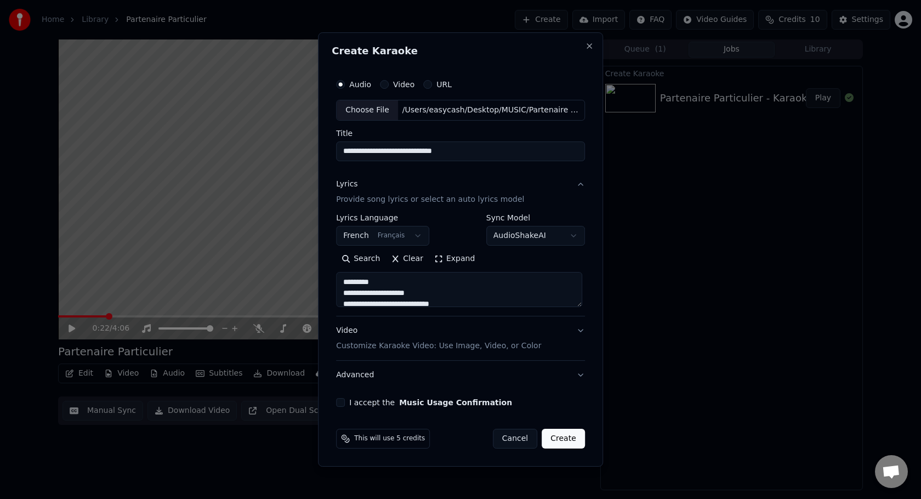
click at [379, 291] on textarea at bounding box center [459, 289] width 246 height 35
type textarea "**********"
click at [345, 404] on button "I accept the Music Usage Confirmation" at bounding box center [340, 402] width 9 height 9
click at [571, 374] on button "Advanced" at bounding box center [460, 375] width 249 height 29
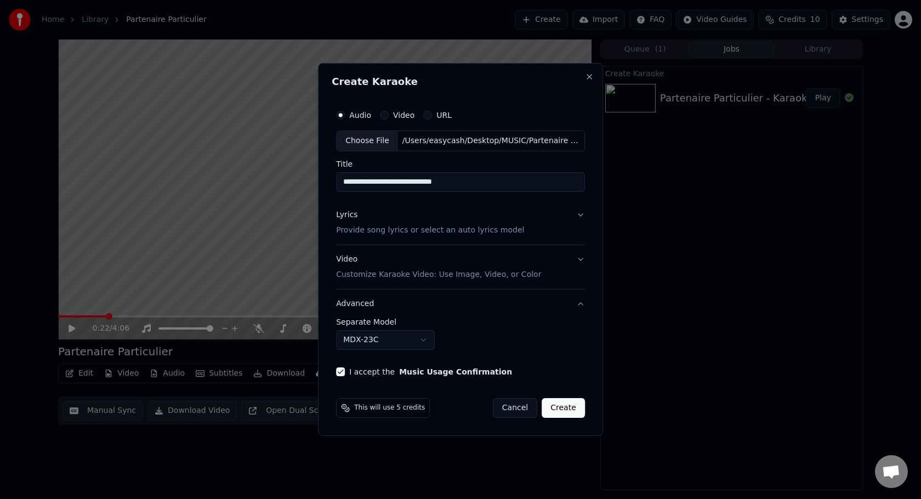
click at [559, 411] on button "Create" at bounding box center [563, 408] width 43 height 20
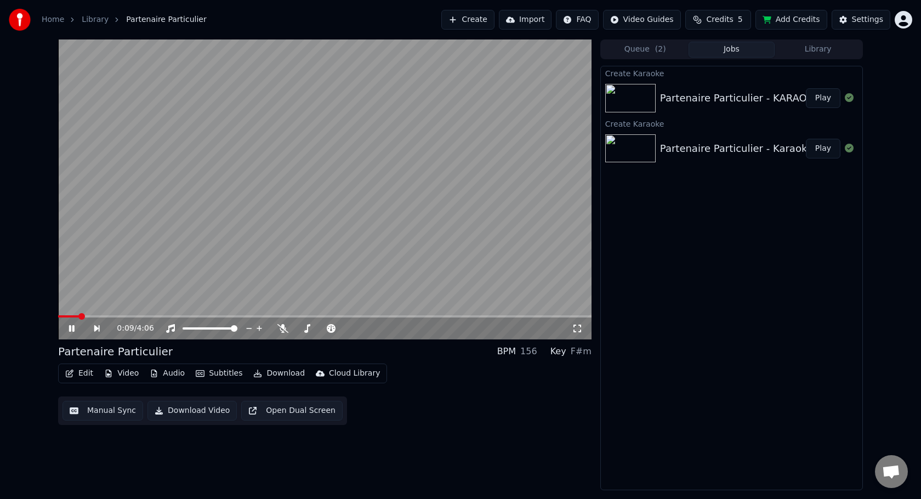
click at [92, 315] on span at bounding box center [324, 316] width 533 height 2
click at [817, 105] on button "Play" at bounding box center [823, 98] width 35 height 20
click at [81, 314] on video at bounding box center [324, 189] width 533 height 300
click at [89, 316] on span at bounding box center [324, 316] width 533 height 2
click at [65, 332] on div "0:15 / 4:06" at bounding box center [324, 328] width 525 height 11
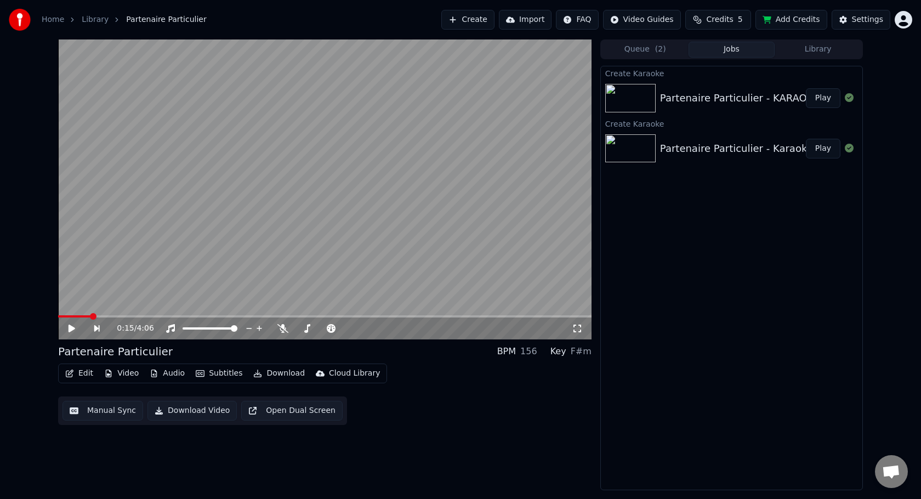
click at [70, 331] on icon at bounding box center [72, 329] width 7 height 8
click at [70, 331] on icon at bounding box center [71, 328] width 5 height 7
click at [73, 375] on icon "button" at bounding box center [69, 373] width 9 height 8
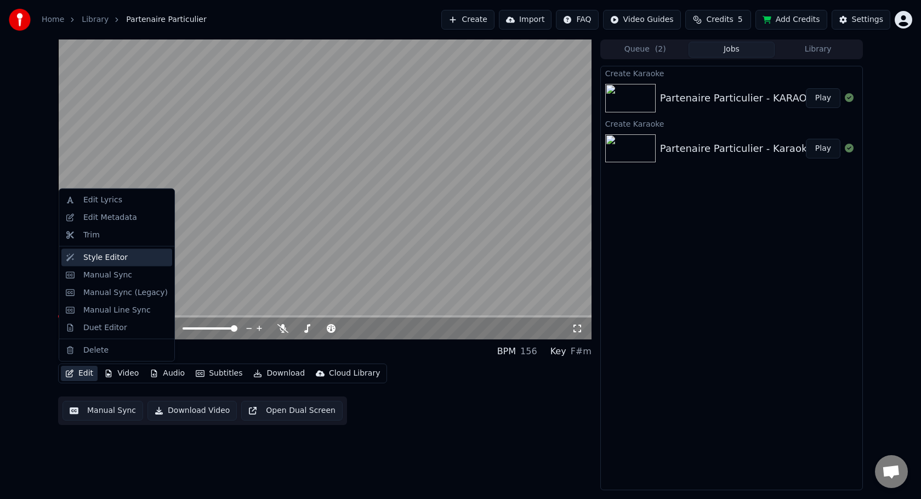
click at [104, 248] on div "Style Editor" at bounding box center [116, 257] width 111 height 18
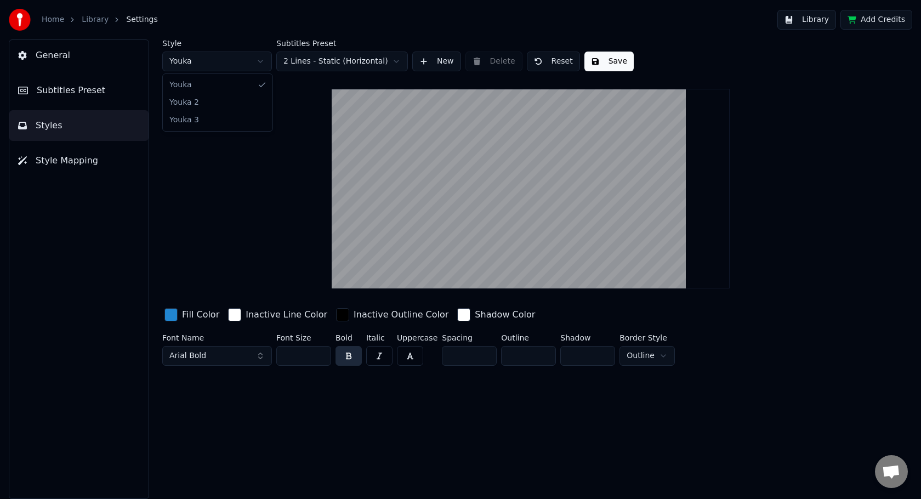
click at [227, 66] on html "Home Library Settings Library Add Credits General Subtitles Preset Styles Style…" at bounding box center [460, 249] width 921 height 499
click at [227, 65] on html "Home Library Settings Library Add Credits General Subtitles Preset Styles Style…" at bounding box center [460, 249] width 921 height 499
click at [197, 355] on span "Arial Bold" at bounding box center [187, 355] width 37 height 11
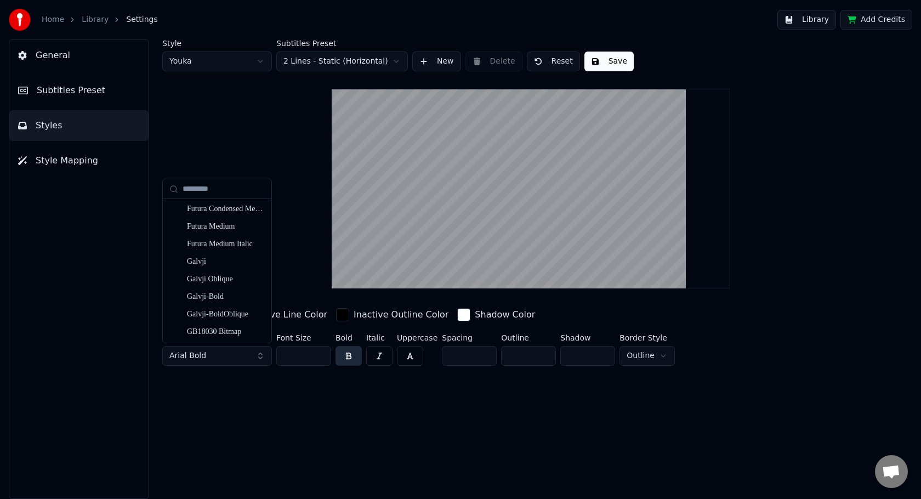
scroll to position [3089, 0]
click at [224, 299] on div "Galvji-Bold" at bounding box center [226, 294] width 78 height 11
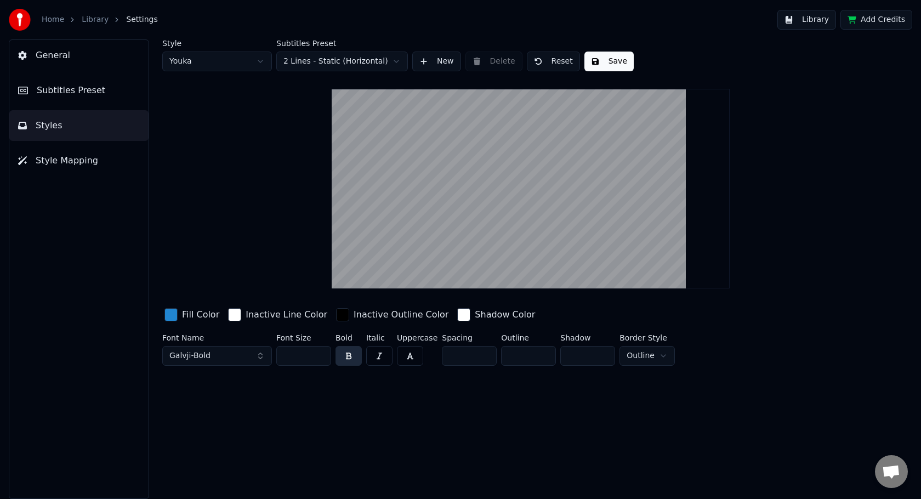
click at [168, 312] on div "button" at bounding box center [170, 314] width 13 height 13
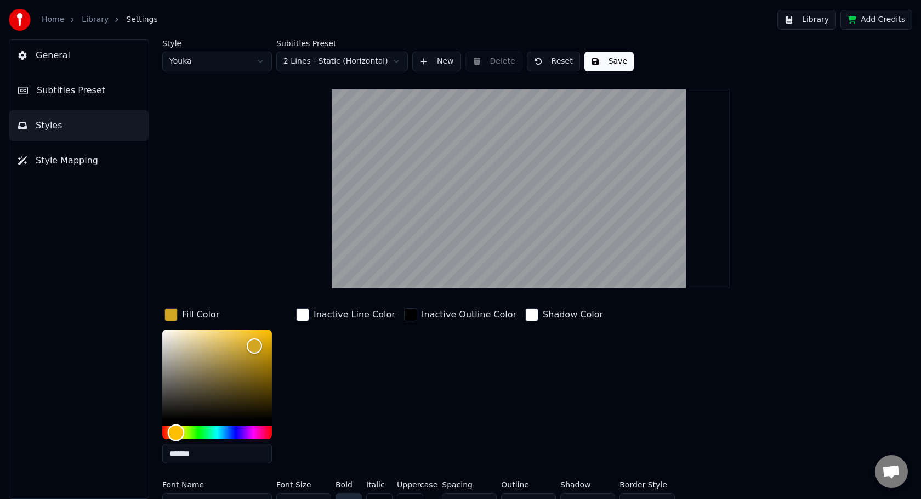
drag, startPoint x: 194, startPoint y: 430, endPoint x: 179, endPoint y: 430, distance: 14.3
click at [177, 431] on div "Hue" at bounding box center [217, 432] width 110 height 13
type input "*******"
click at [253, 248] on div "Style Youka Subtitles Preset 2 Lines - Static (Horizontal) New Delete Reset Sav…" at bounding box center [530, 277] width 737 height 477
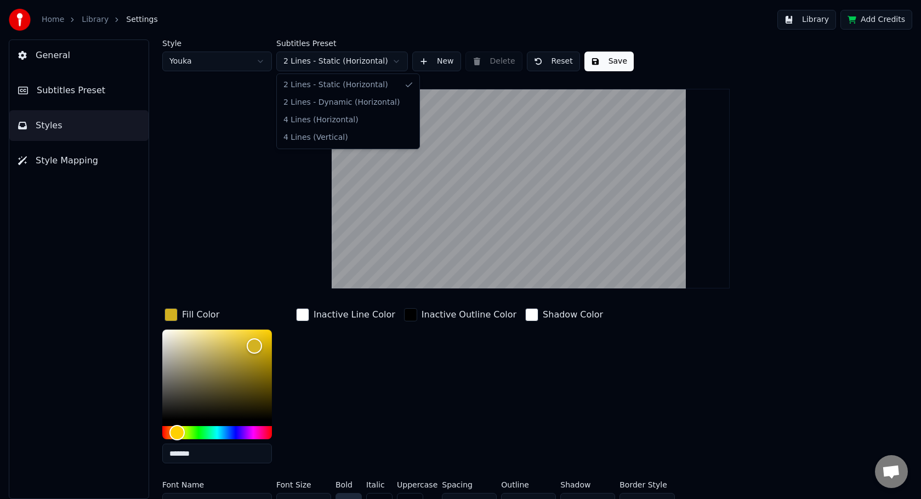
click at [349, 64] on html "Home Library Settings Library Add Credits General Subtitles Preset Styles Style…" at bounding box center [460, 249] width 921 height 499
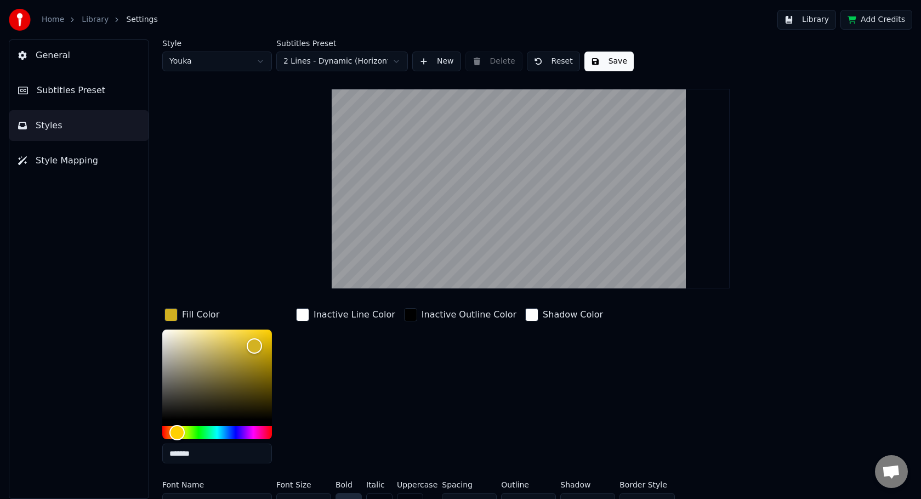
click at [607, 62] on button "Save" at bounding box center [608, 62] width 49 height 20
click at [94, 26] on div "Home Library Settings" at bounding box center [83, 20] width 149 height 22
click at [96, 18] on link "Library" at bounding box center [95, 19] width 27 height 11
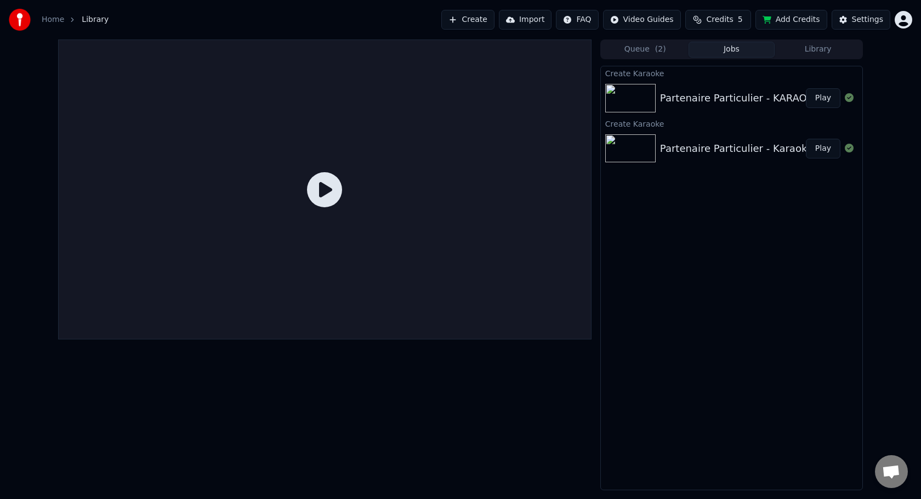
click at [645, 54] on button "Queue ( 2 )" at bounding box center [645, 50] width 87 height 16
click at [705, 55] on button "Jobs" at bounding box center [731, 50] width 87 height 16
click at [479, 21] on button "Create" at bounding box center [467, 20] width 53 height 20
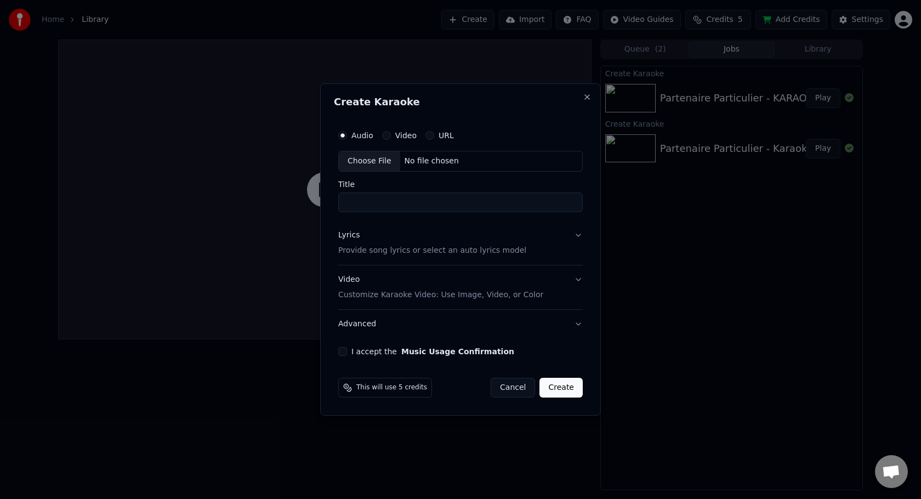
click at [381, 165] on div "Choose File" at bounding box center [369, 161] width 61 height 20
click at [469, 206] on input "**********" at bounding box center [460, 202] width 249 height 20
type input "**********"
click at [577, 237] on button "Lyrics Provide song lyrics or select an auto lyrics model" at bounding box center [460, 243] width 249 height 44
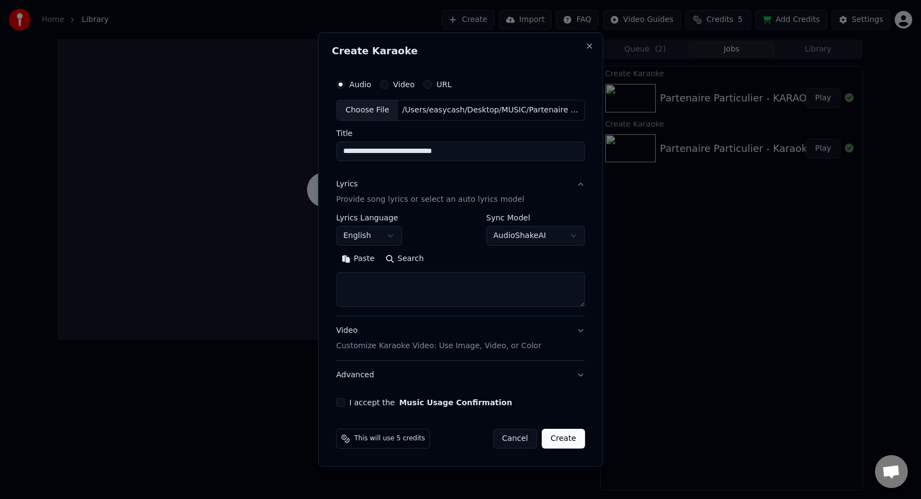
click at [481, 291] on textarea at bounding box center [460, 289] width 249 height 35
paste textarea "**********"
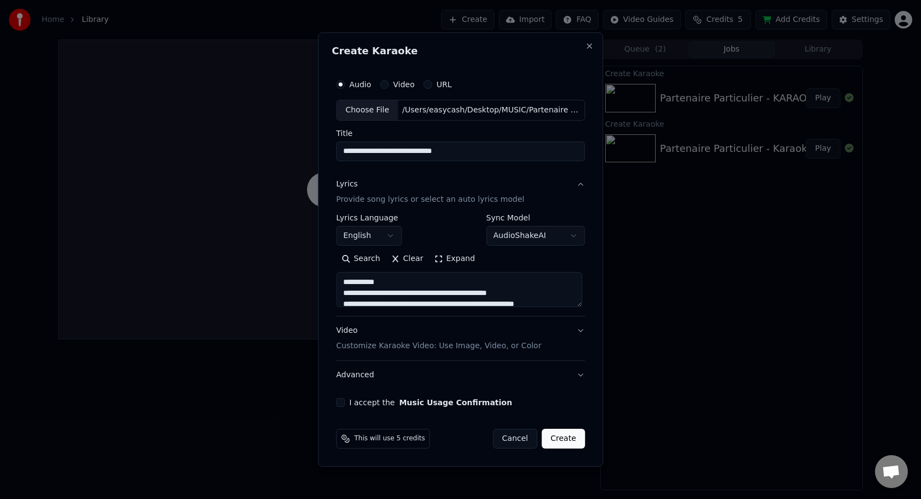
drag, startPoint x: 400, startPoint y: 283, endPoint x: 303, endPoint y: 283, distance: 97.0
click at [303, 283] on body "**********" at bounding box center [460, 249] width 921 height 499
drag, startPoint x: 401, startPoint y: 300, endPoint x: 300, endPoint y: 300, distance: 101.4
click at [300, 300] on body "**********" at bounding box center [460, 249] width 921 height 499
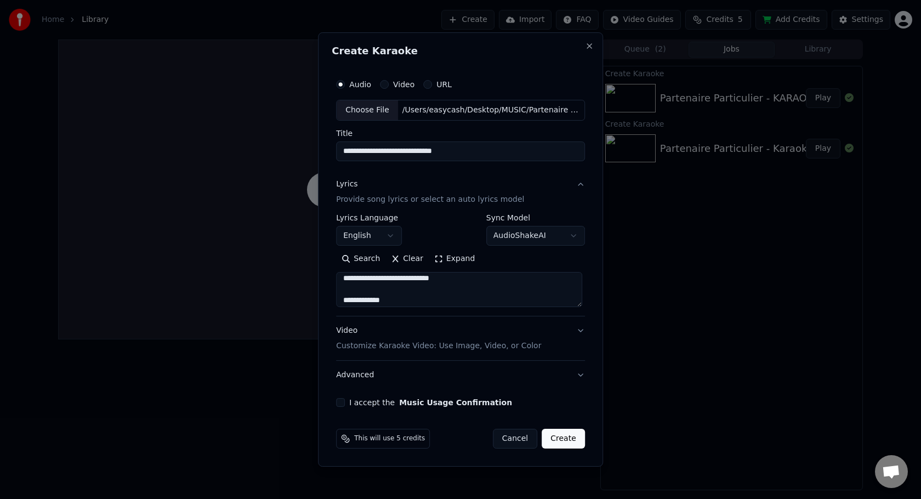
click at [394, 298] on textarea at bounding box center [459, 289] width 246 height 35
type textarea "**********"
click at [390, 235] on body "**********" at bounding box center [460, 249] width 921 height 499
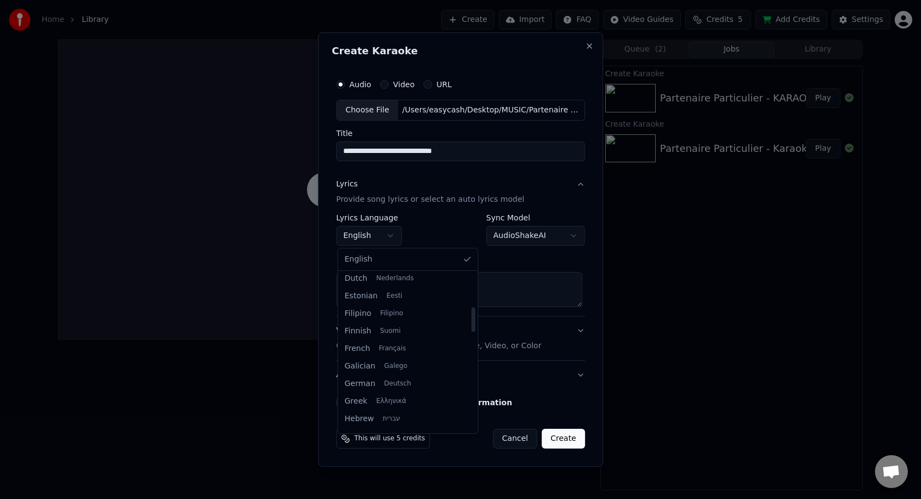
scroll to position [214, 0]
select select "**"
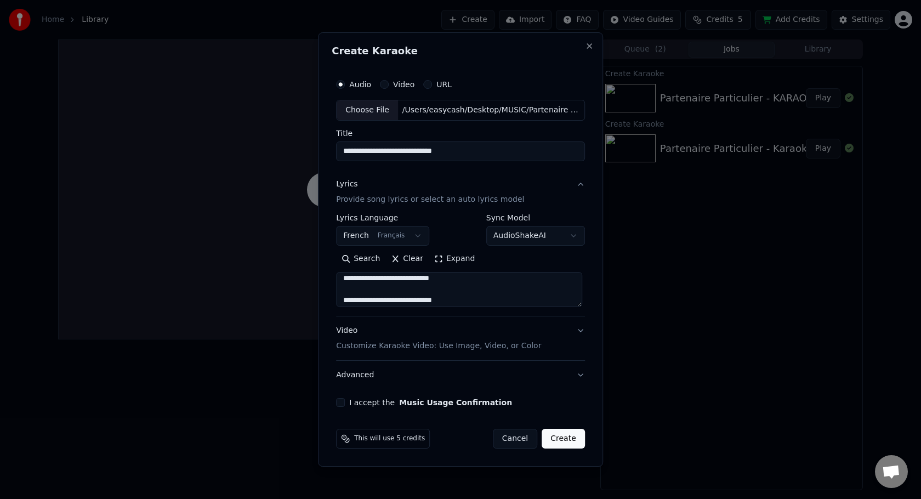
click at [384, 302] on textarea at bounding box center [459, 289] width 246 height 35
click at [341, 405] on button "I accept the Music Usage Confirmation" at bounding box center [340, 402] width 9 height 9
drag, startPoint x: 399, startPoint y: 287, endPoint x: 295, endPoint y: 287, distance: 103.1
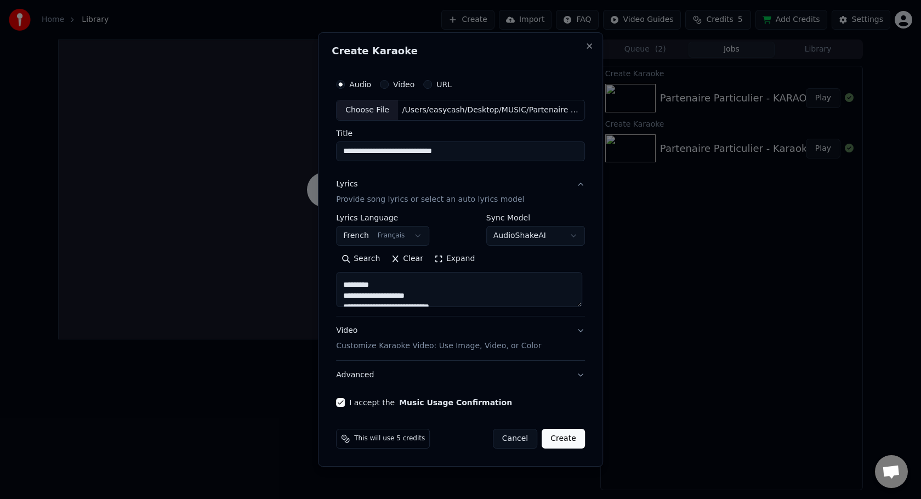
click at [295, 287] on body "**********" at bounding box center [460, 249] width 921 height 499
click at [382, 281] on textarea at bounding box center [459, 289] width 246 height 35
click at [386, 300] on textarea at bounding box center [459, 289] width 246 height 35
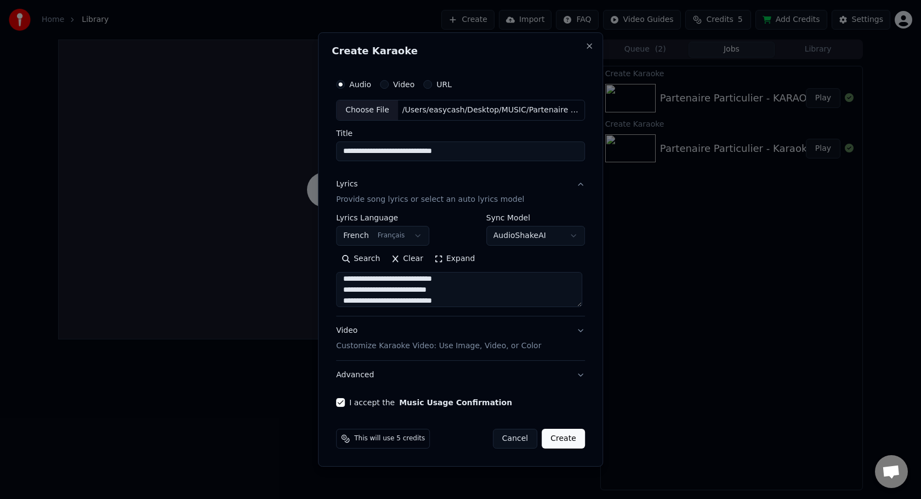
scroll to position [278, 0]
click at [396, 283] on textarea at bounding box center [459, 289] width 246 height 35
click at [392, 278] on textarea at bounding box center [459, 289] width 246 height 35
click at [401, 294] on textarea at bounding box center [459, 289] width 246 height 35
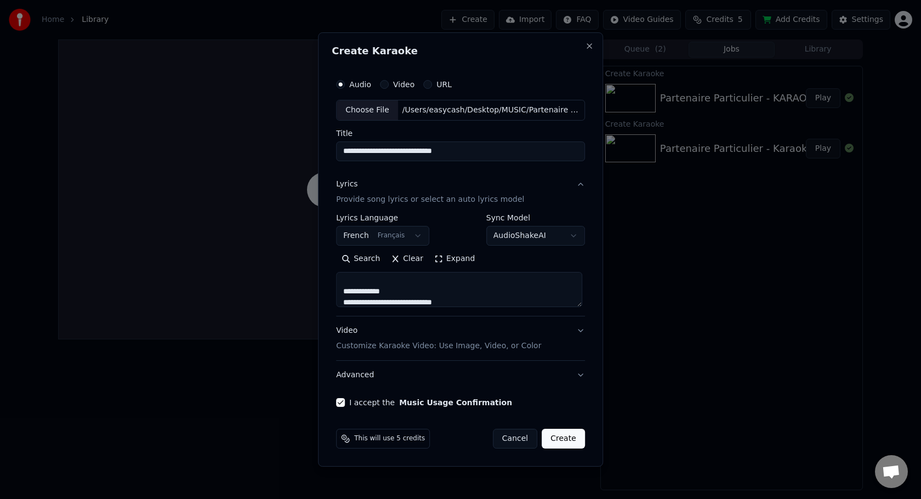
scroll to position [390, 0]
click at [392, 292] on textarea at bounding box center [459, 289] width 246 height 35
click at [406, 285] on textarea at bounding box center [459, 289] width 246 height 35
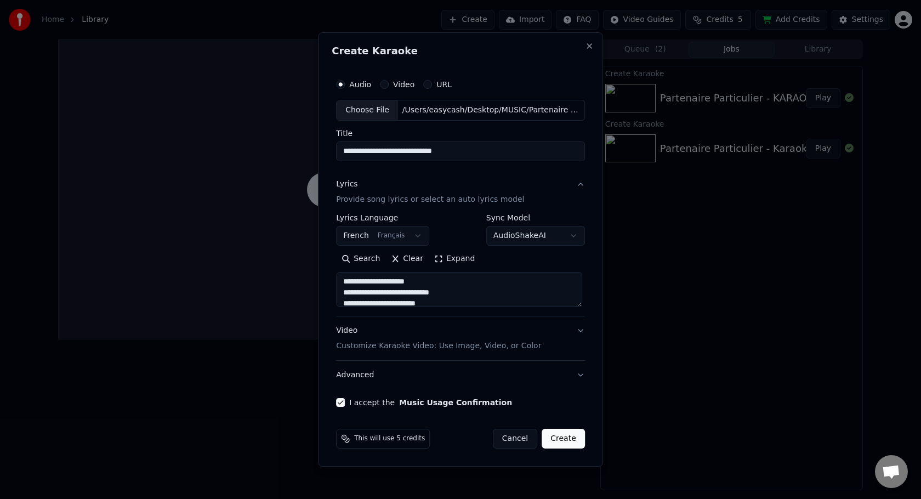
click at [396, 284] on textarea at bounding box center [459, 289] width 246 height 35
type textarea "**********"
click at [565, 439] on button "Create" at bounding box center [563, 439] width 43 height 20
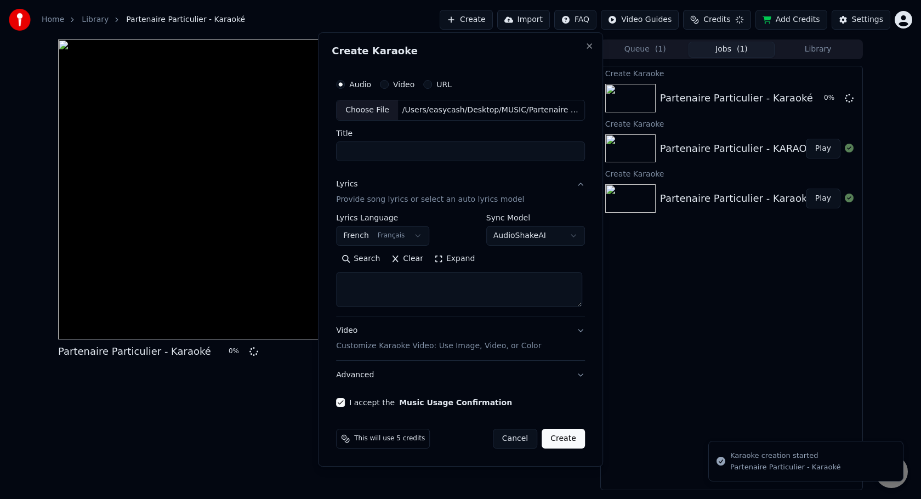
scroll to position [0, 0]
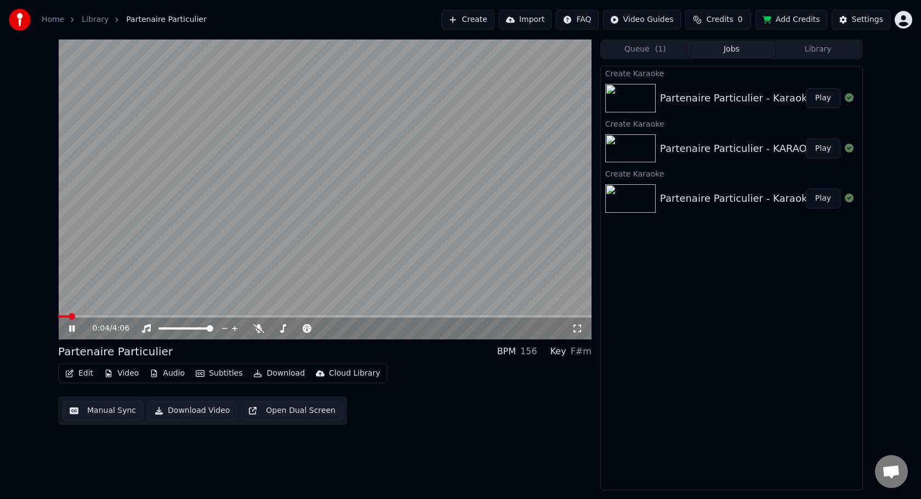
click at [89, 318] on div "0:04 / 4:06" at bounding box center [324, 328] width 533 height 22
click at [89, 315] on span at bounding box center [324, 316] width 533 height 2
click at [99, 314] on video at bounding box center [324, 189] width 533 height 300
click at [71, 327] on icon at bounding box center [72, 329] width 7 height 8
click at [71, 326] on icon at bounding box center [80, 328] width 26 height 9
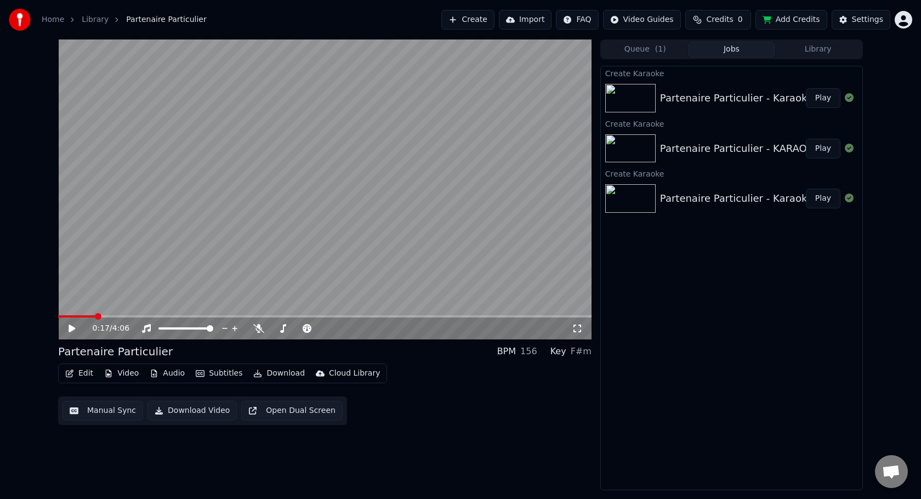
click at [275, 379] on button "Download" at bounding box center [279, 373] width 60 height 15
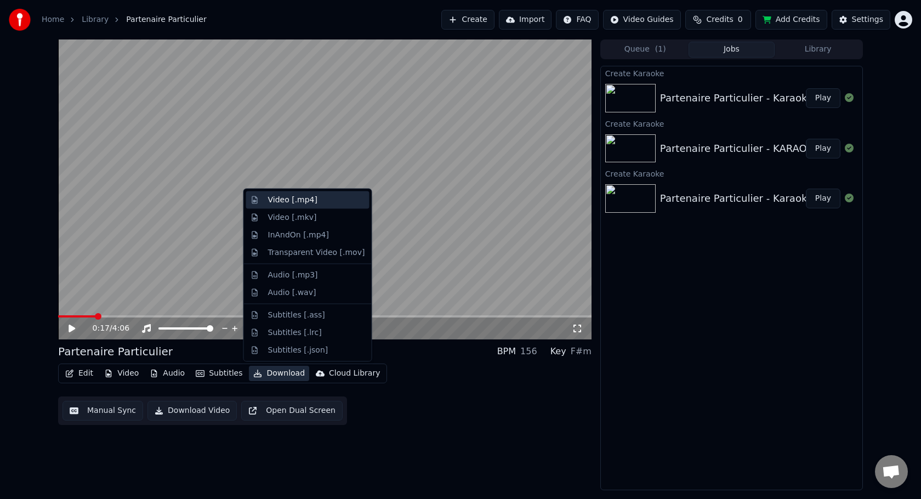
click at [297, 207] on div "Video [.mp4]" at bounding box center [307, 200] width 123 height 18
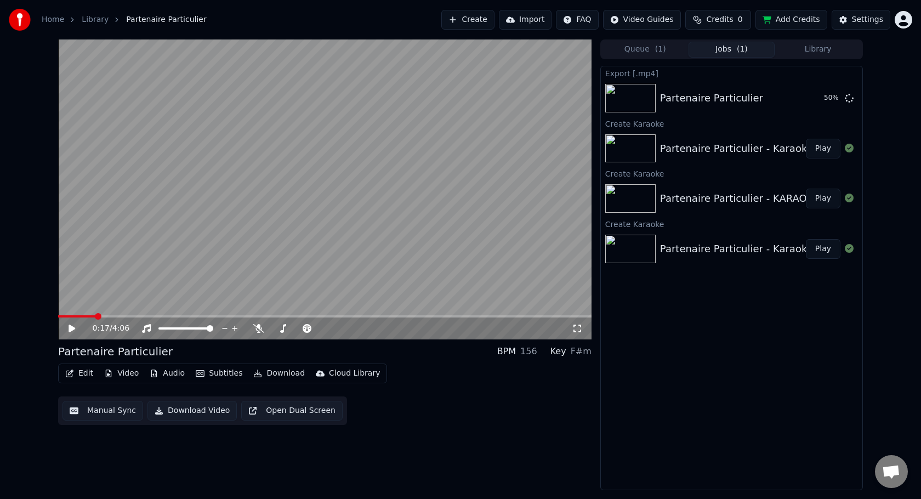
click at [273, 361] on div "Partenaire Particulier BPM 156 Key F#m Edit Video Audio Subtitles Download Clou…" at bounding box center [324, 384] width 533 height 81
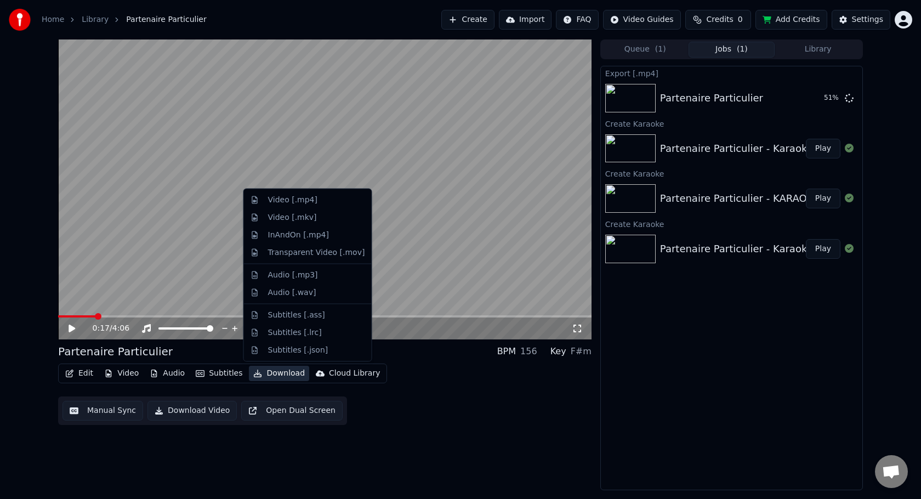
click at [273, 366] on button "Download" at bounding box center [279, 373] width 60 height 15
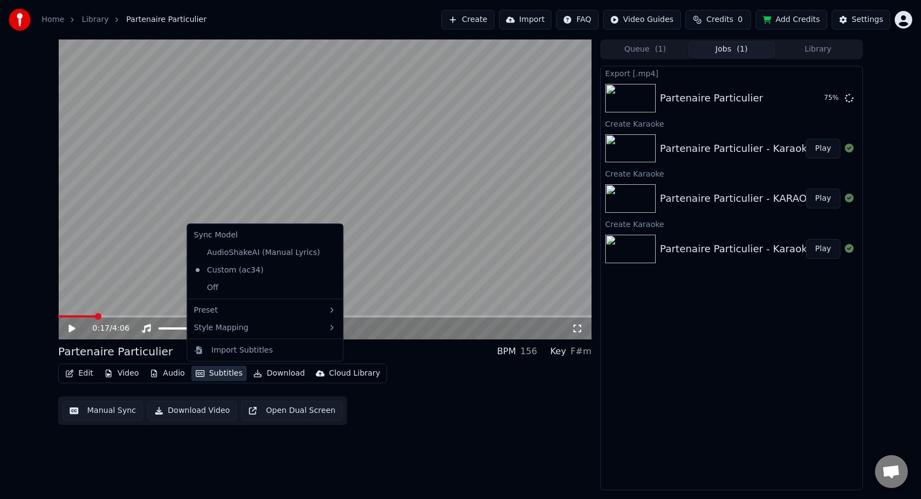
click at [71, 328] on icon at bounding box center [72, 329] width 7 height 8
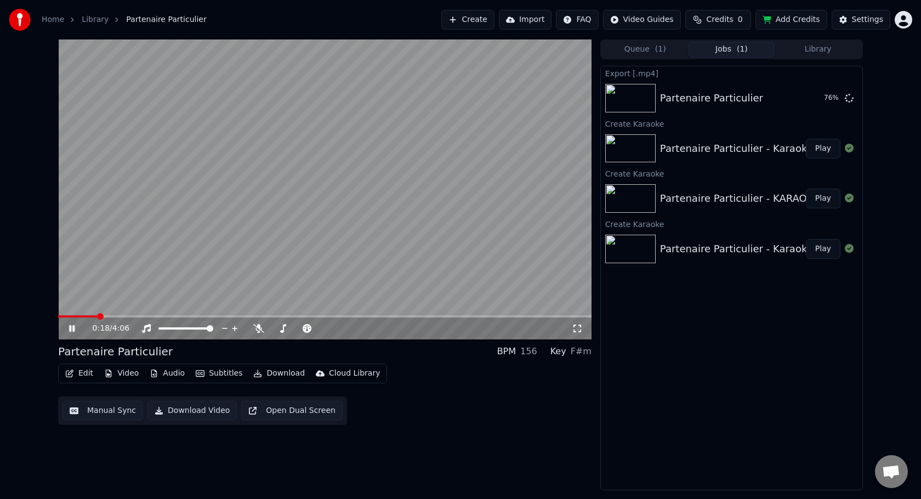
click at [71, 328] on icon at bounding box center [71, 328] width 5 height 7
click at [816, 100] on button "Show" at bounding box center [820, 98] width 39 height 20
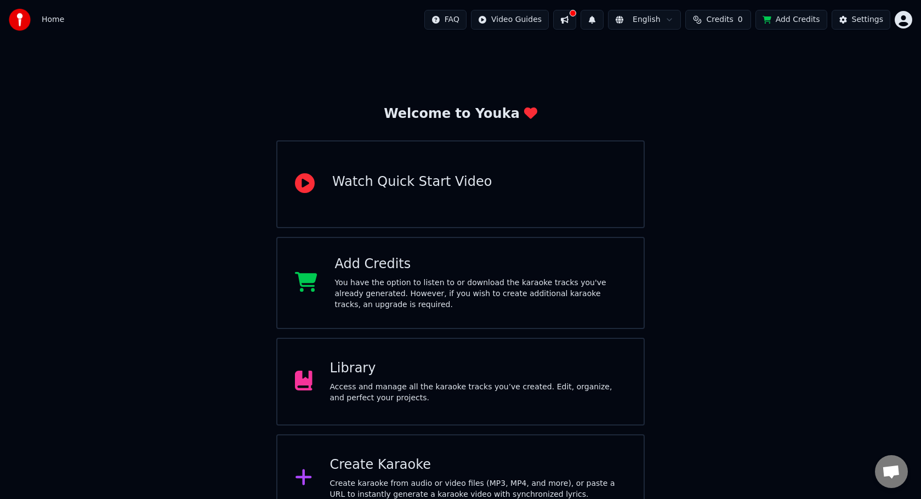
click at [576, 369] on div "Library" at bounding box center [478, 369] width 297 height 18
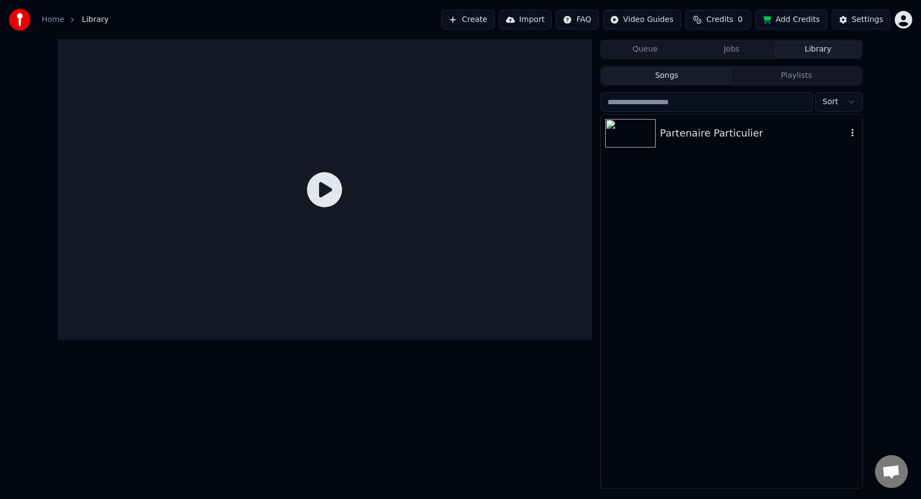
click at [732, 140] on div "Partenaire Particulier" at bounding box center [753, 133] width 187 height 15
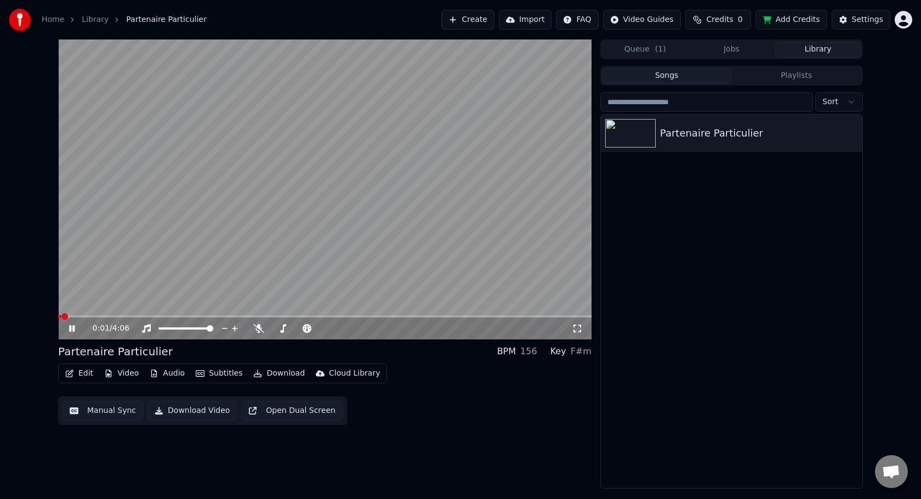
click at [75, 331] on icon at bounding box center [80, 328] width 26 height 9
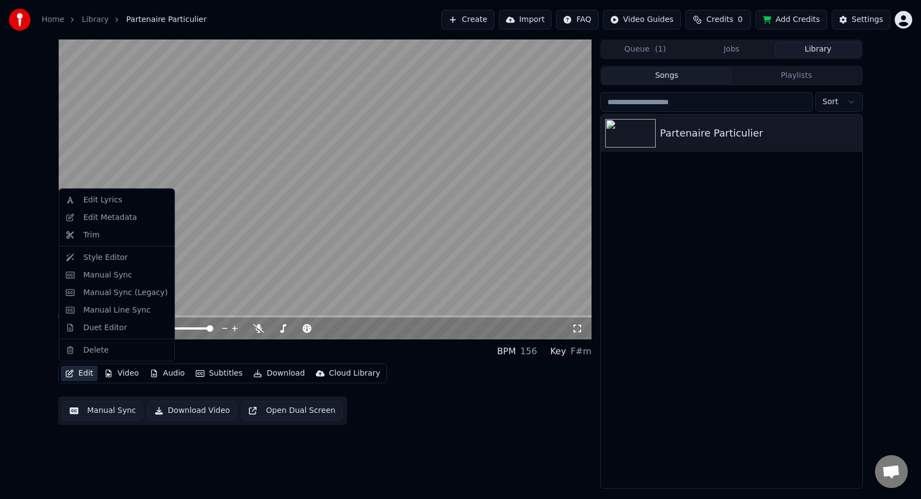
click at [76, 375] on button "Edit" at bounding box center [79, 373] width 37 height 15
click at [618, 425] on div "Partenaire Particulier" at bounding box center [731, 301] width 261 height 373
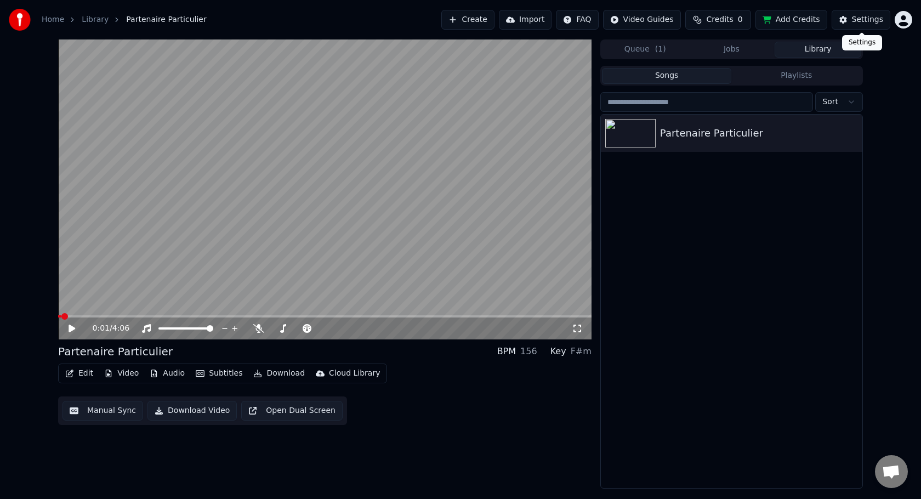
click at [868, 14] on div "Settings" at bounding box center [867, 19] width 31 height 11
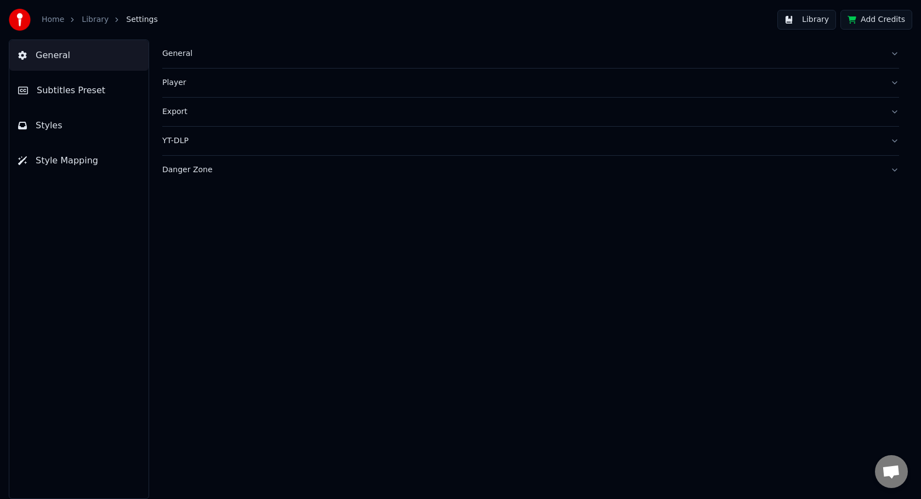
click at [190, 52] on div "General" at bounding box center [521, 53] width 719 height 11
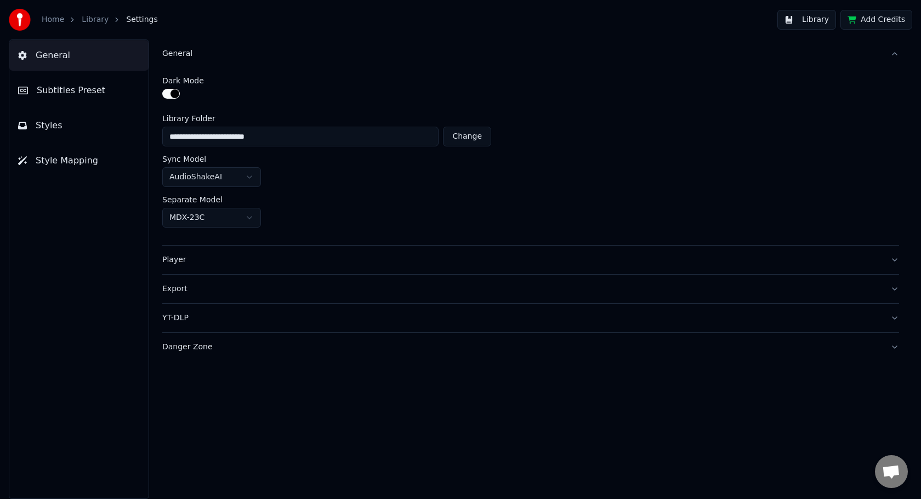
click at [257, 261] on div "Player" at bounding box center [521, 259] width 719 height 11
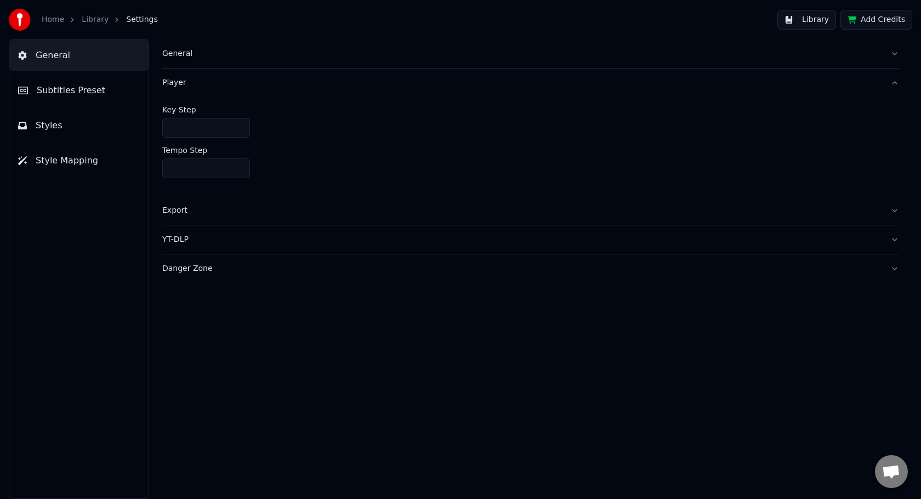
click at [269, 201] on button "Export" at bounding box center [530, 210] width 737 height 29
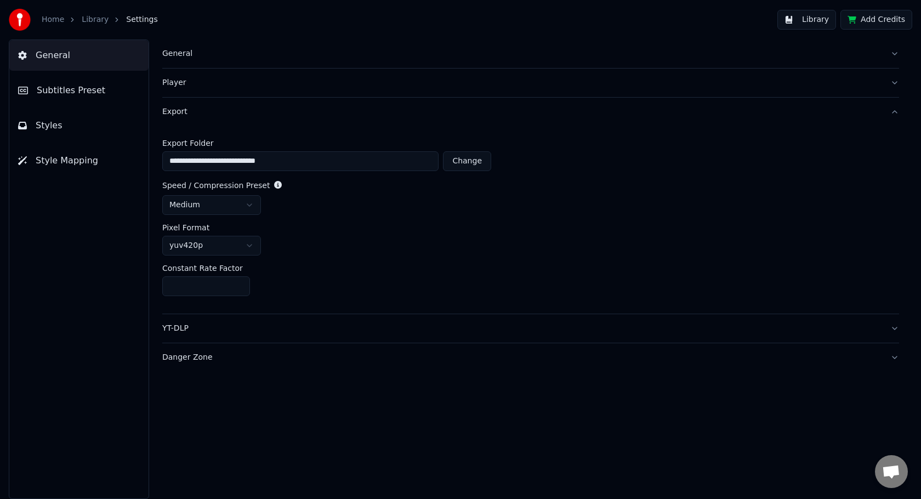
click at [252, 207] on html "**********" at bounding box center [460, 249] width 921 height 499
click at [357, 240] on html "**********" at bounding box center [460, 249] width 921 height 499
click at [94, 20] on link "Library" at bounding box center [95, 19] width 27 height 11
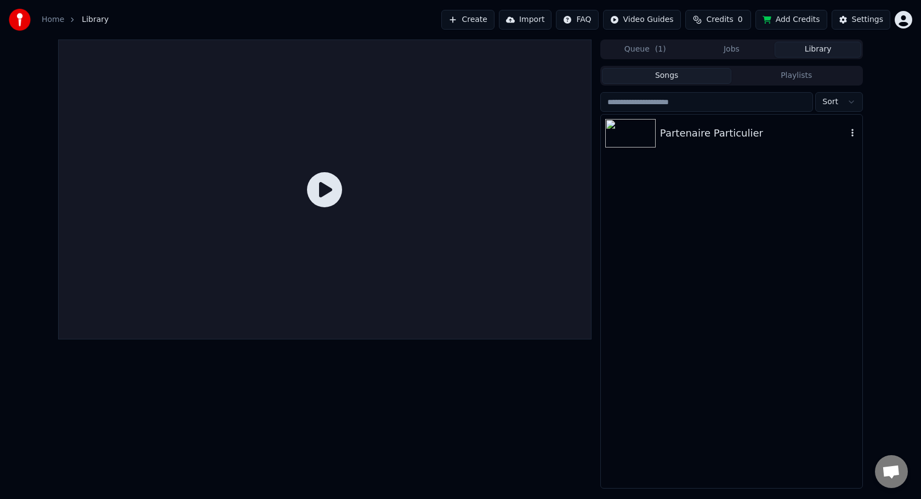
click at [683, 132] on div "Partenaire Particulier" at bounding box center [753, 133] width 187 height 15
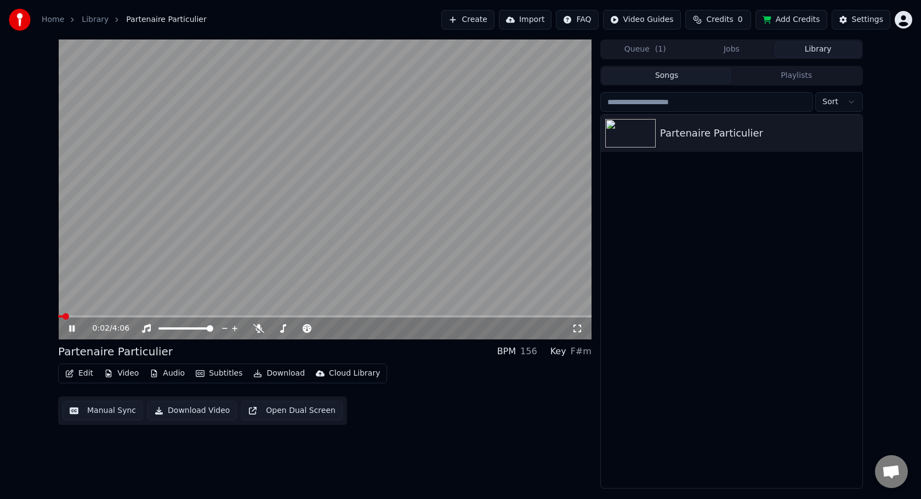
click at [70, 329] on icon at bounding box center [71, 328] width 5 height 7
click at [84, 377] on button "Edit" at bounding box center [79, 373] width 37 height 15
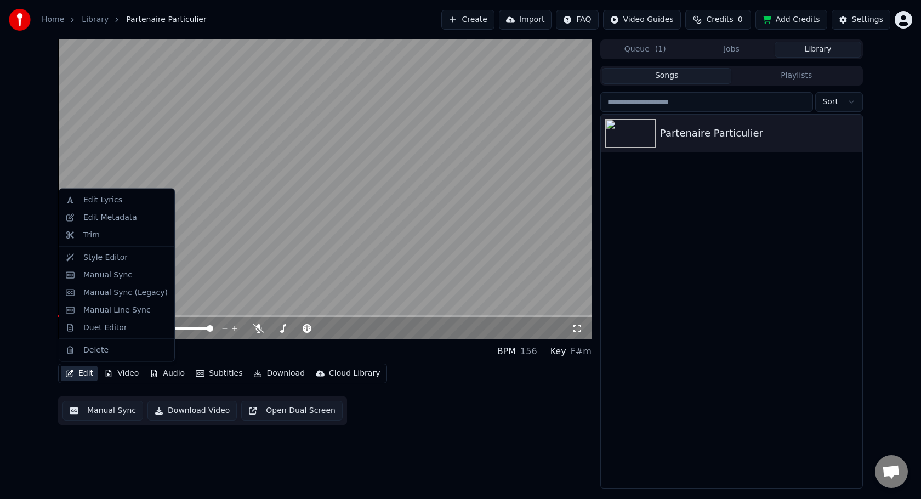
click at [408, 381] on div "Edit Video Audio Subtitles Download Cloud Library Manual Sync Download Video Op…" at bounding box center [324, 393] width 533 height 61
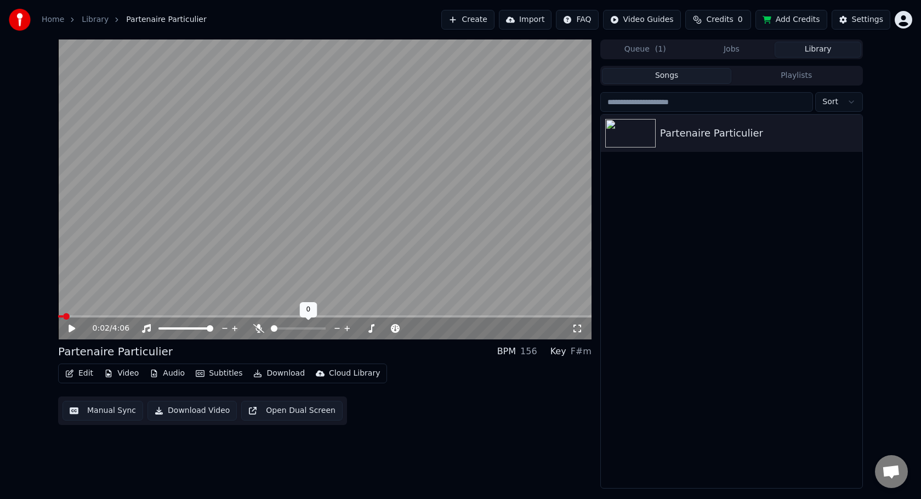
click at [283, 329] on div at bounding box center [308, 328] width 88 height 11
click at [281, 329] on span at bounding box center [284, 328] width 7 height 7
click at [117, 316] on span at bounding box center [324, 316] width 533 height 2
click at [138, 316] on span at bounding box center [324, 316] width 533 height 2
click at [72, 331] on icon at bounding box center [80, 328] width 26 height 9
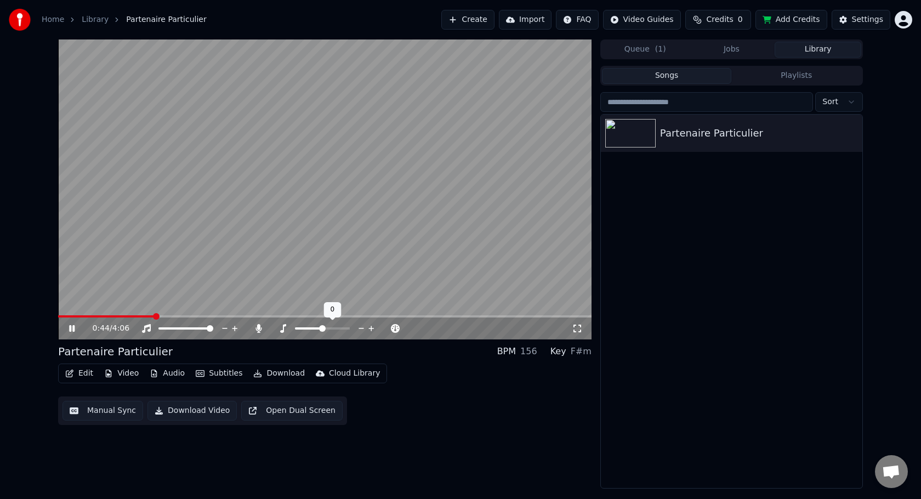
click at [321, 328] on span at bounding box center [322, 328] width 7 height 7
click at [65, 332] on div "0:47 / 4:06" at bounding box center [324, 328] width 525 height 11
click at [73, 332] on icon at bounding box center [80, 328] width 26 height 9
click at [287, 331] on span at bounding box center [288, 328] width 7 height 7
click at [75, 329] on icon at bounding box center [80, 328] width 26 height 9
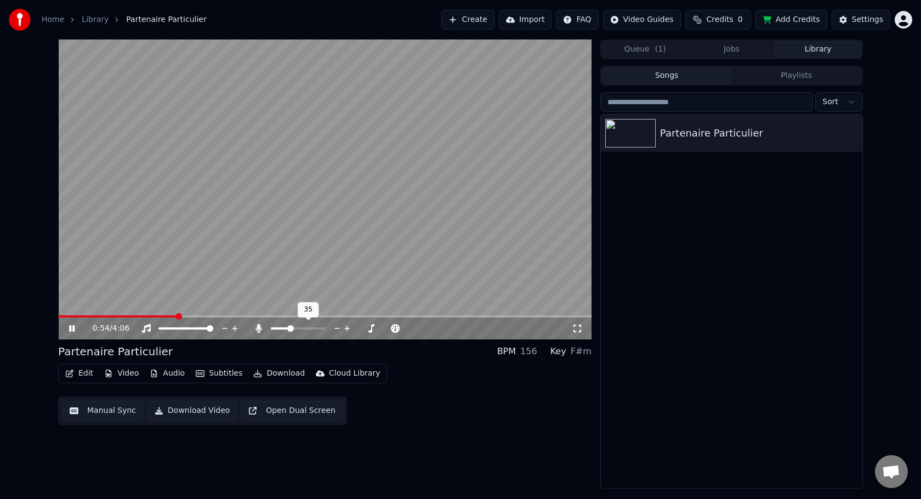
click at [289, 330] on span at bounding box center [290, 328] width 7 height 7
click at [287, 331] on span at bounding box center [288, 328] width 7 height 7
click at [284, 331] on span at bounding box center [286, 328] width 7 height 7
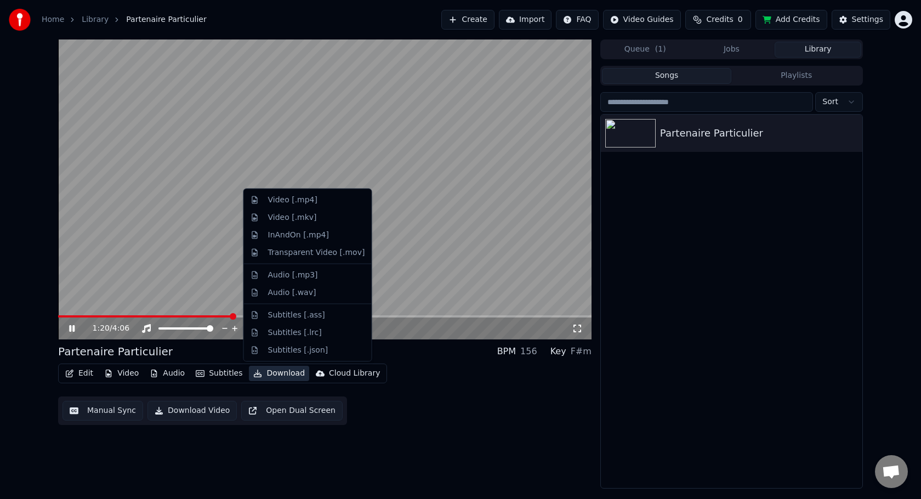
click at [268, 373] on button "Download" at bounding box center [279, 373] width 60 height 15
click at [464, 371] on div "Edit Video Audio Subtitles Download Cloud Library Manual Sync Download Video Op…" at bounding box center [324, 393] width 533 height 61
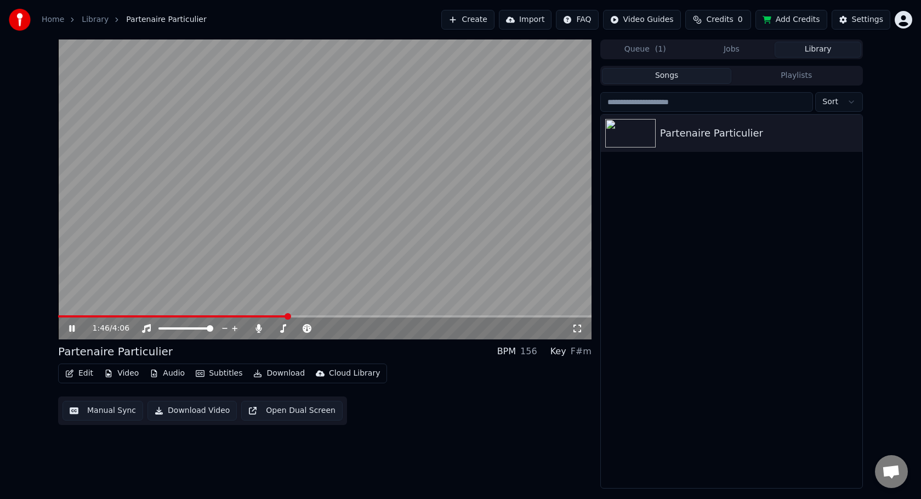
click at [72, 326] on icon at bounding box center [71, 328] width 5 height 7
click at [861, 20] on div "Settings" at bounding box center [867, 19] width 31 height 11
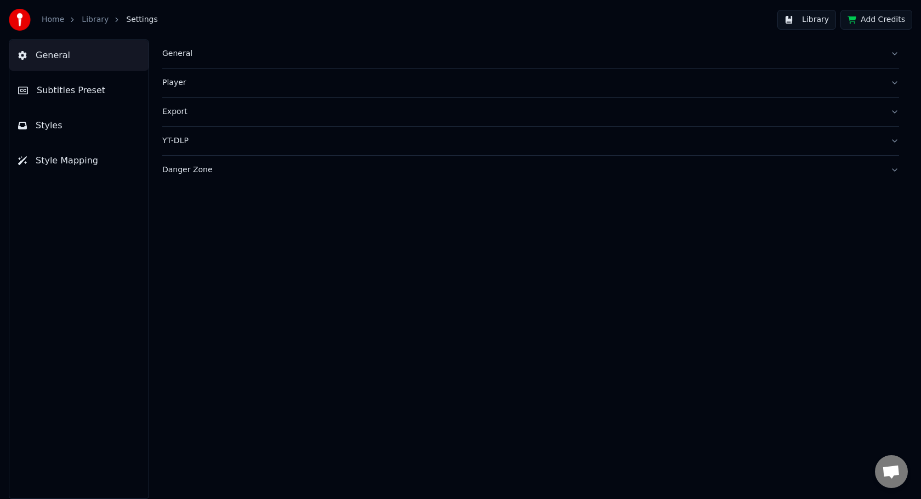
click at [99, 94] on span "Subtitles Preset" at bounding box center [71, 90] width 69 height 13
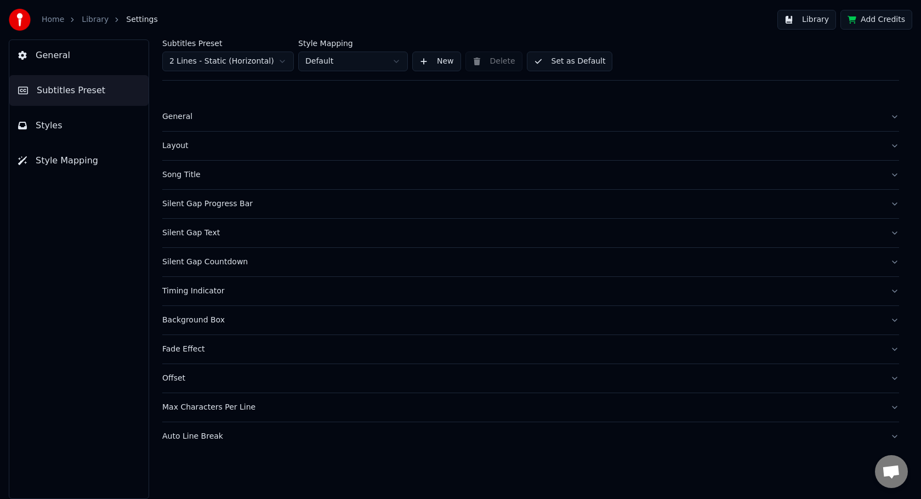
click at [91, 118] on button "Styles" at bounding box center [78, 125] width 139 height 31
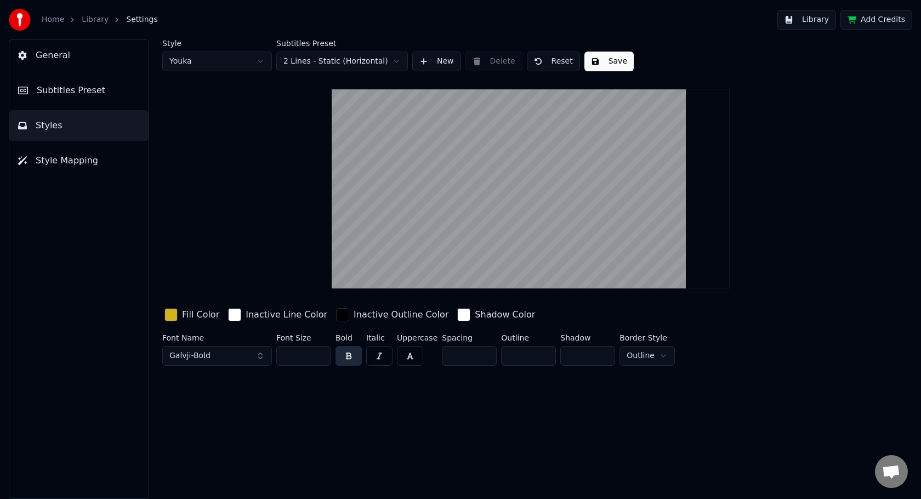
click at [88, 155] on span "Style Mapping" at bounding box center [67, 160] width 62 height 13
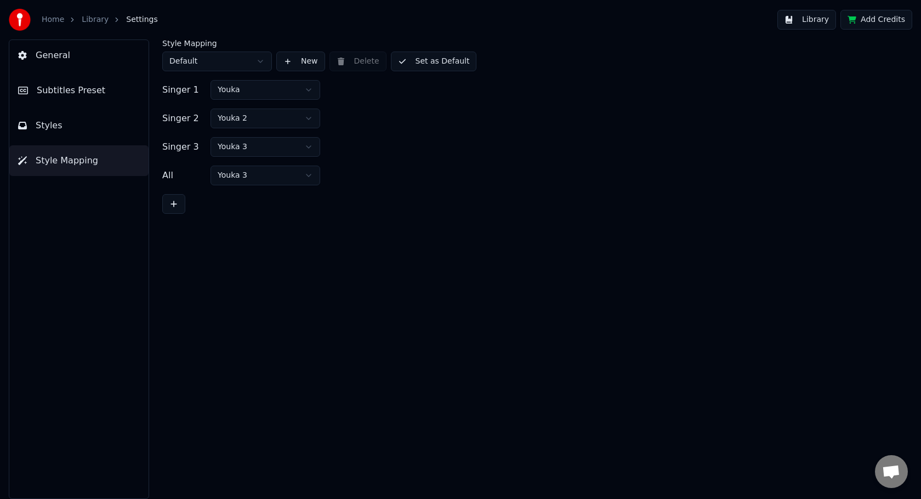
click at [93, 138] on button "Styles" at bounding box center [78, 125] width 139 height 31
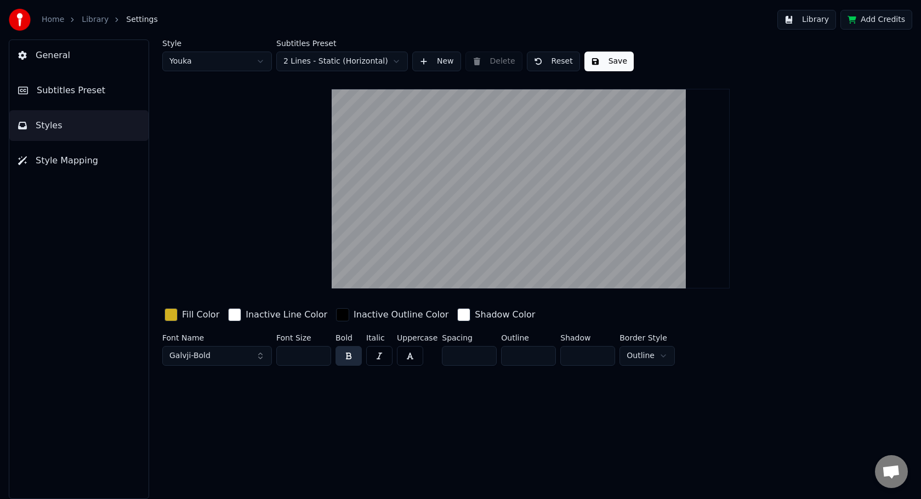
click at [90, 153] on button "Style Mapping" at bounding box center [78, 160] width 139 height 31
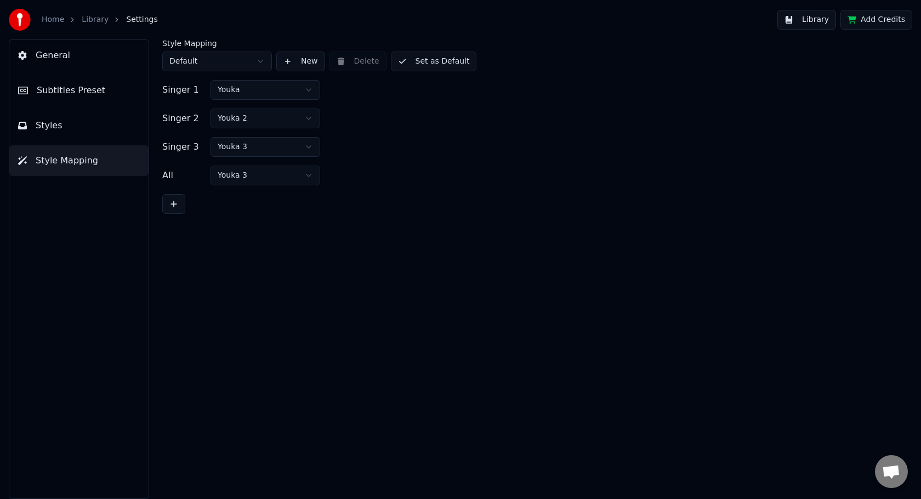
click at [84, 144] on div "General Subtitles Preset Styles Style Mapping" at bounding box center [79, 268] width 140 height 459
click at [77, 127] on button "Styles" at bounding box center [78, 125] width 139 height 31
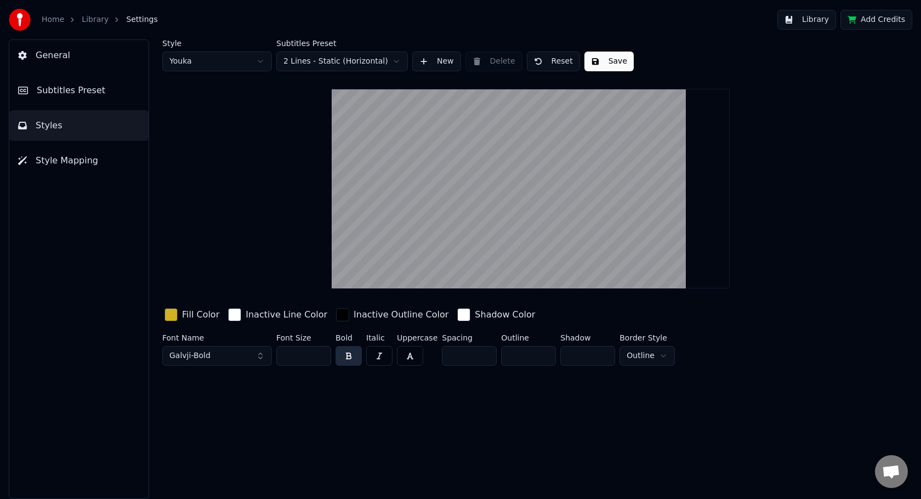
click at [55, 166] on span "Style Mapping" at bounding box center [67, 160] width 62 height 13
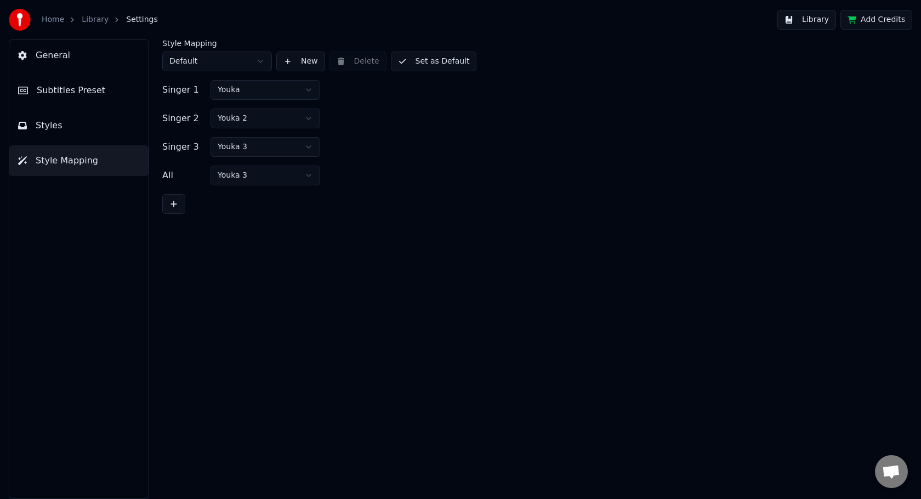
click at [70, 121] on button "Styles" at bounding box center [78, 125] width 139 height 31
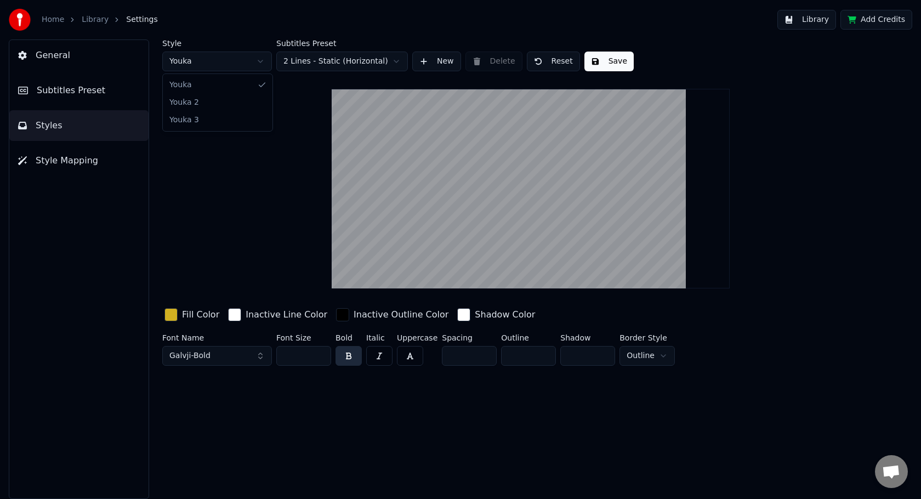
click at [230, 66] on html "Home Library Settings Library Add Credits General Subtitles Preset Styles Style…" at bounding box center [460, 249] width 921 height 499
click at [223, 355] on button "Arial Bold" at bounding box center [217, 356] width 110 height 20
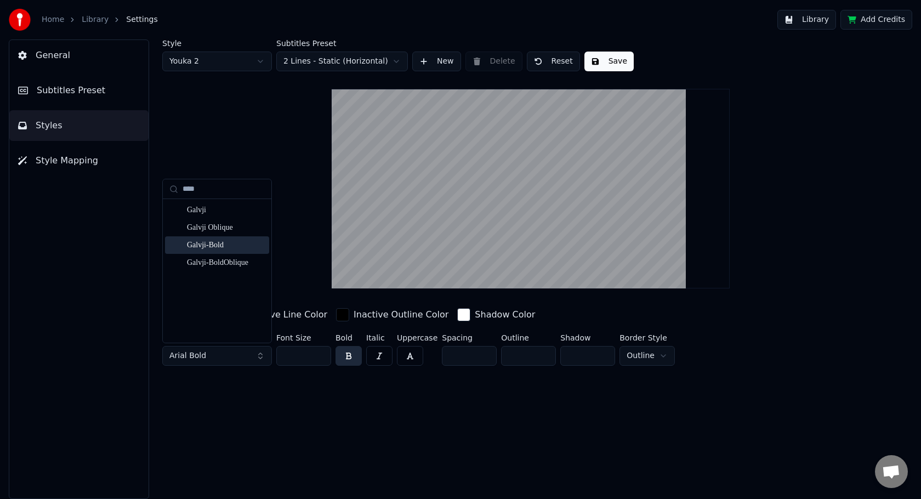
type input "****"
click at [223, 246] on div "Galvji-Bold" at bounding box center [226, 245] width 78 height 11
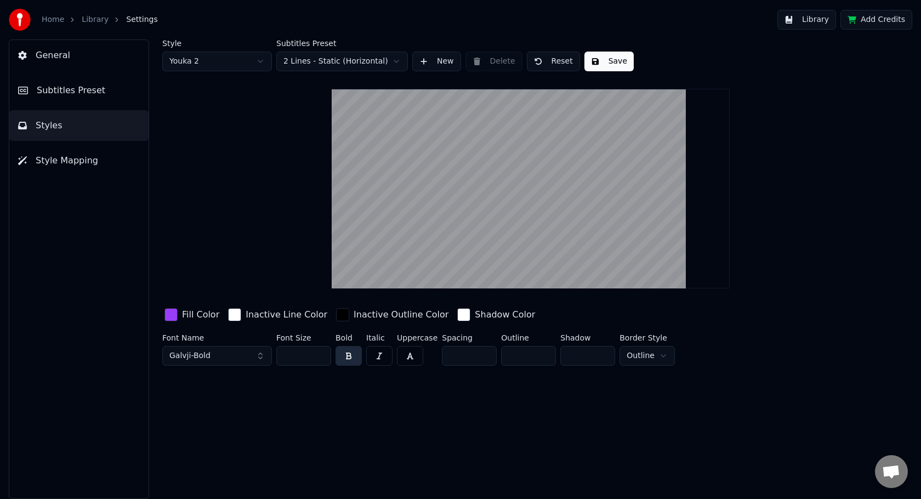
click at [171, 315] on div "button" at bounding box center [170, 314] width 13 height 13
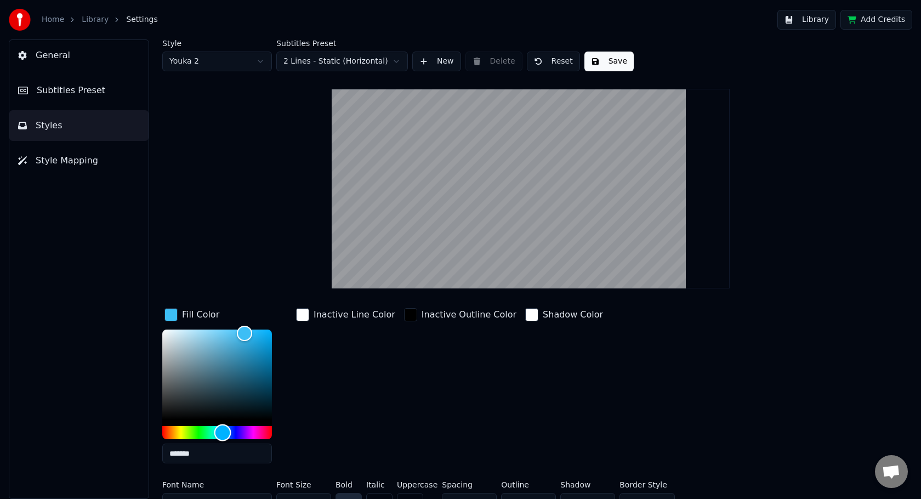
click at [227, 431] on div "Hue" at bounding box center [217, 432] width 110 height 13
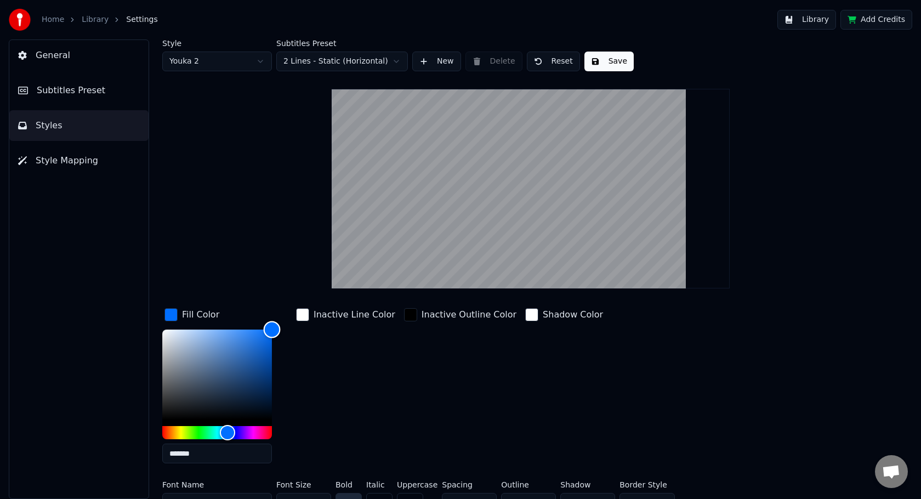
drag, startPoint x: 252, startPoint y: 343, endPoint x: 274, endPoint y: 327, distance: 26.8
click at [272, 329] on div "Color" at bounding box center [217, 374] width 110 height 90
type input "*******"
click at [261, 333] on div "Color" at bounding box center [217, 374] width 110 height 90
click at [349, 367] on div "Inactive Line Color" at bounding box center [346, 389] width 104 height 166
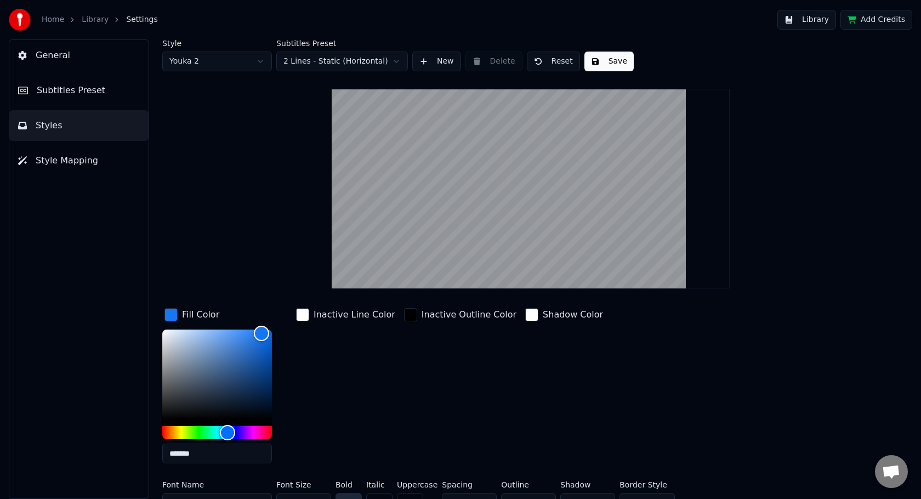
click at [875, 27] on button "Add Credits" at bounding box center [876, 20] width 72 height 20
